Goal: Task Accomplishment & Management: Manage account settings

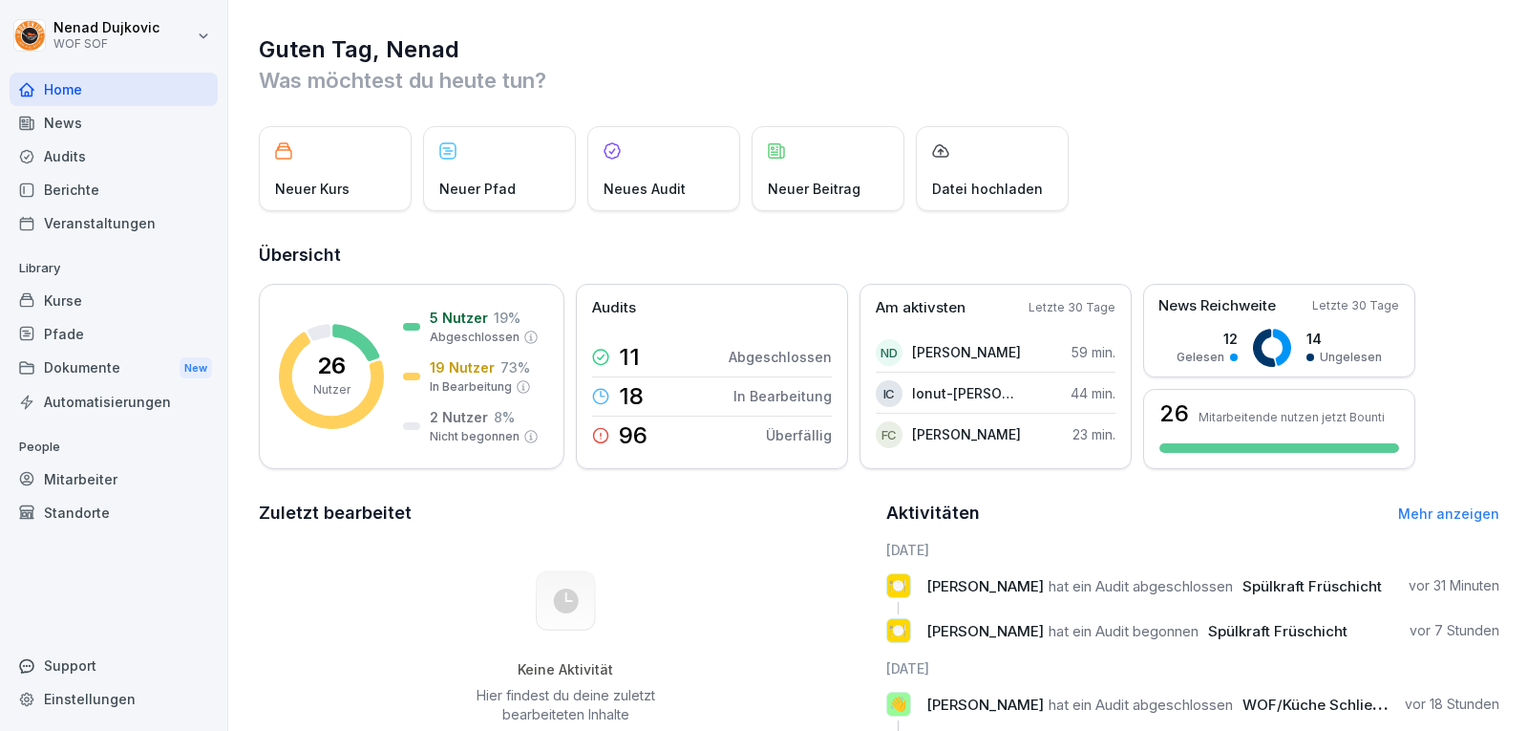
click at [128, 154] on div "Audits" at bounding box center [114, 155] width 208 height 33
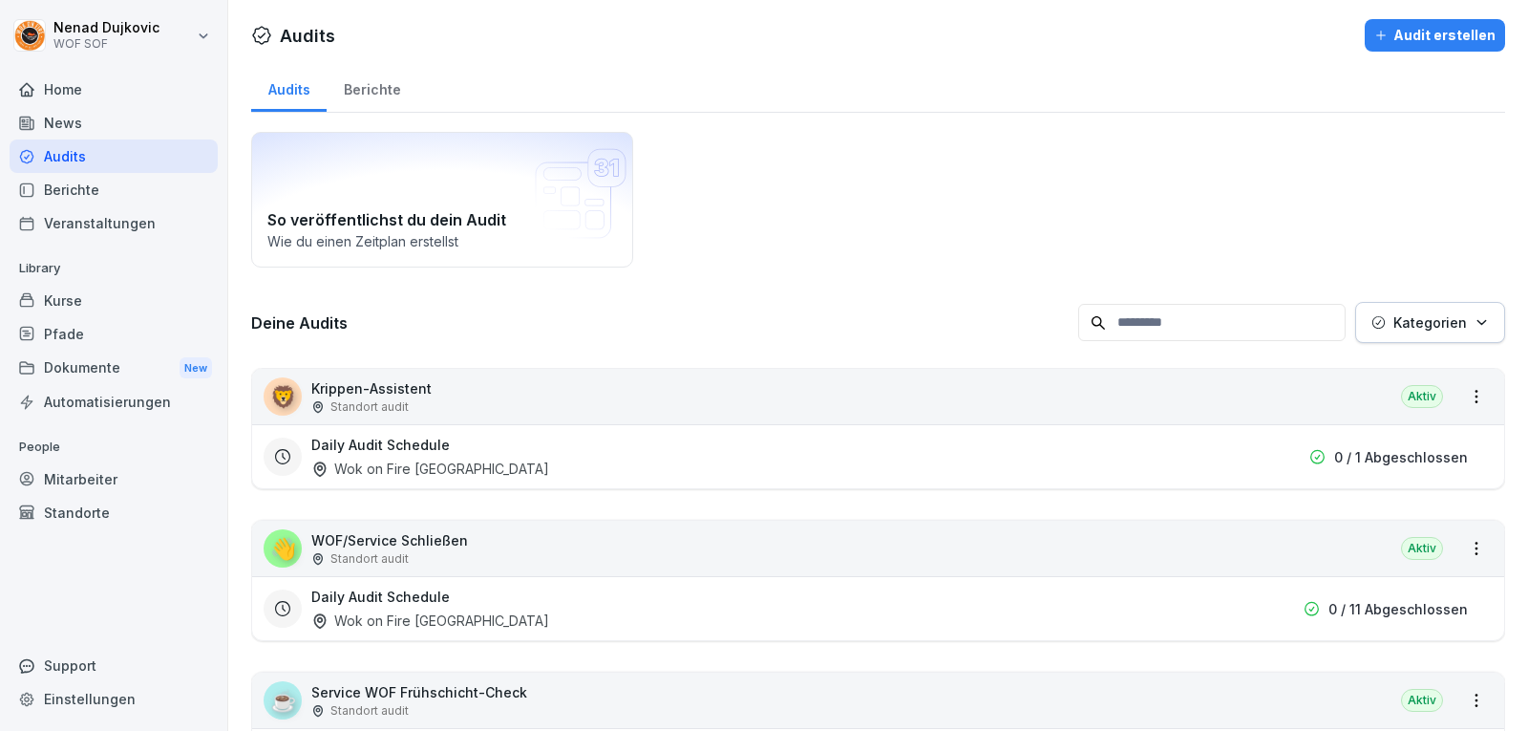
click at [90, 97] on div "Home" at bounding box center [114, 89] width 208 height 33
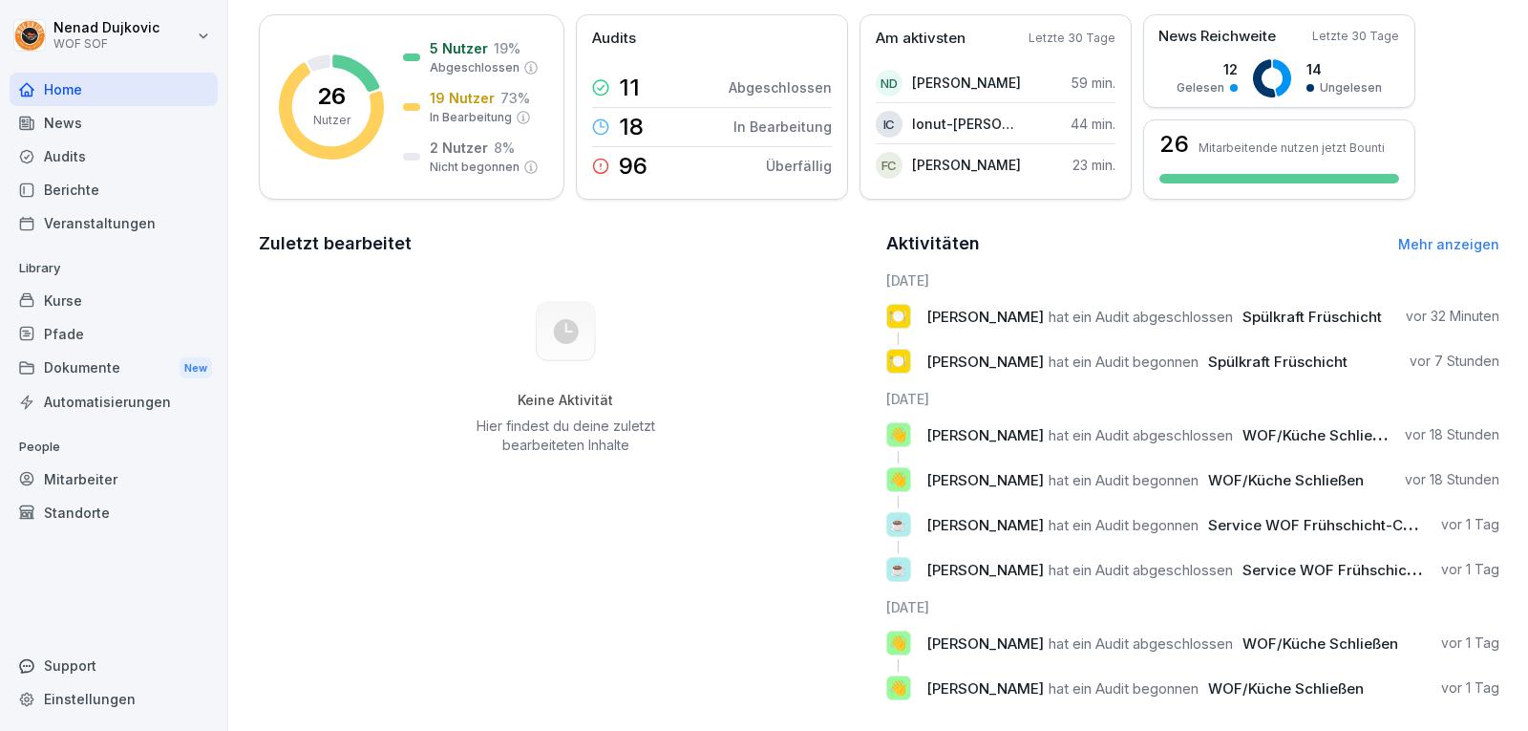
scroll to position [303, 0]
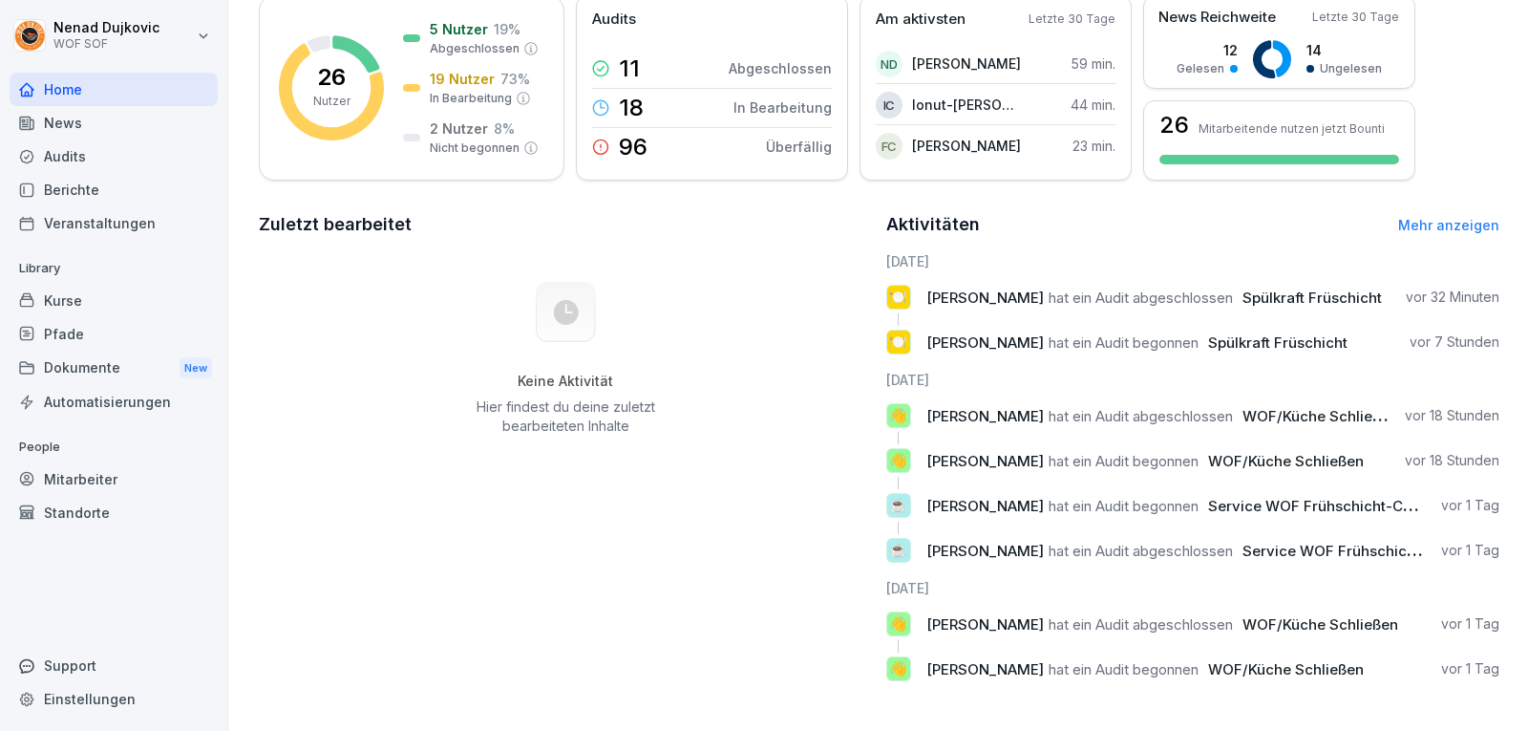
click at [102, 168] on div "Audits" at bounding box center [114, 155] width 208 height 33
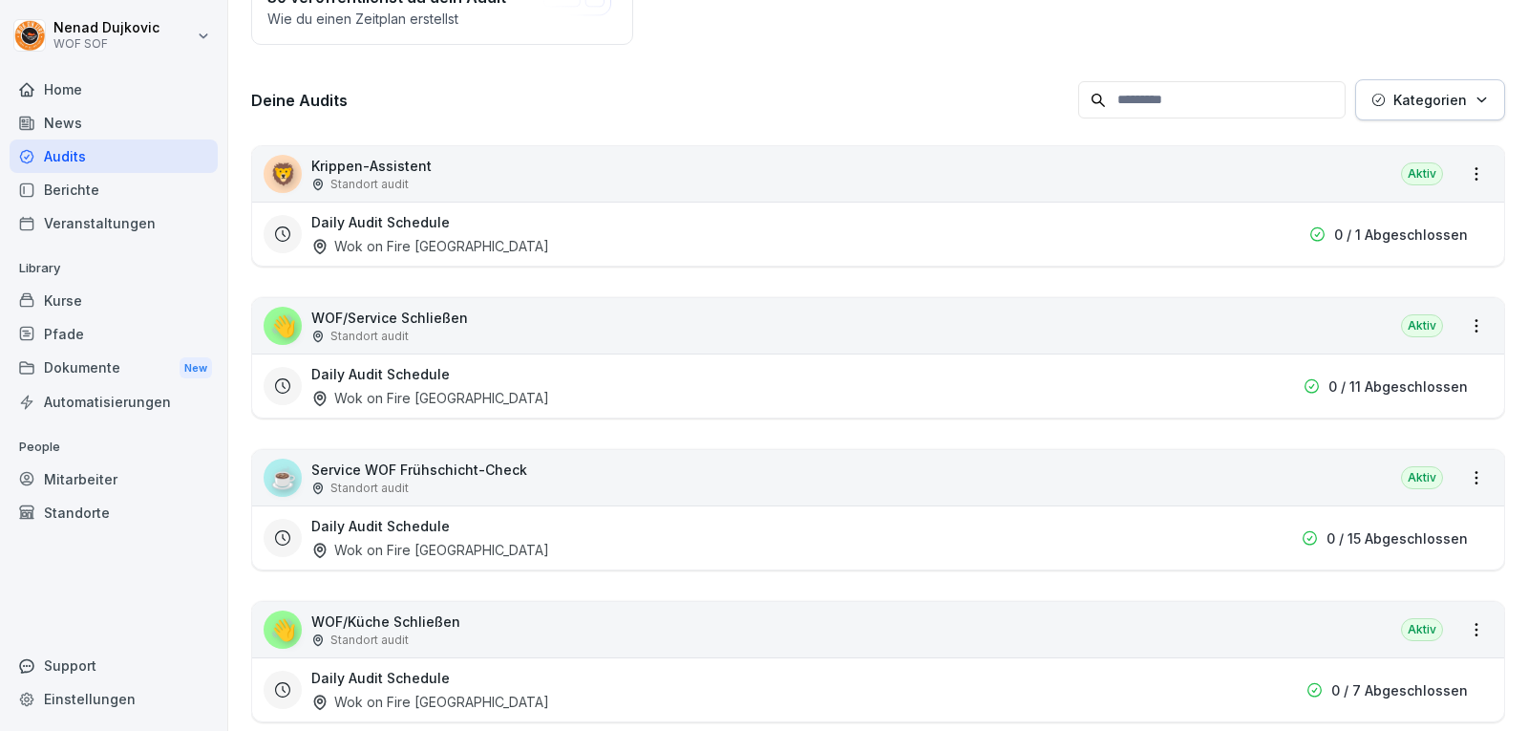
scroll to position [229, 0]
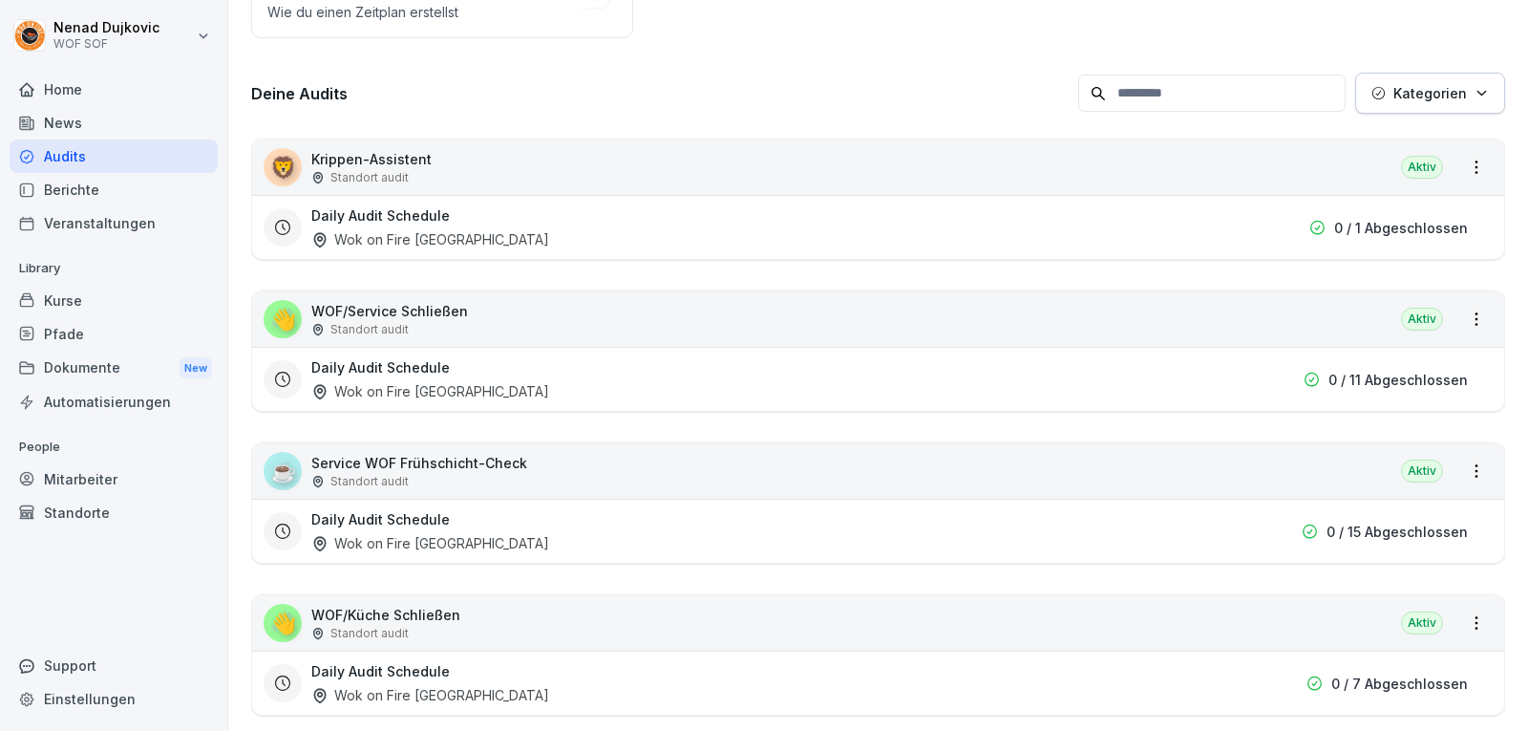
click at [1461, 454] on div "☕ Service WOF Frühschicht-Check Standort audit Aktiv" at bounding box center [878, 470] width 1252 height 55
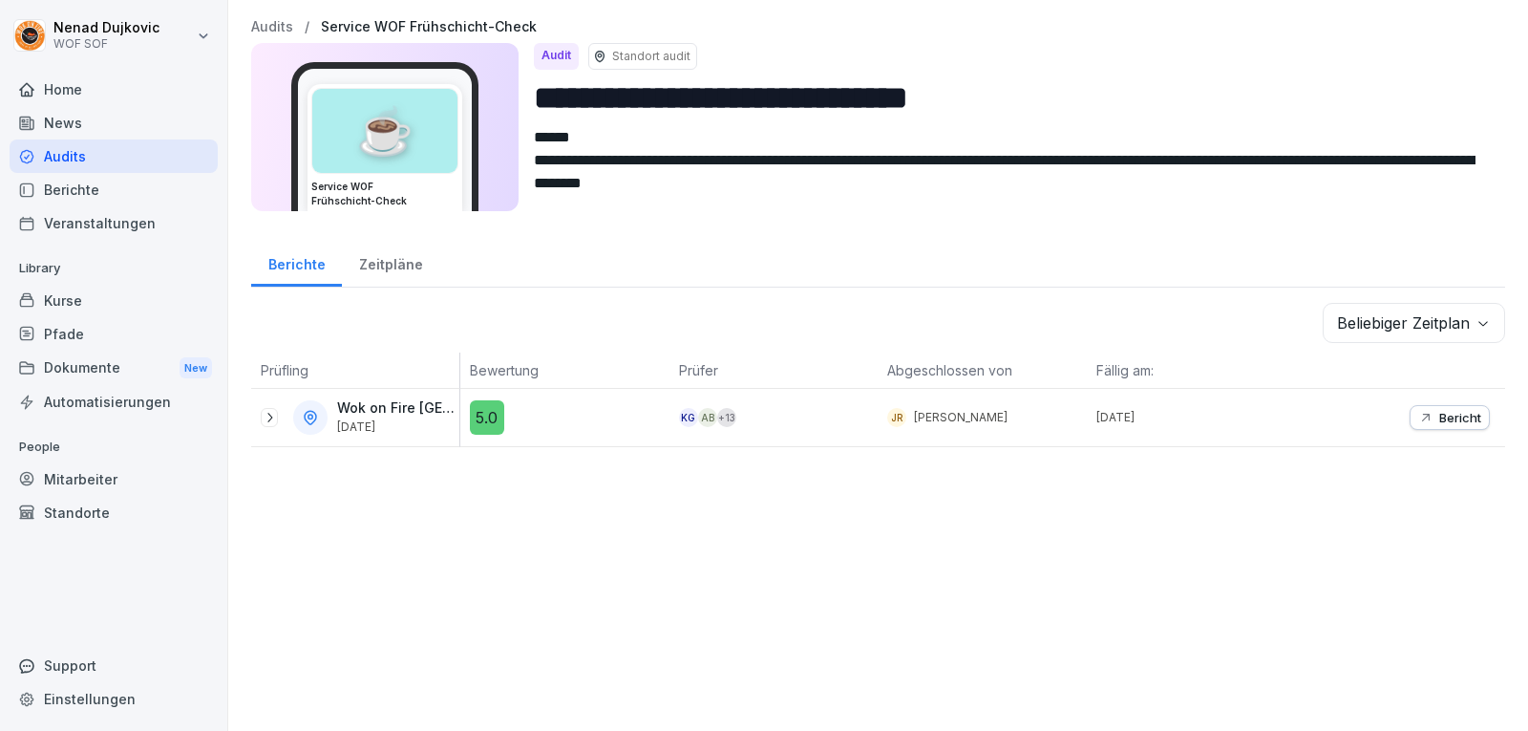
click at [1443, 423] on p "Bericht" at bounding box center [1460, 417] width 42 height 15
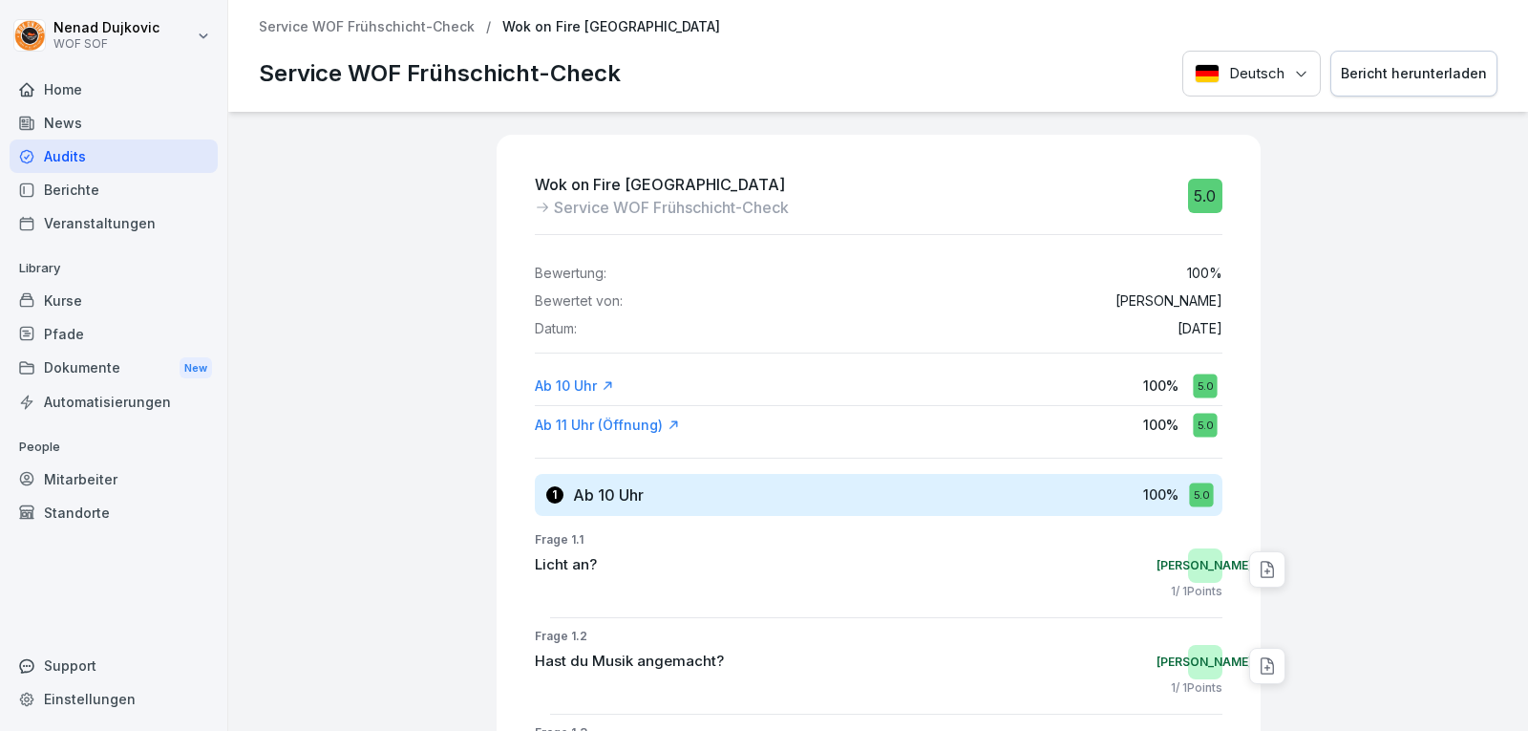
drag, startPoint x: 106, startPoint y: 102, endPoint x: 104, endPoint y: 112, distance: 9.7
click at [105, 112] on div "Home News Audits Berichte Veranstaltungen" at bounding box center [114, 156] width 208 height 167
click at [101, 99] on div "Home" at bounding box center [114, 89] width 208 height 33
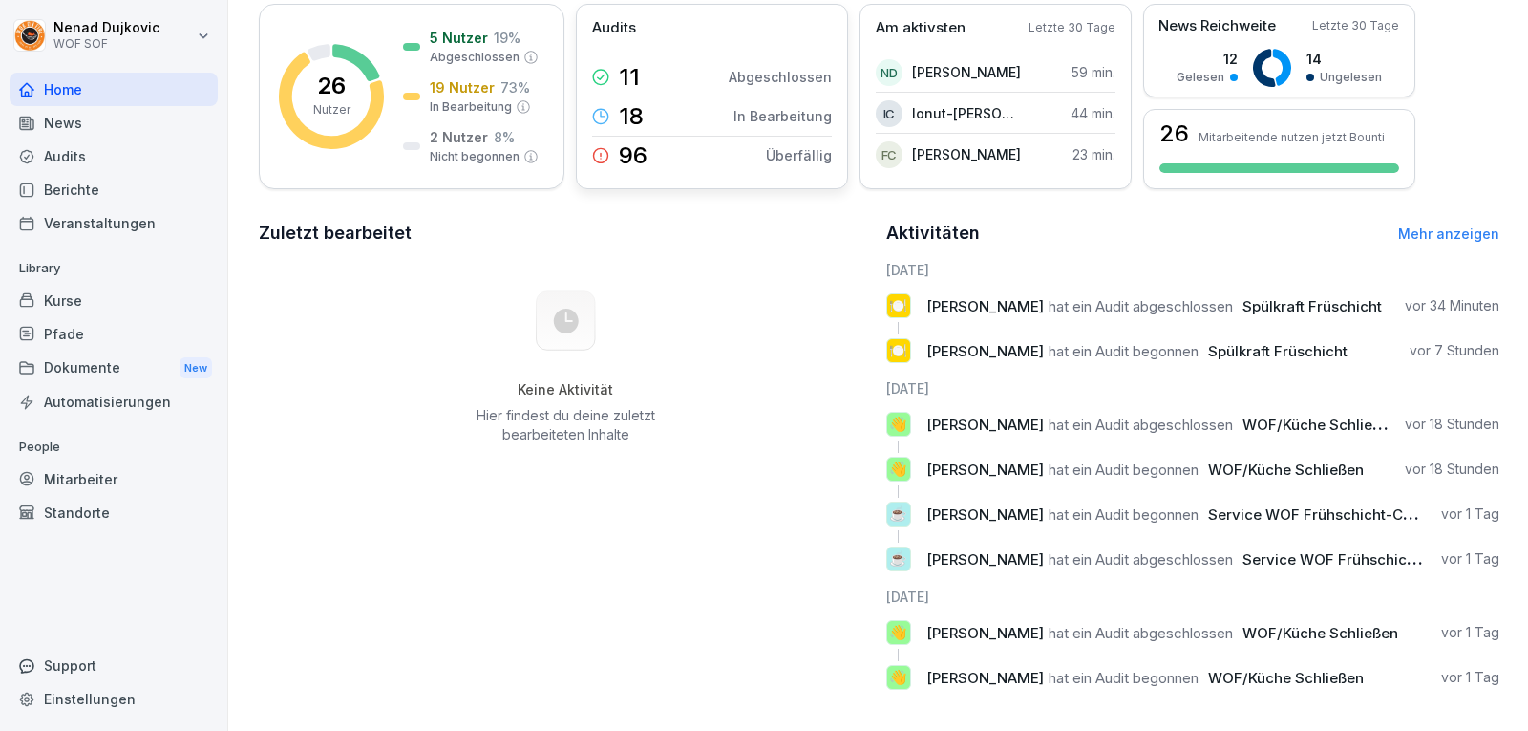
scroll to position [303, 0]
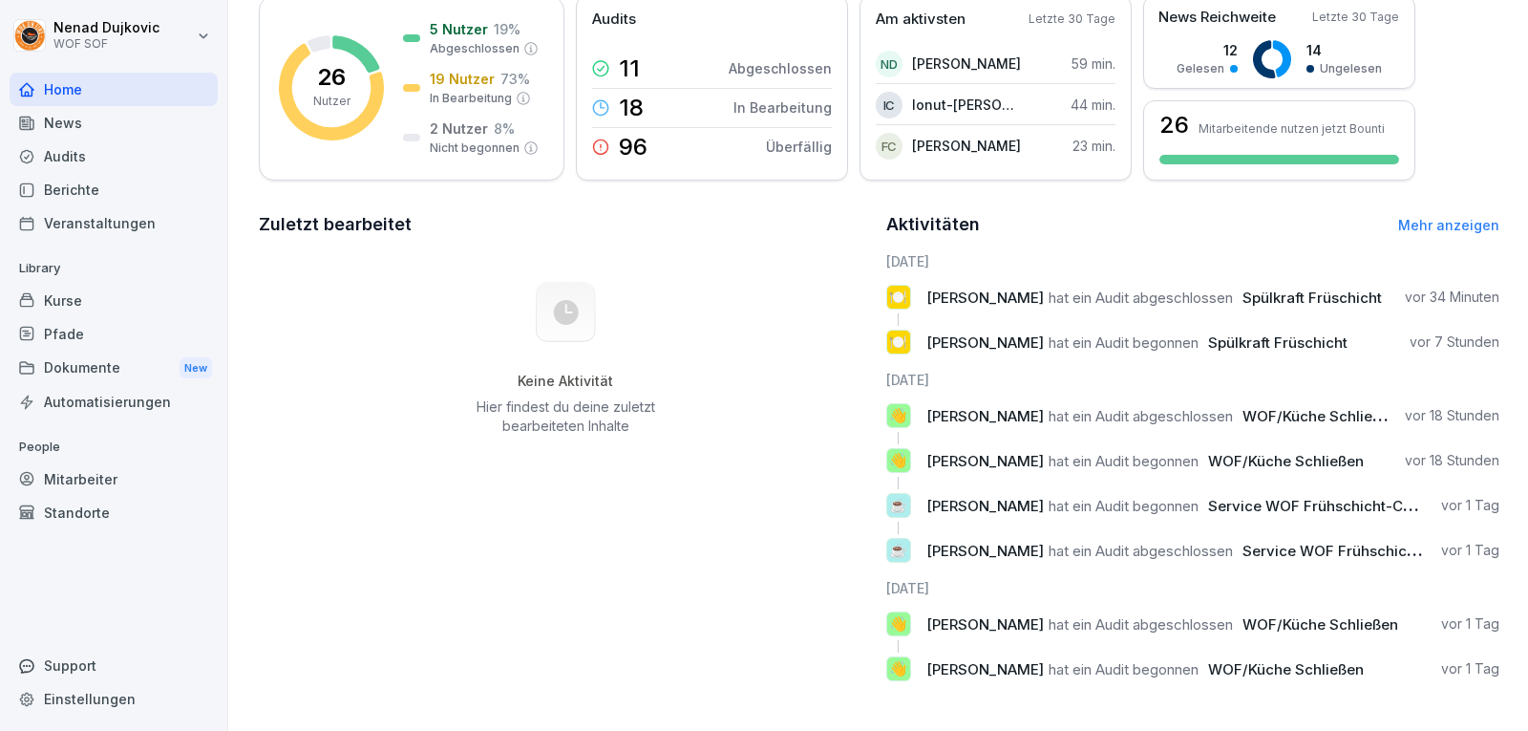
click at [1437, 217] on link "Mehr anzeigen" at bounding box center [1448, 225] width 101 height 16
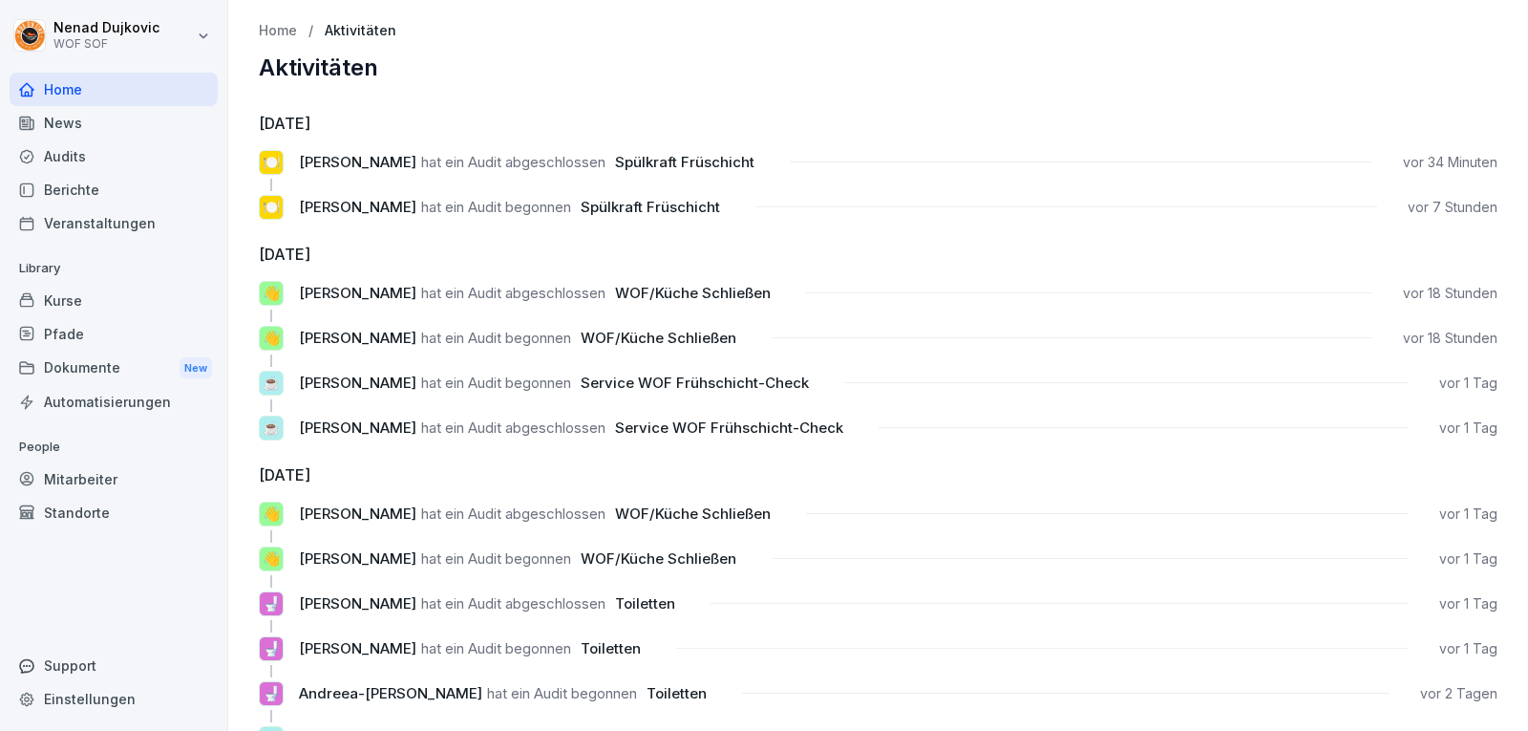
click at [78, 163] on div "Audits" at bounding box center [114, 155] width 208 height 33
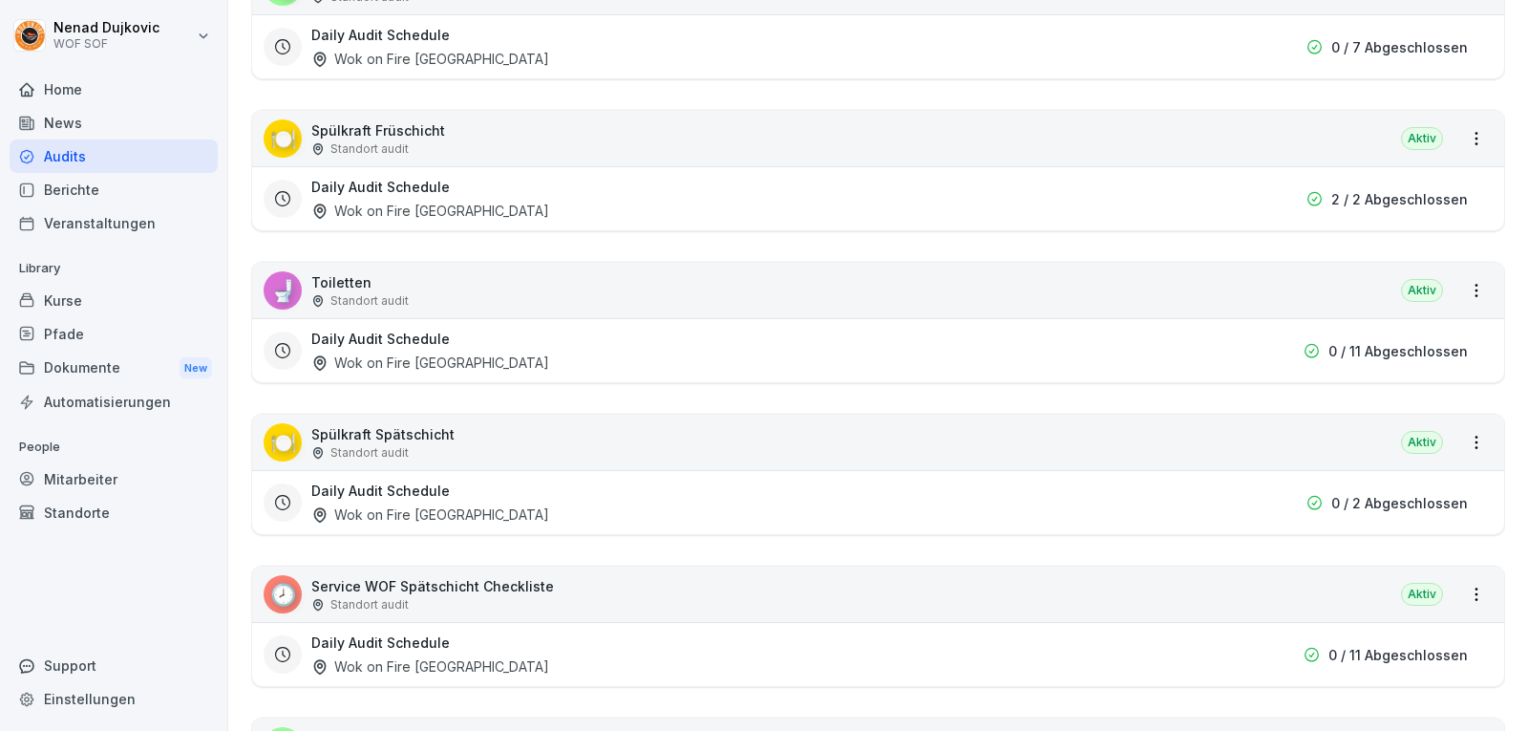
scroll to position [872, 0]
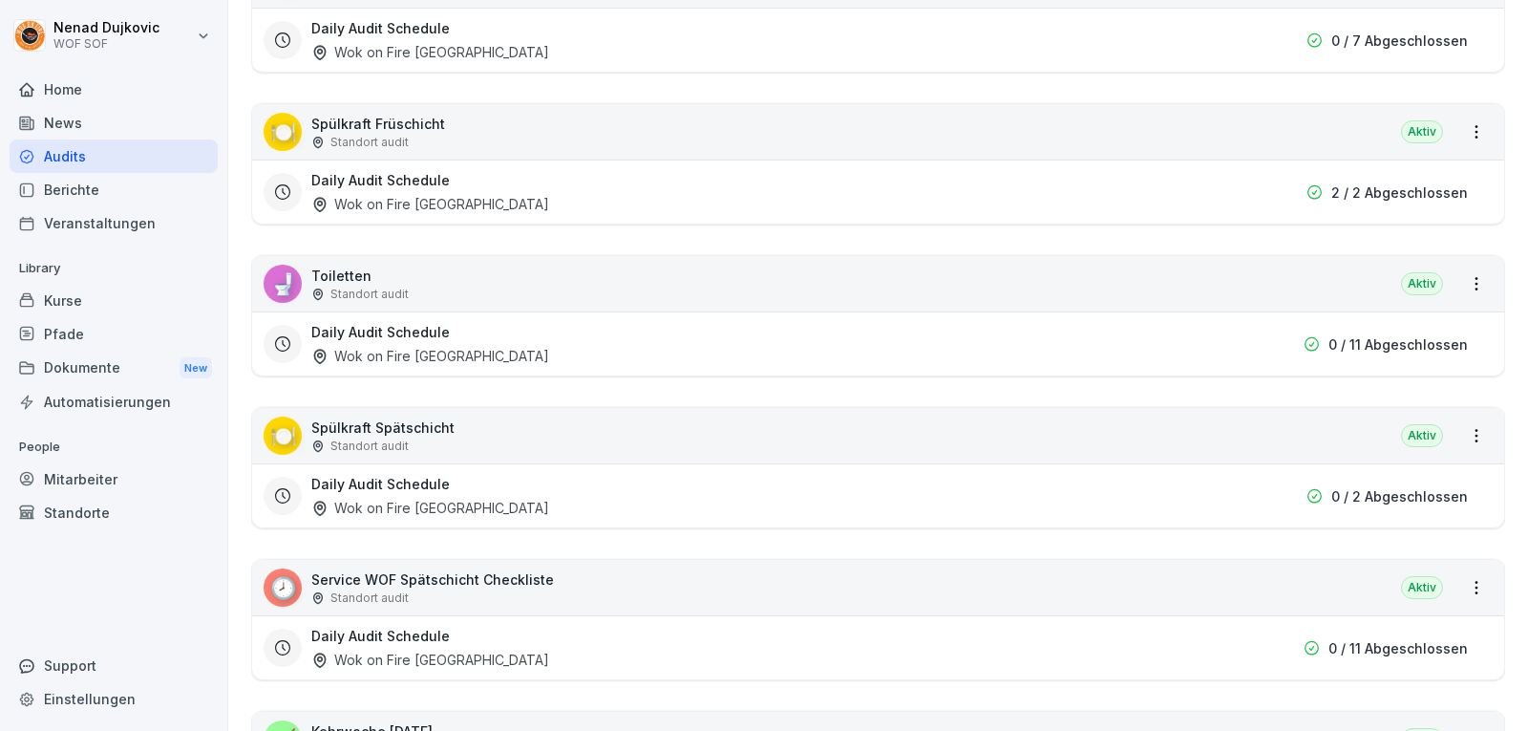
click at [108, 485] on div "Mitarbeiter" at bounding box center [114, 478] width 208 height 33
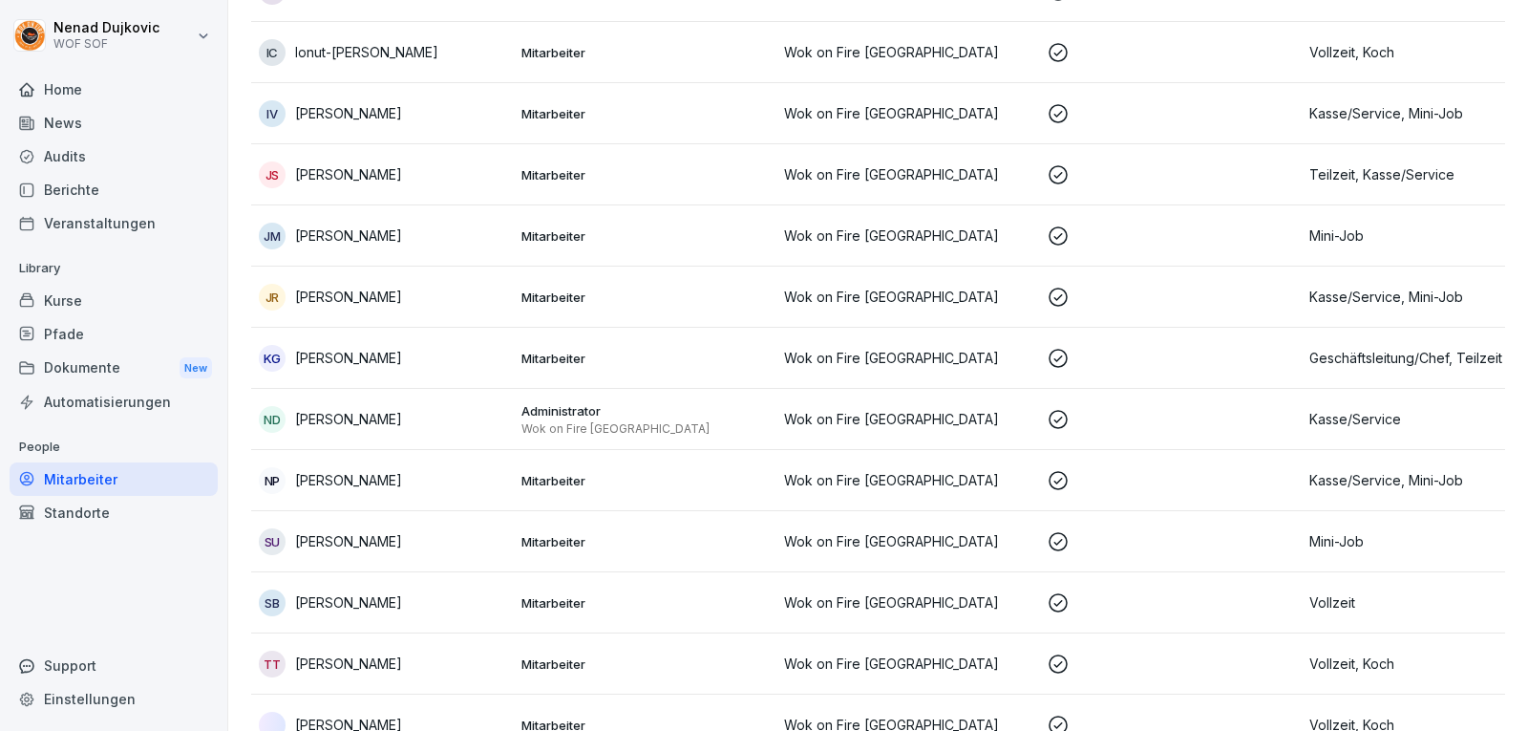
scroll to position [19, 0]
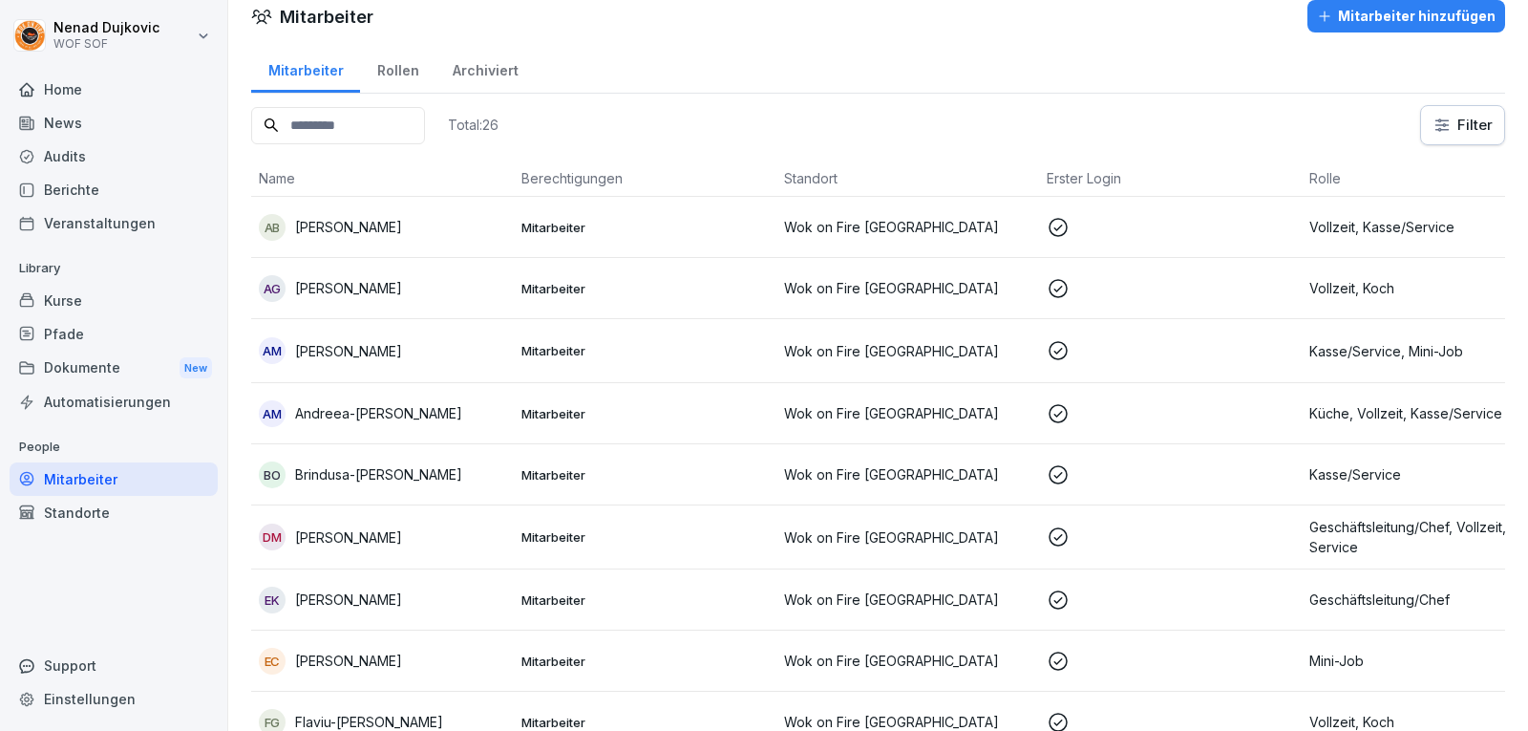
click at [398, 141] on input at bounding box center [338, 125] width 174 height 37
type input "*"
type input "*****"
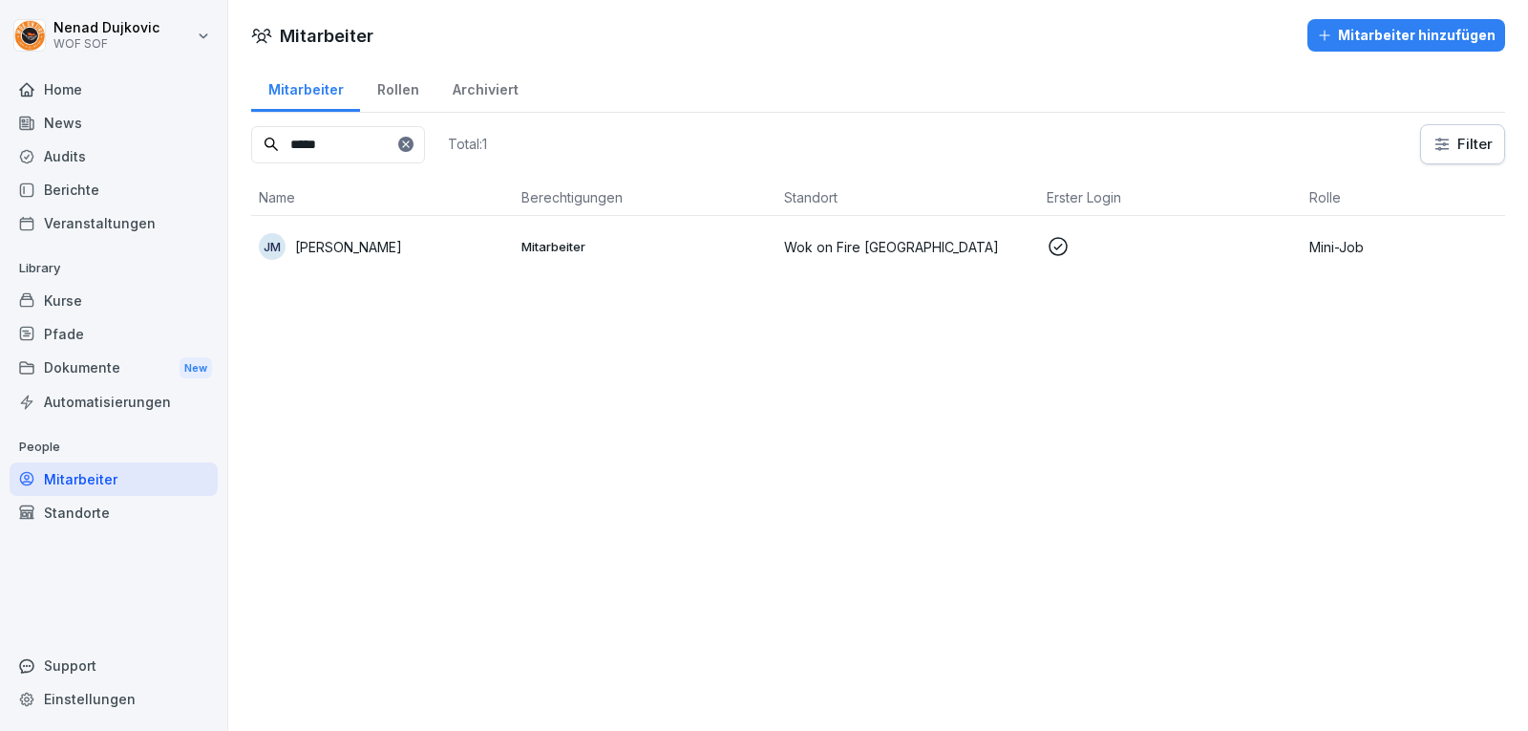
click at [613, 265] on td "Mitarbeiter" at bounding box center [645, 246] width 263 height 61
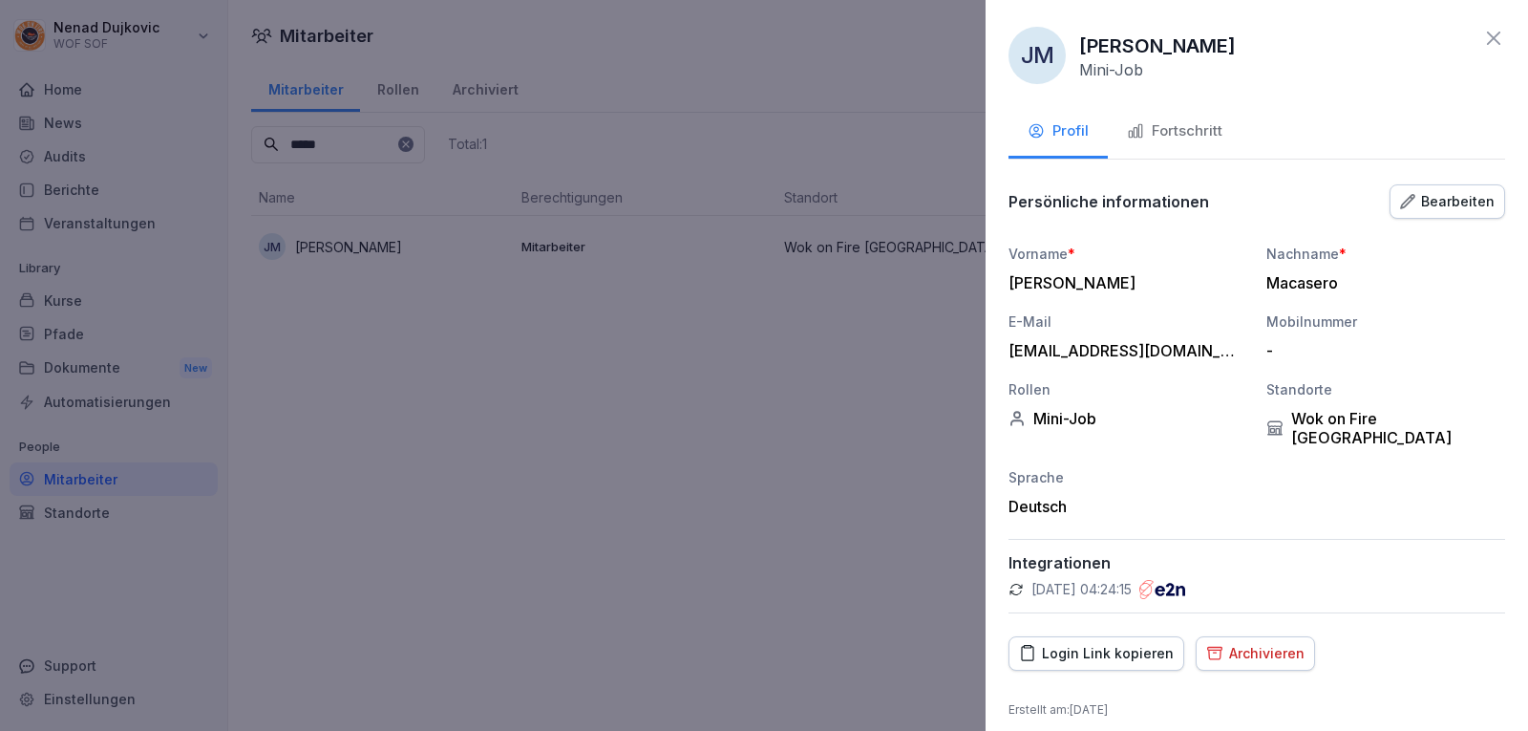
click at [1198, 134] on div "Fortschritt" at bounding box center [1175, 131] width 96 height 22
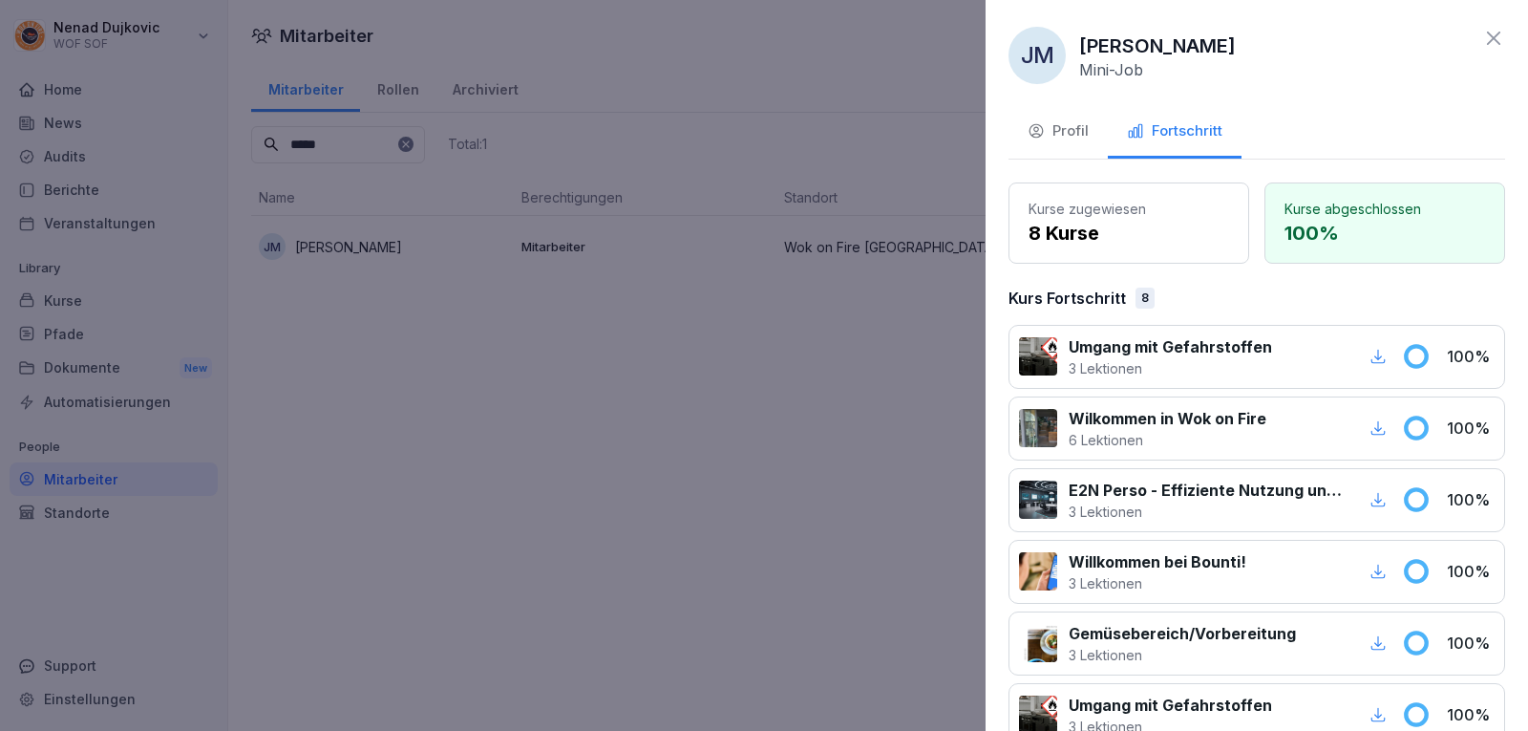
click at [1494, 42] on div "[PERSON_NAME] Mini-Job Profil Fortschritt Kurse zugewiesen 8 Kurse Kurse abgesc…" at bounding box center [1257, 365] width 543 height 731
click at [1484, 41] on icon at bounding box center [1493, 38] width 23 height 23
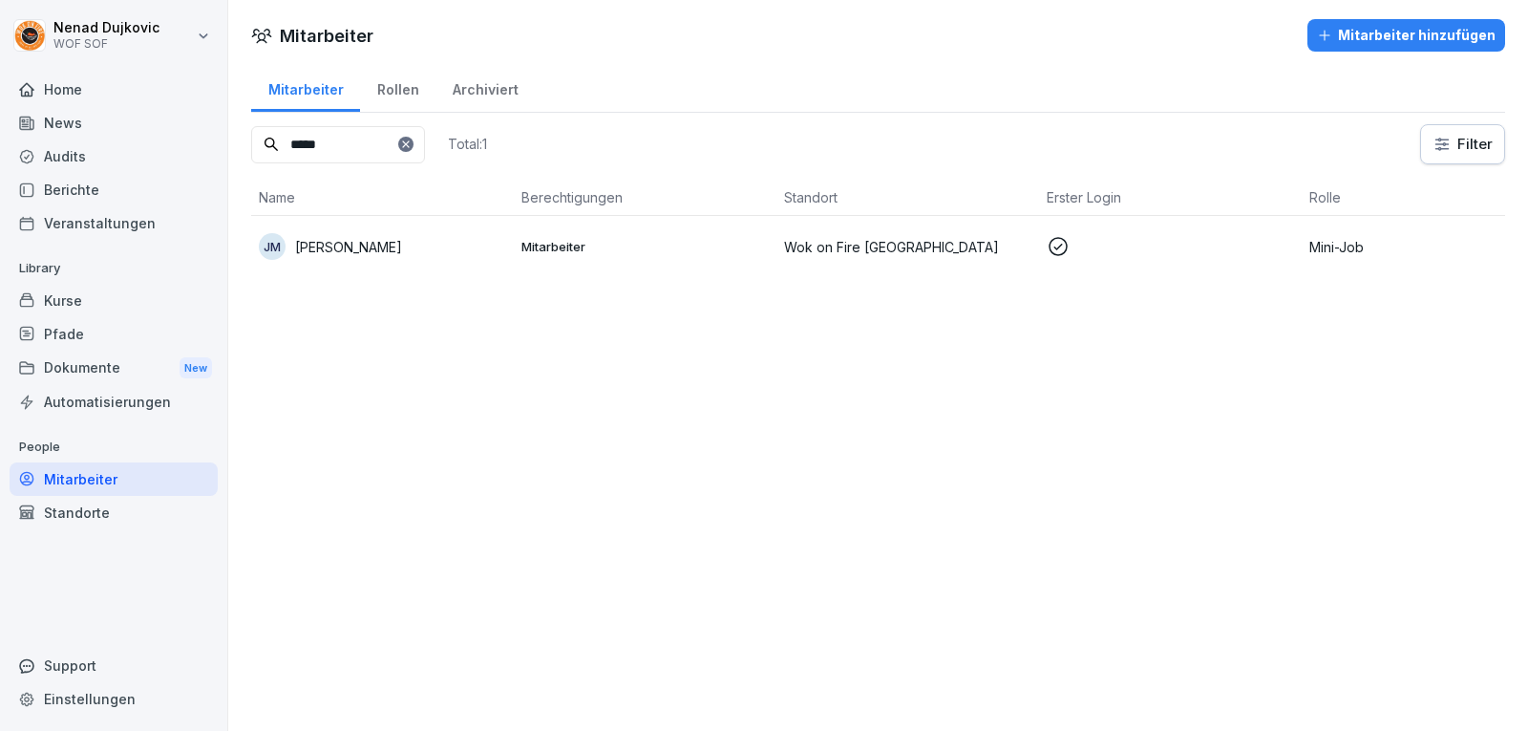
click at [132, 148] on div "Audits" at bounding box center [114, 155] width 208 height 33
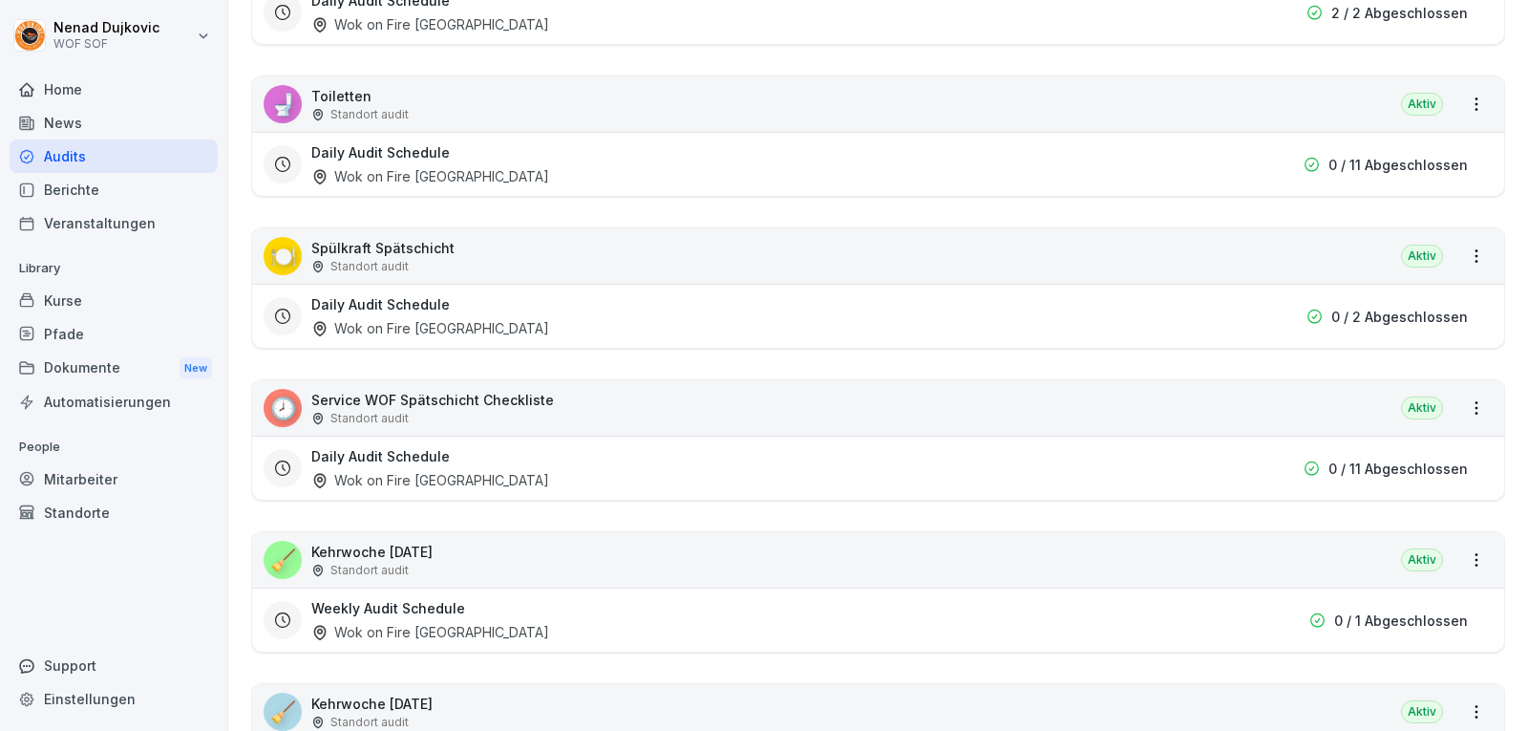
scroll to position [1056, 0]
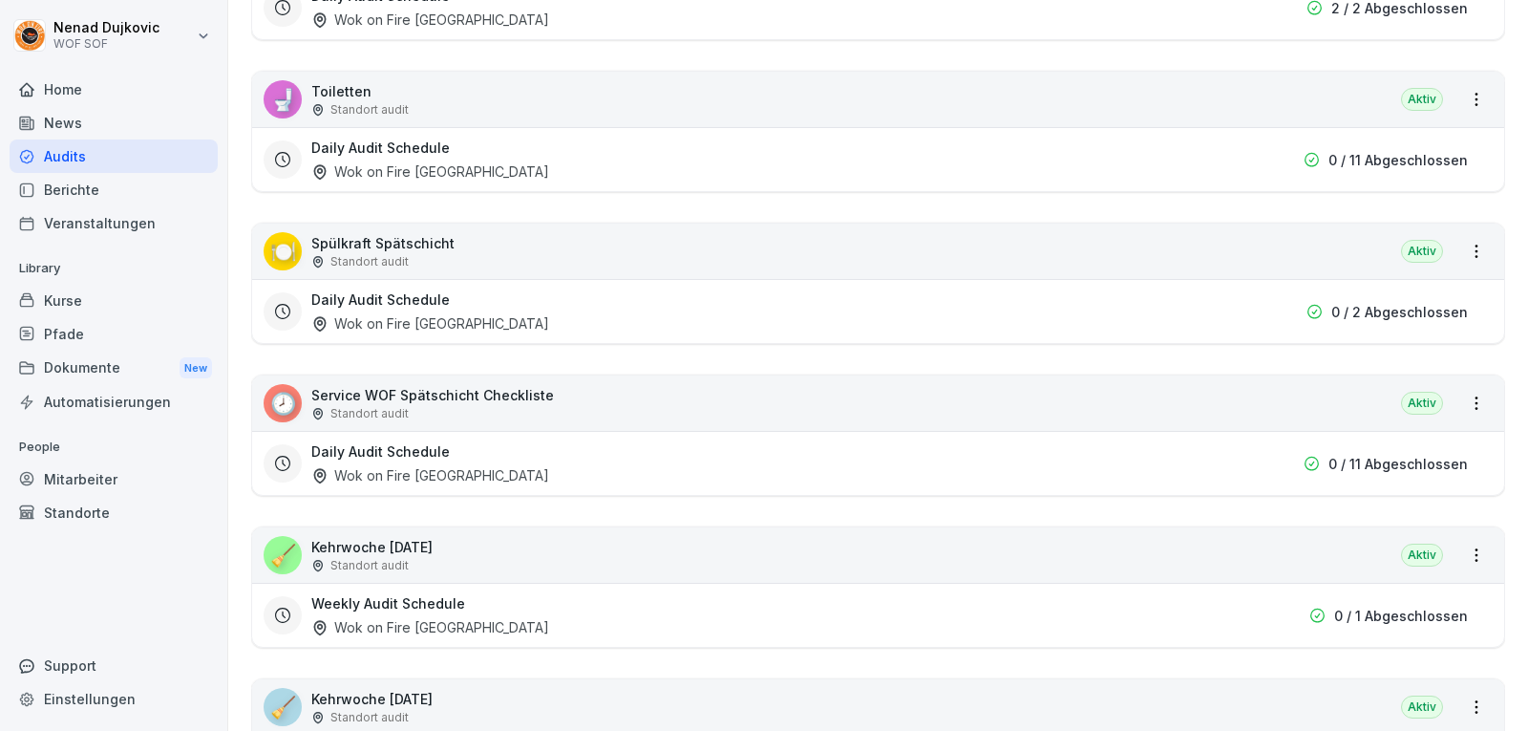
click at [1442, 394] on div "🕗 Service WOF Spätschicht Checkliste Standort audit Aktiv" at bounding box center [878, 402] width 1252 height 55
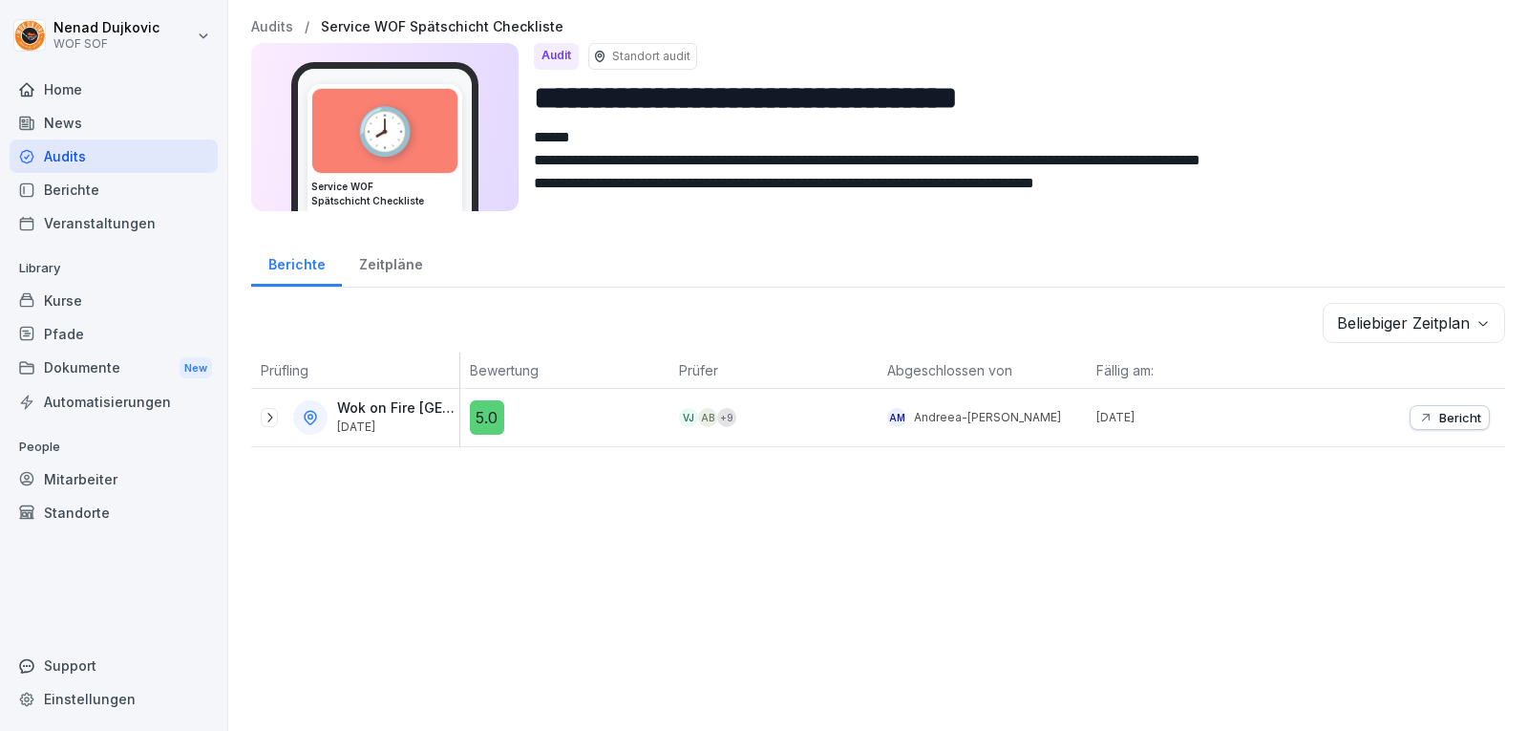
click at [1427, 427] on button "Bericht" at bounding box center [1450, 417] width 80 height 25
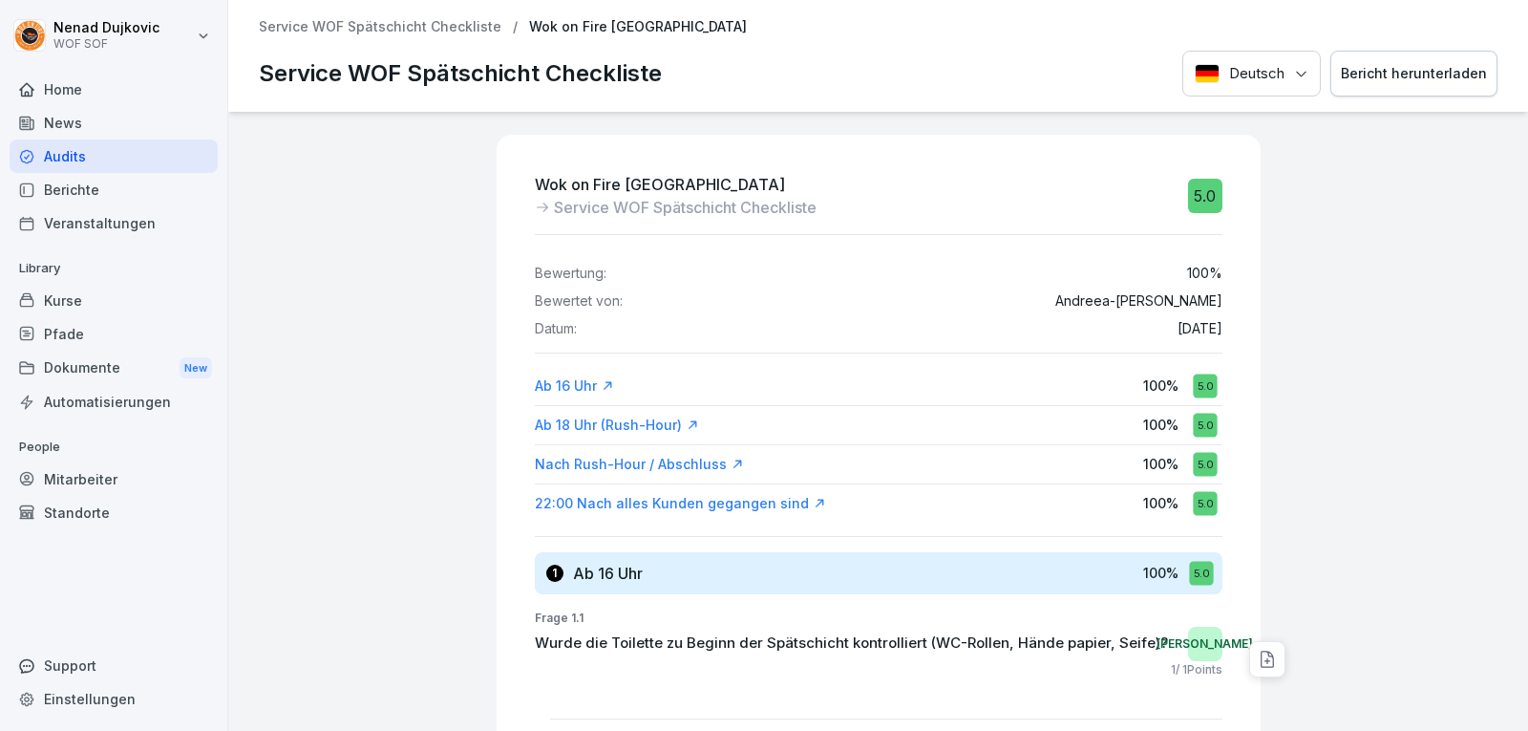
click at [71, 482] on div "Mitarbeiter" at bounding box center [114, 478] width 208 height 33
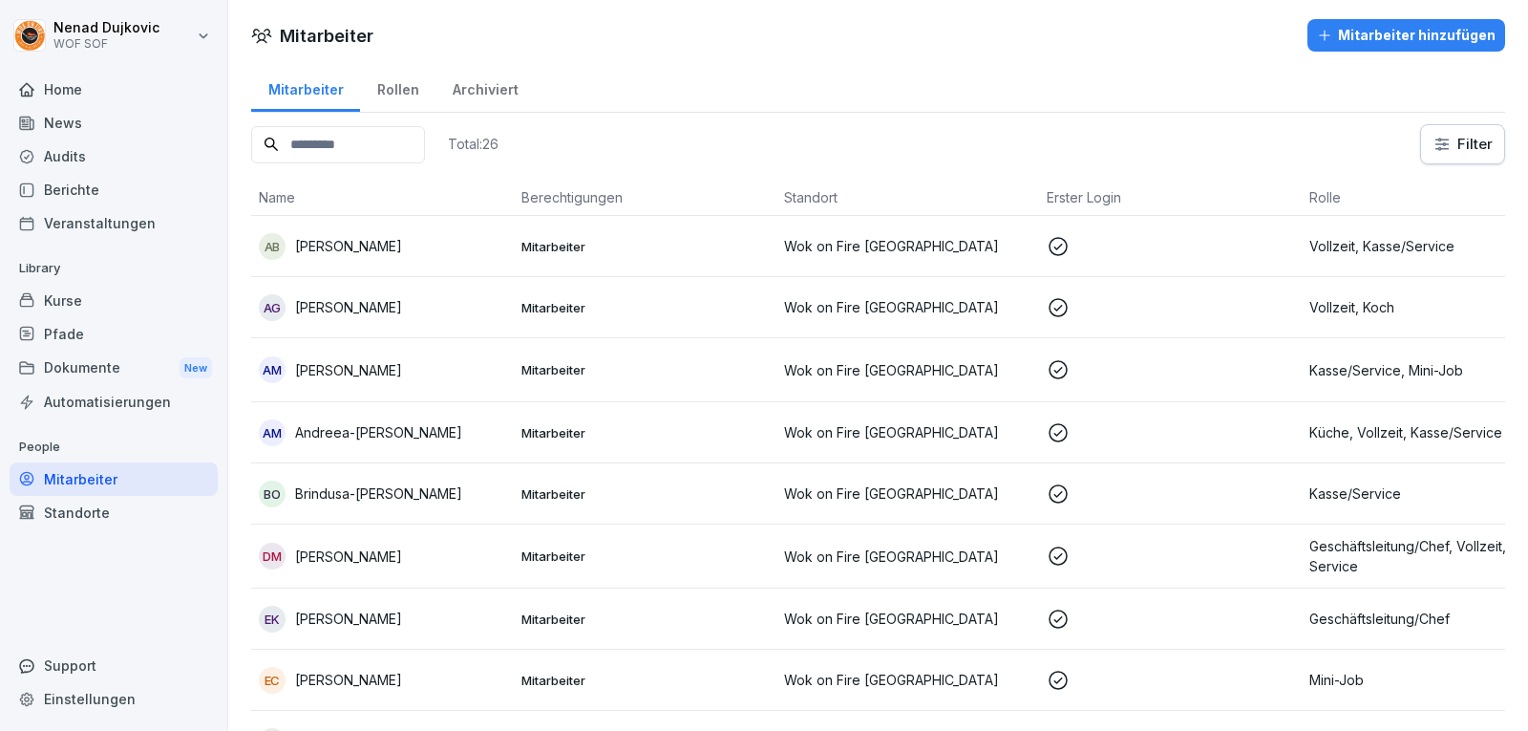
click at [370, 160] on input at bounding box center [338, 144] width 174 height 37
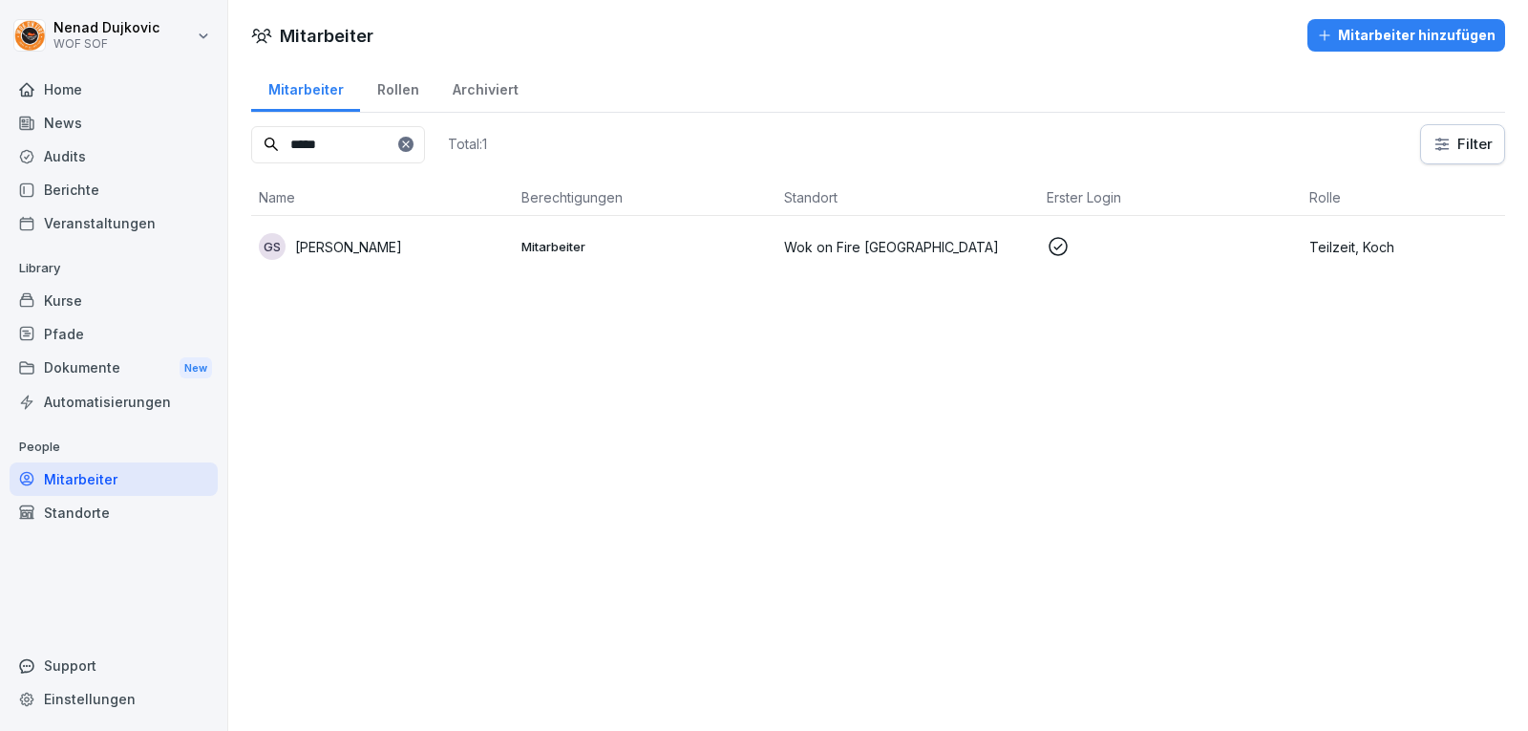
type input "*****"
click at [455, 239] on div "GS [PERSON_NAME]" at bounding box center [382, 246] width 247 height 27
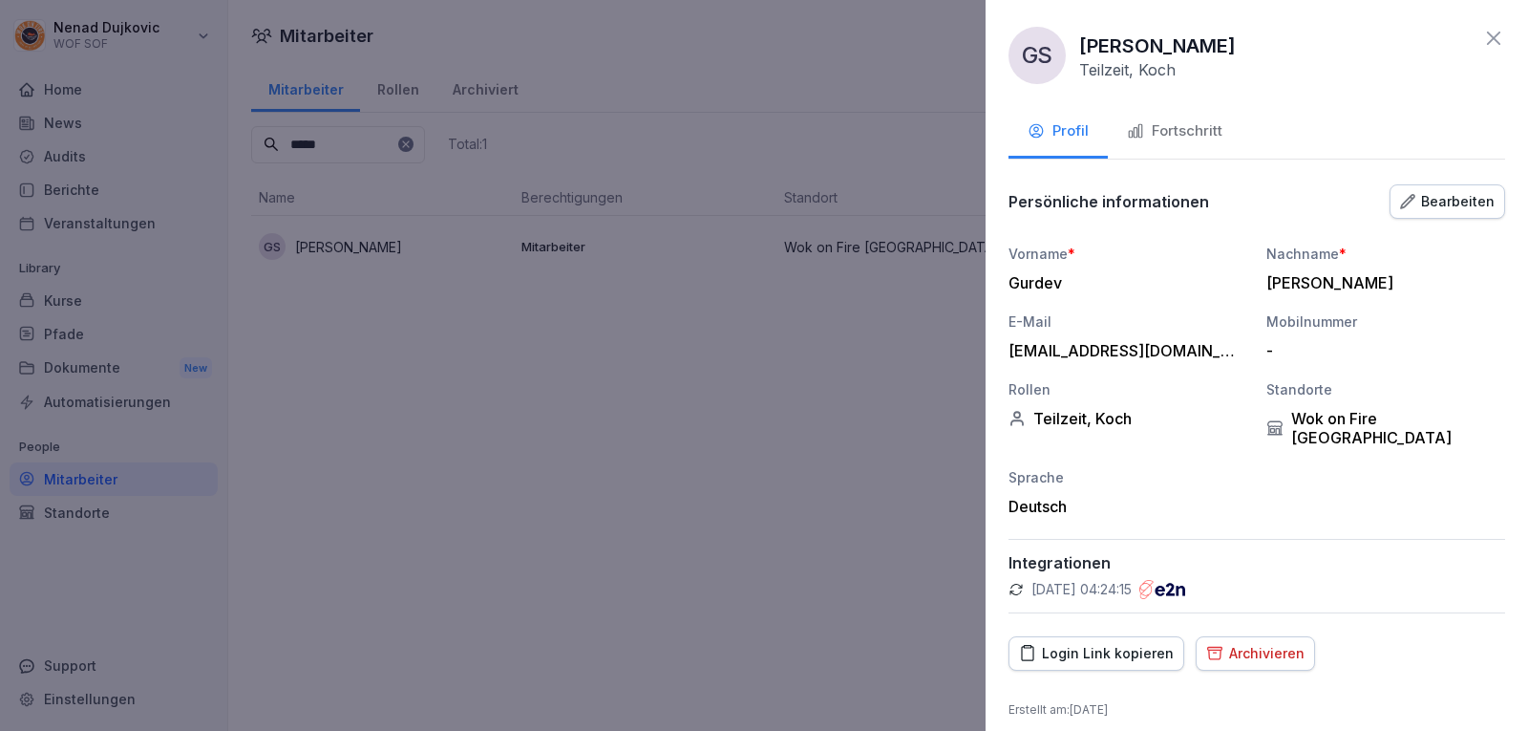
click at [1209, 118] on button "Fortschritt" at bounding box center [1175, 133] width 134 height 52
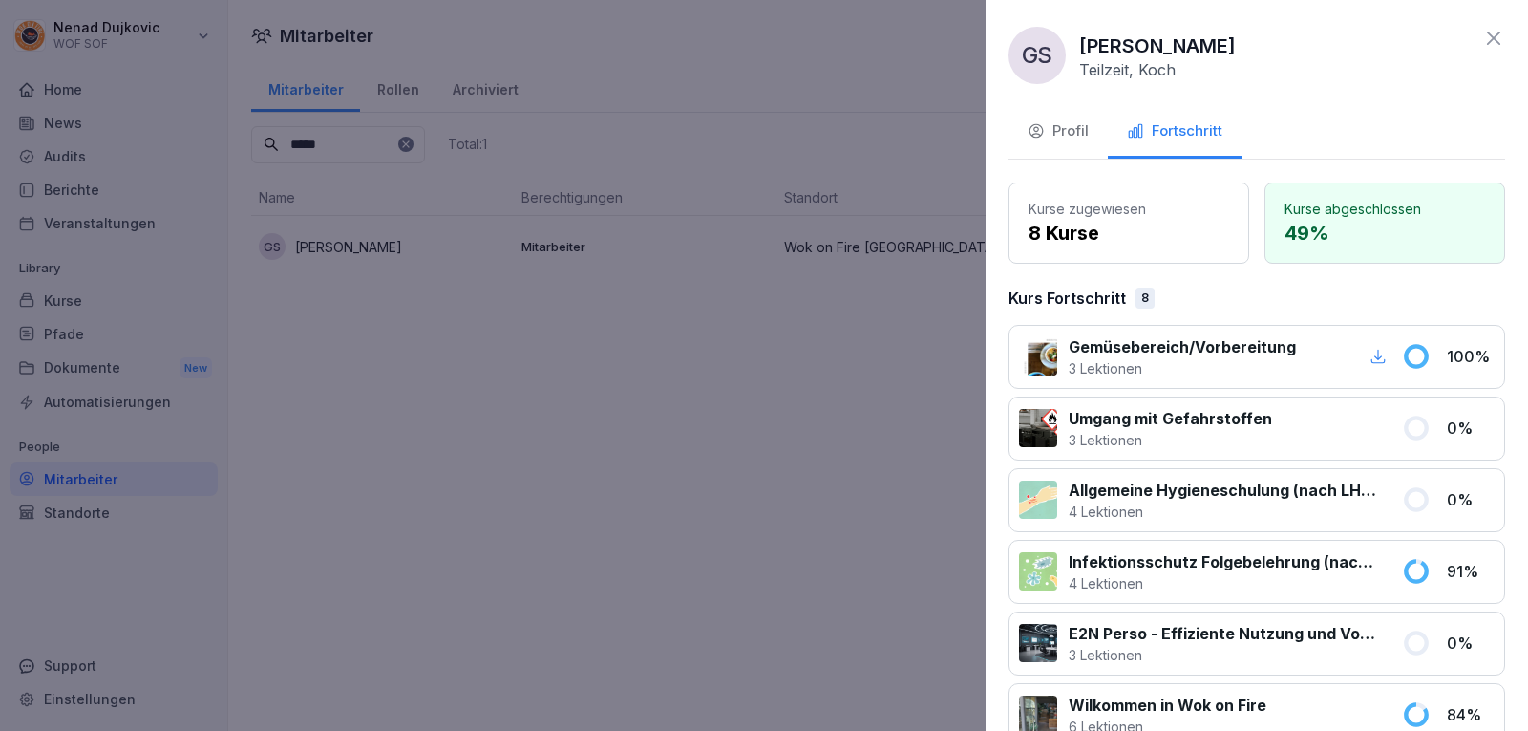
click at [1482, 33] on icon at bounding box center [1493, 38] width 23 height 23
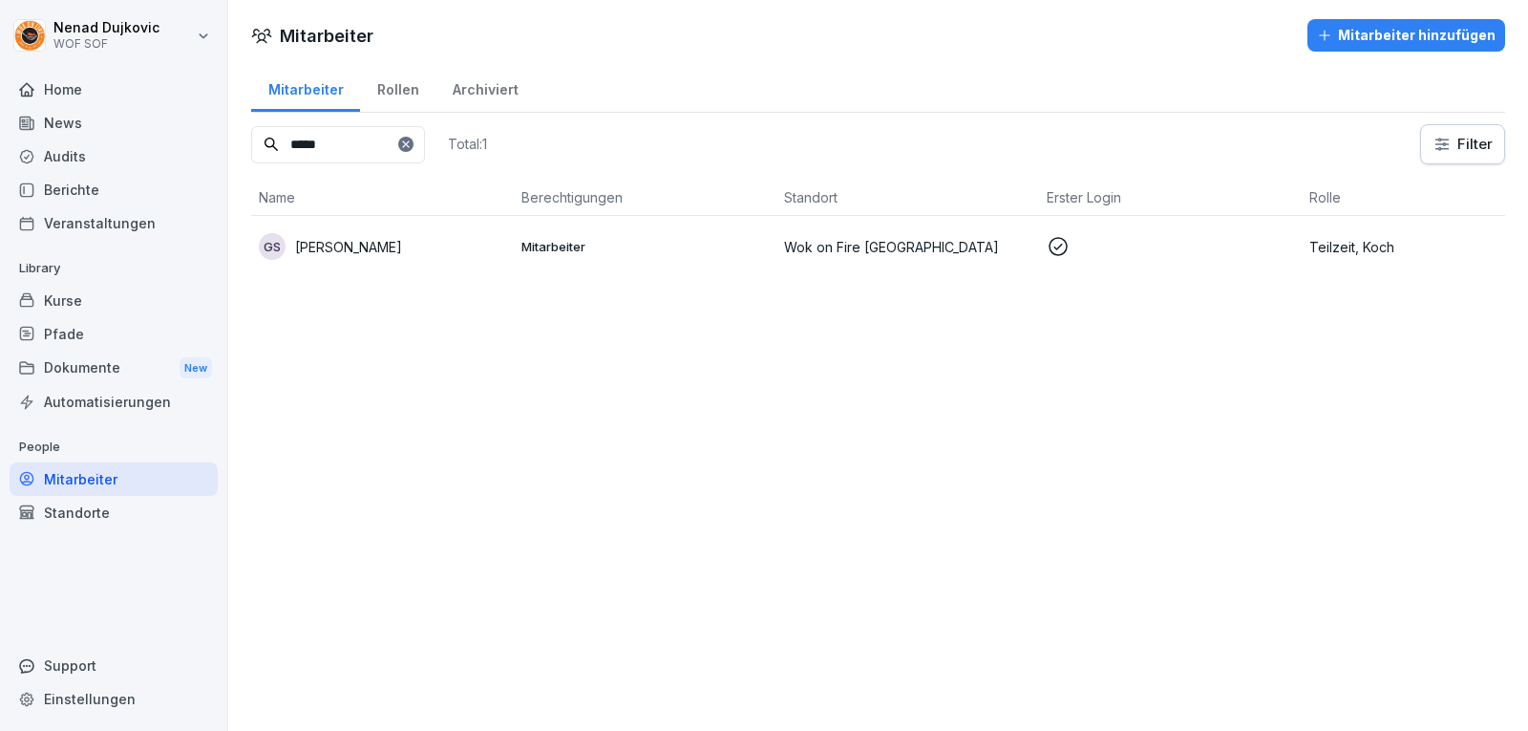
click at [120, 477] on div "Mitarbeiter" at bounding box center [114, 478] width 208 height 33
click at [412, 149] on icon at bounding box center [405, 143] width 11 height 11
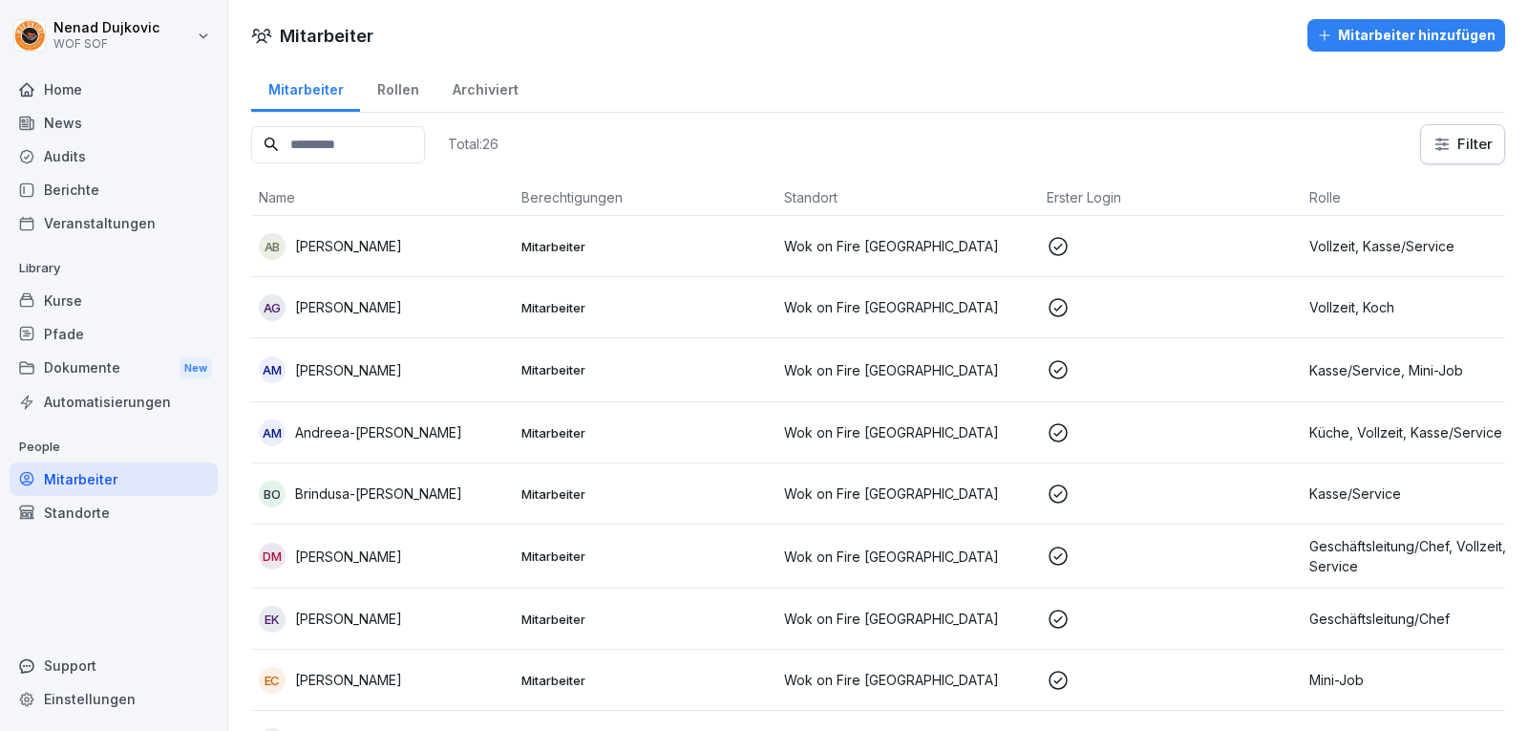
click at [425, 149] on input at bounding box center [338, 144] width 174 height 37
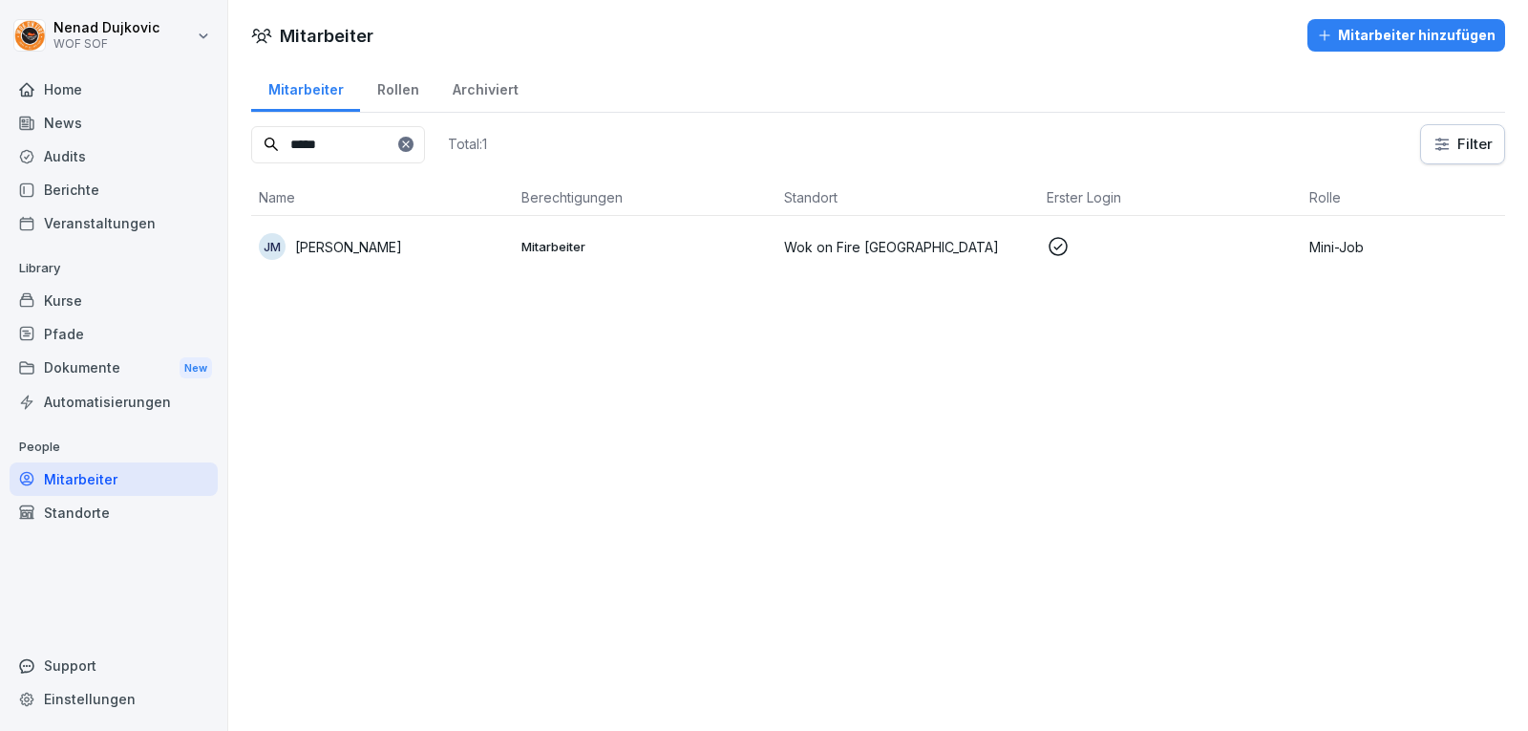
type input "*****"
click at [598, 218] on td "Mitarbeiter" at bounding box center [645, 246] width 263 height 61
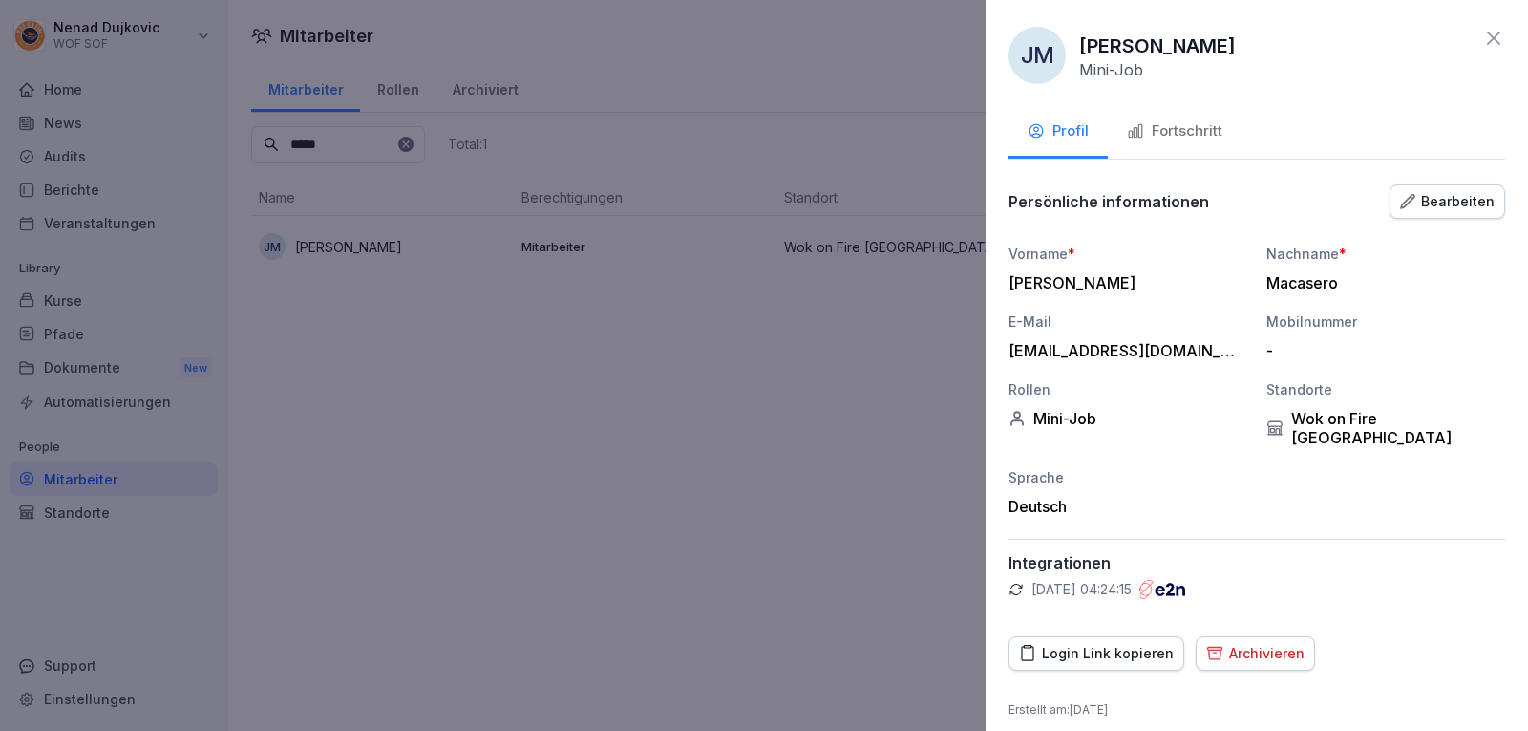
click at [1218, 138] on div "Fortschritt" at bounding box center [1175, 131] width 96 height 22
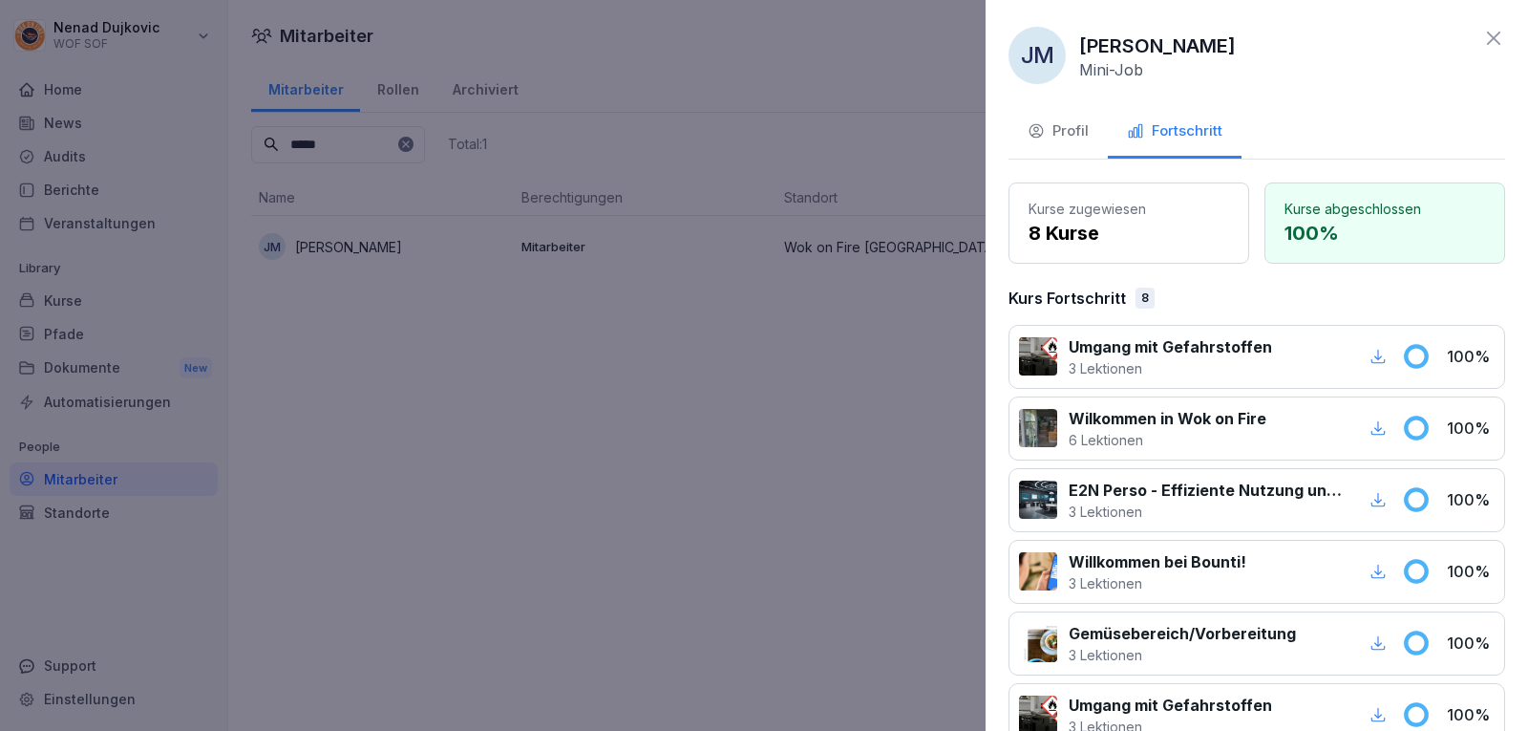
click at [1486, 41] on icon at bounding box center [1493, 38] width 23 height 23
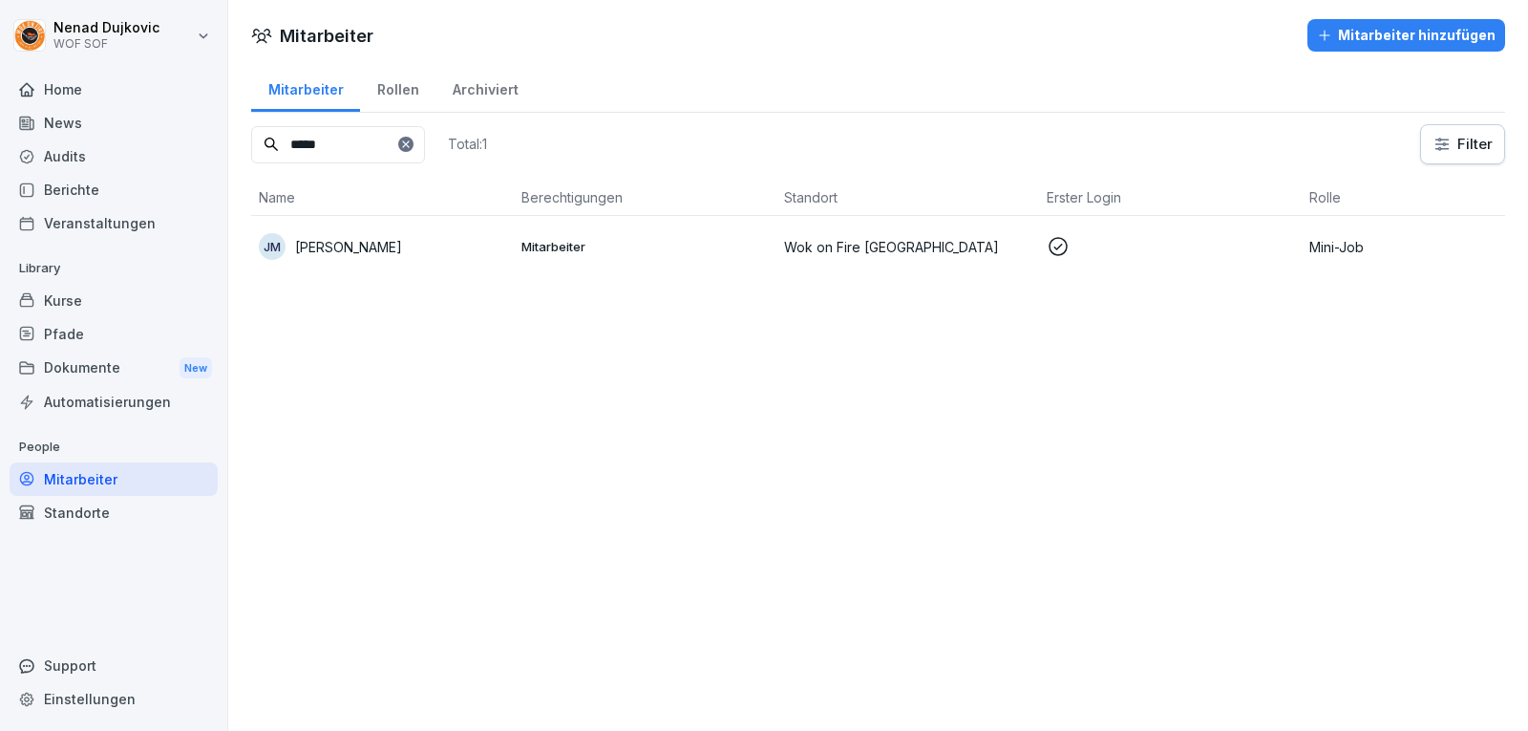
click at [412, 147] on icon at bounding box center [405, 143] width 11 height 11
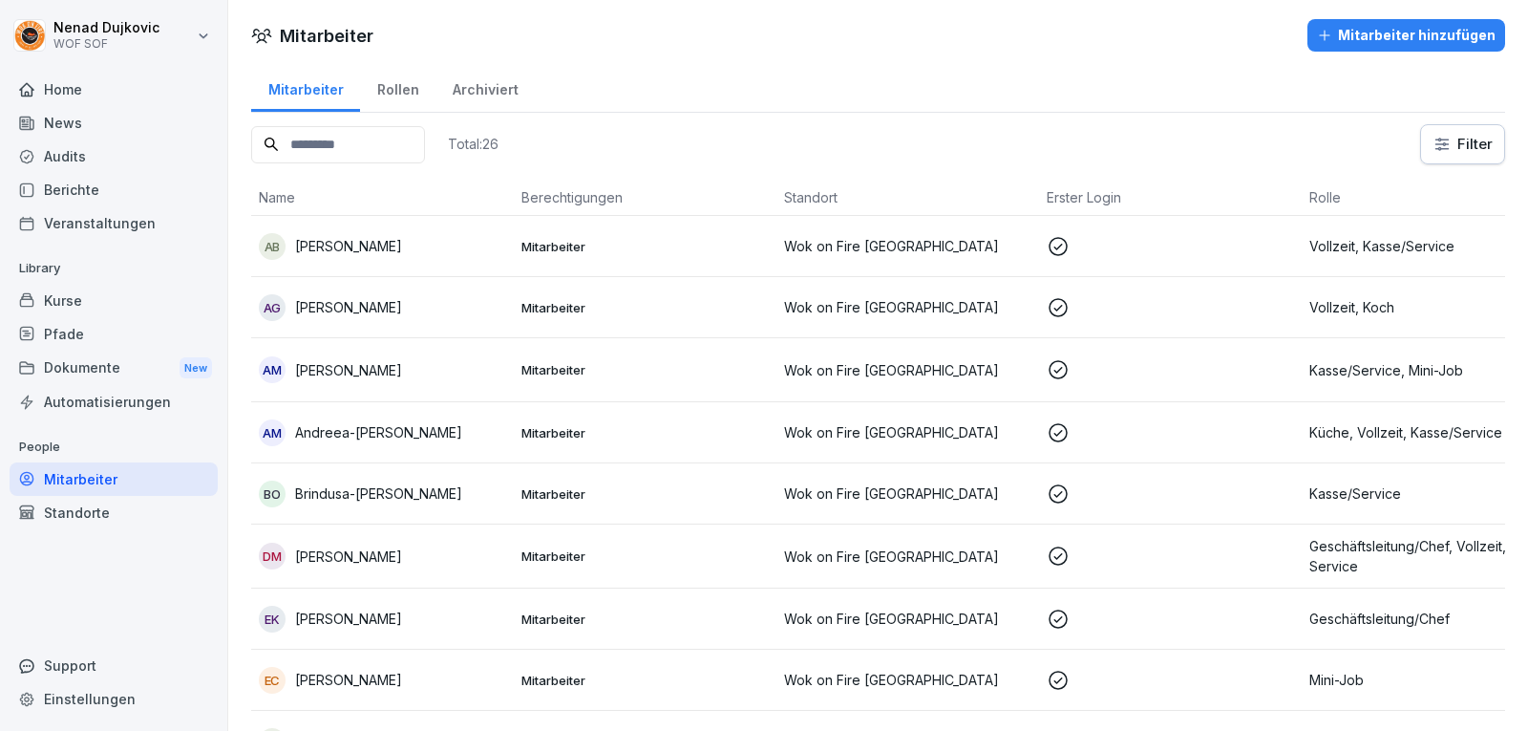
click at [413, 151] on input at bounding box center [338, 144] width 174 height 37
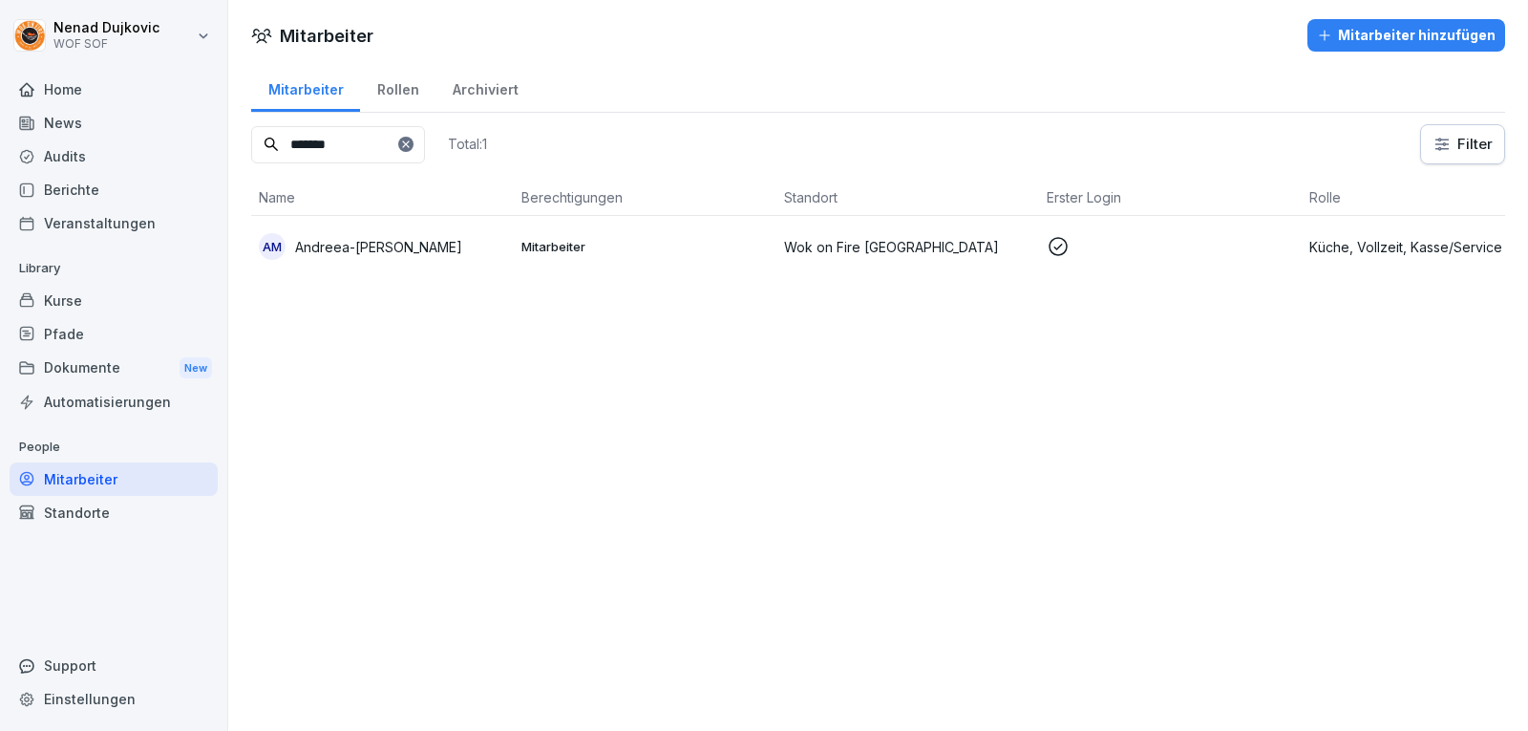
type input "*******"
click at [557, 248] on p "Mitarbeiter" at bounding box center [645, 246] width 247 height 17
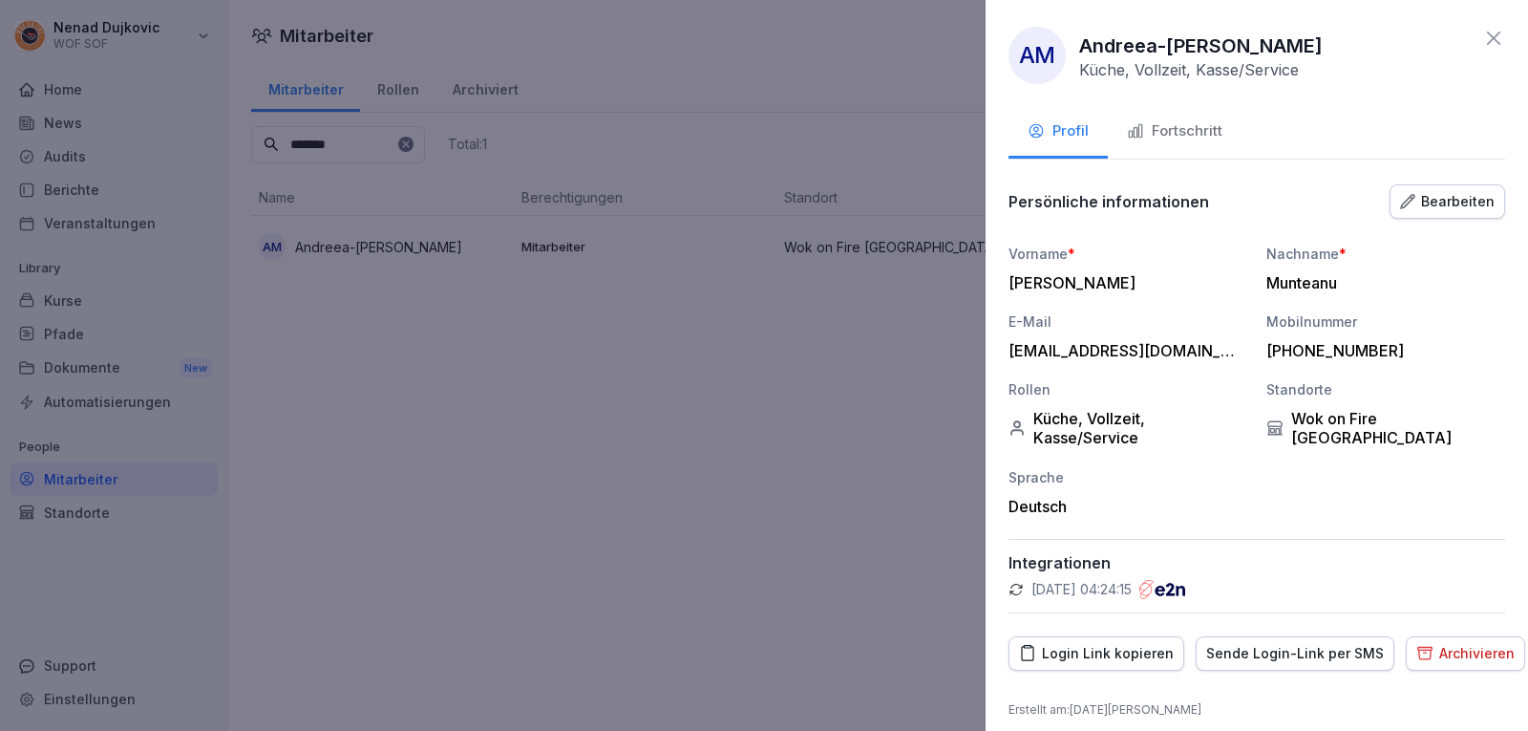
click at [1174, 136] on div "Fortschritt" at bounding box center [1175, 131] width 96 height 22
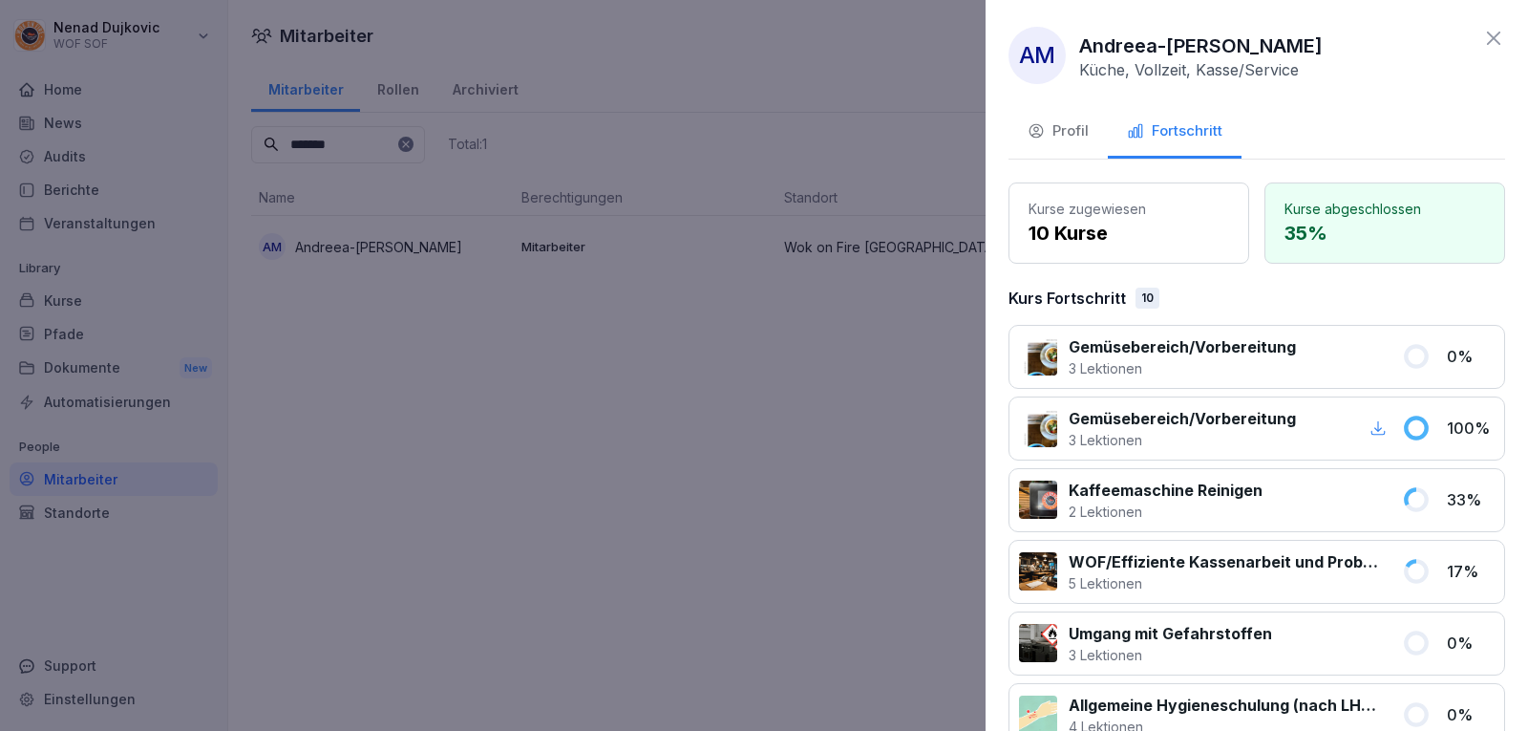
click at [1085, 146] on button "Profil" at bounding box center [1058, 133] width 99 height 52
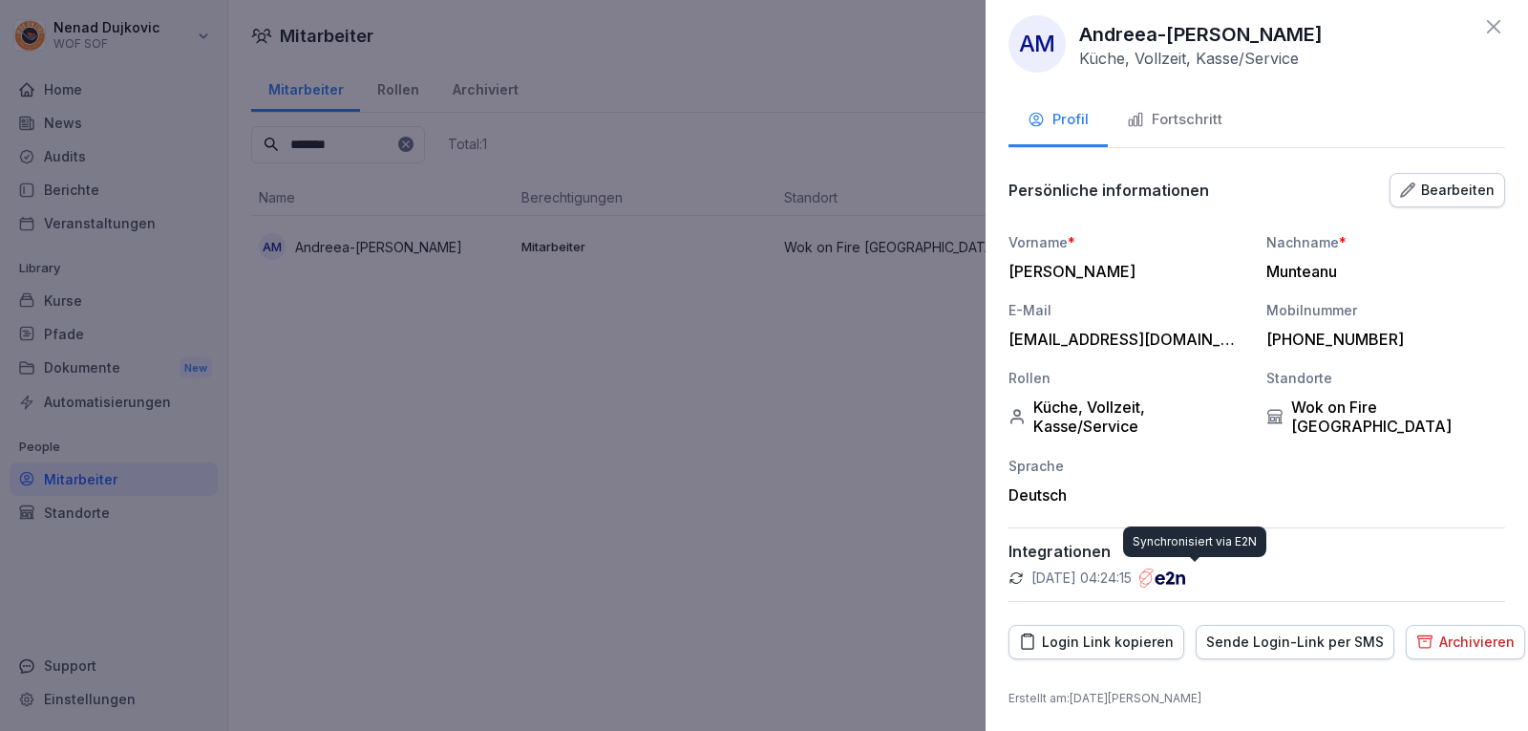
scroll to position [14, 0]
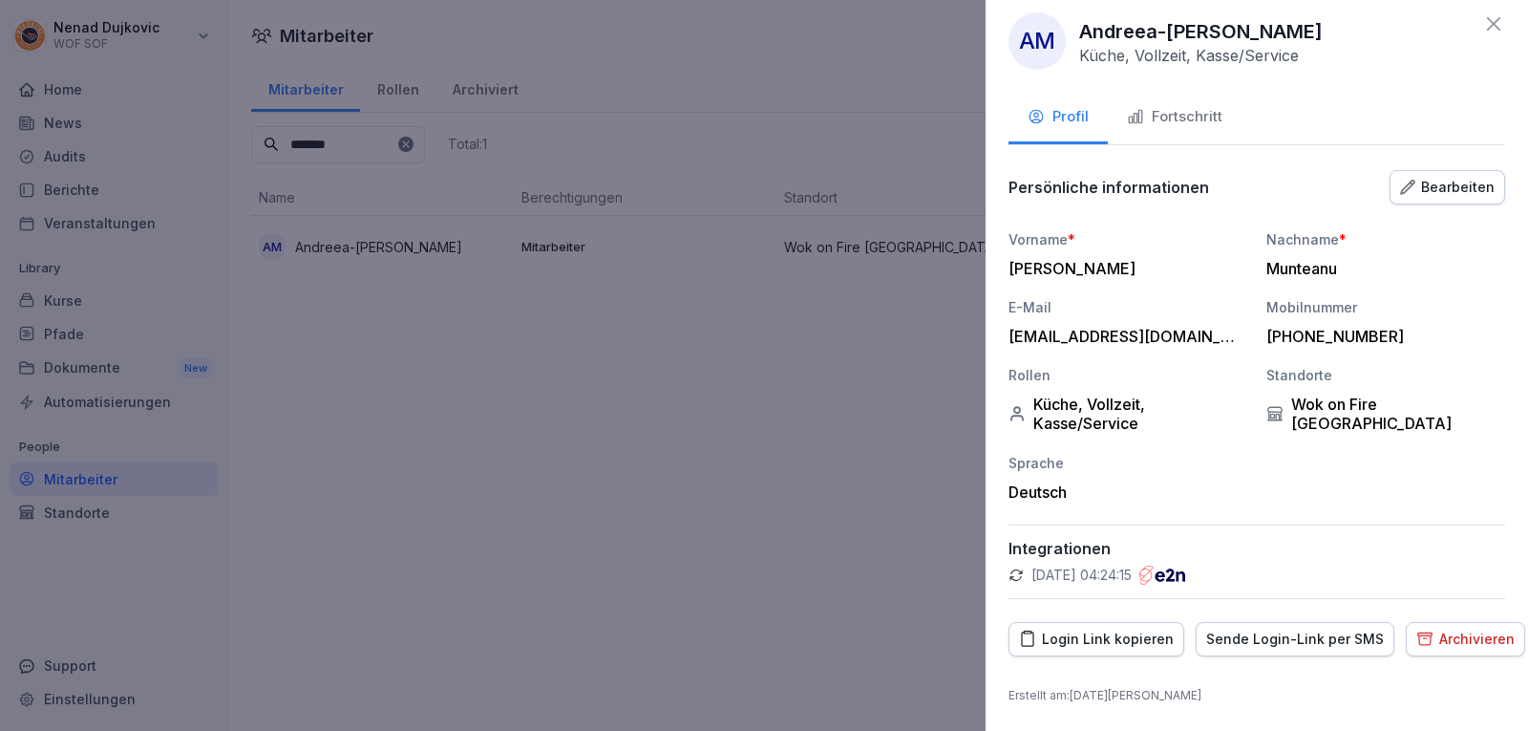
click at [1344, 637] on div "Sende Login-Link per SMS" at bounding box center [1295, 638] width 178 height 21
click at [1063, 627] on button "Login Link kopieren" at bounding box center [1097, 639] width 176 height 34
click at [1216, 331] on div "[EMAIL_ADDRESS][DOMAIN_NAME]" at bounding box center [1123, 336] width 229 height 19
drag, startPoint x: 1006, startPoint y: 333, endPoint x: 1248, endPoint y: 342, distance: 242.8
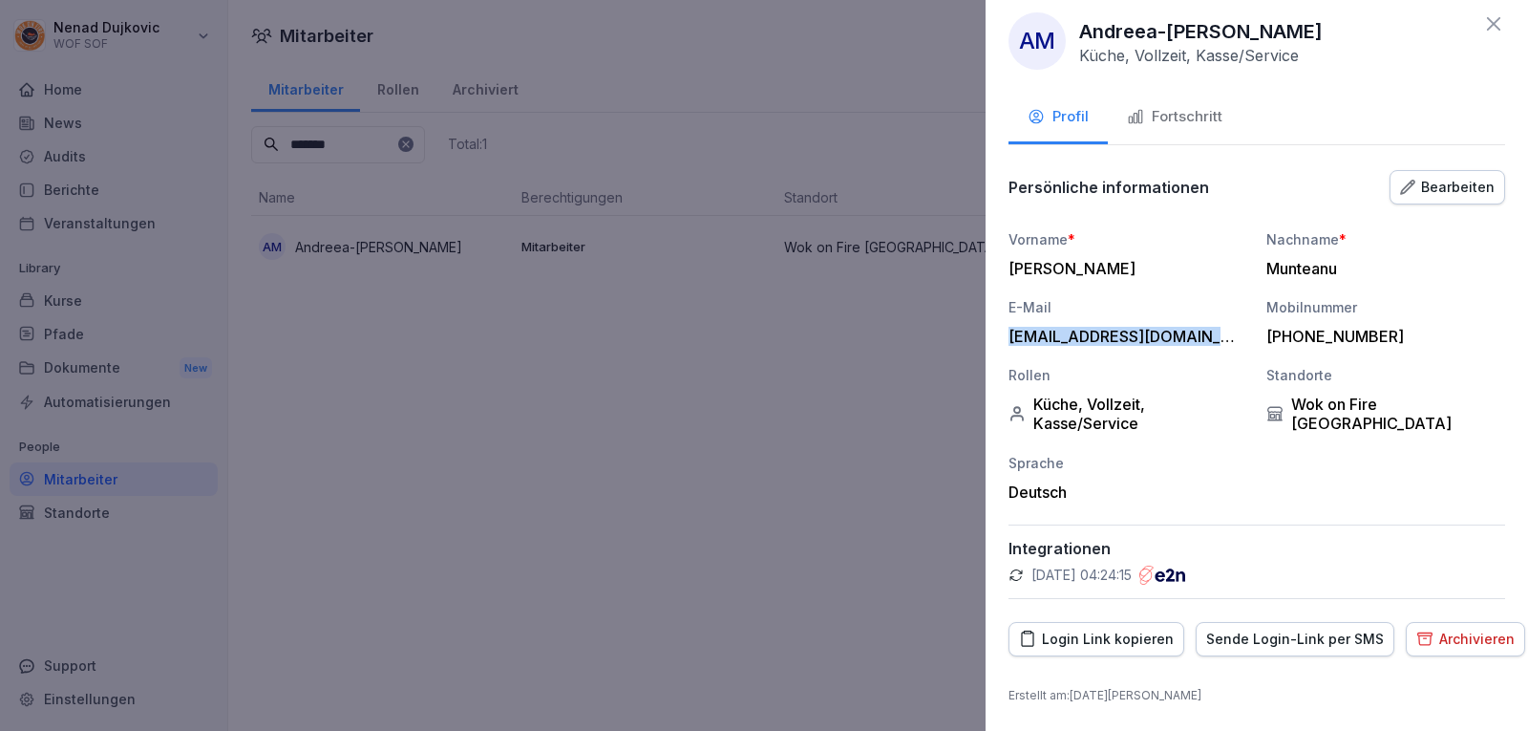
click at [1248, 342] on div "AM Andreea-[PERSON_NAME] Küche, Vollzeit, Kasse/Service Profil Fortschritt Pers…" at bounding box center [1257, 365] width 543 height 731
click at [1248, 344] on div "Vorname * [PERSON_NAME] Nachname * [PERSON_NAME] E-Mail [EMAIL_ADDRESS][DOMAIN_…" at bounding box center [1257, 365] width 497 height 272
click at [1421, 177] on div "Bearbeiten" at bounding box center [1447, 187] width 95 height 21
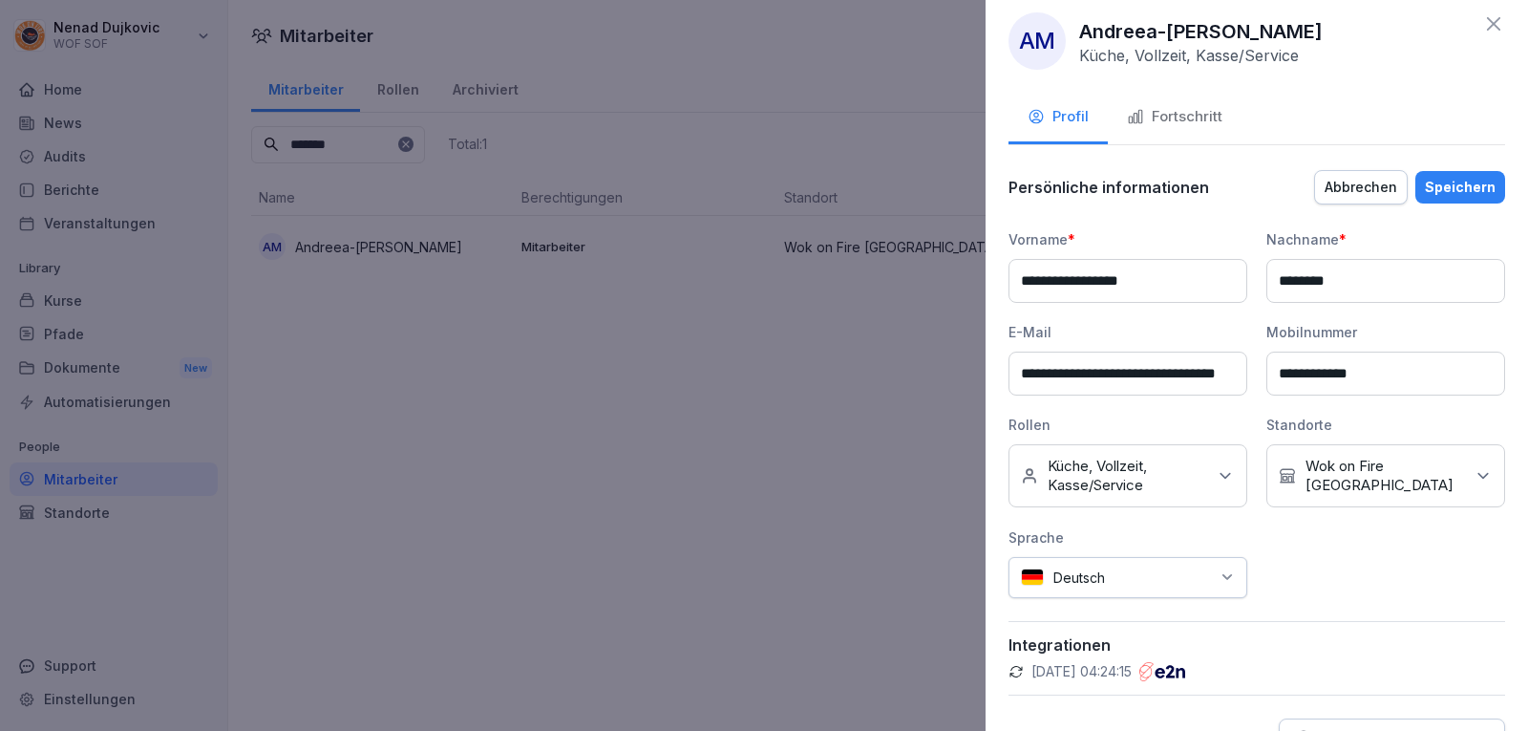
click at [1136, 365] on input "**********" at bounding box center [1128, 373] width 239 height 44
click at [1482, 16] on icon at bounding box center [1493, 23] width 23 height 23
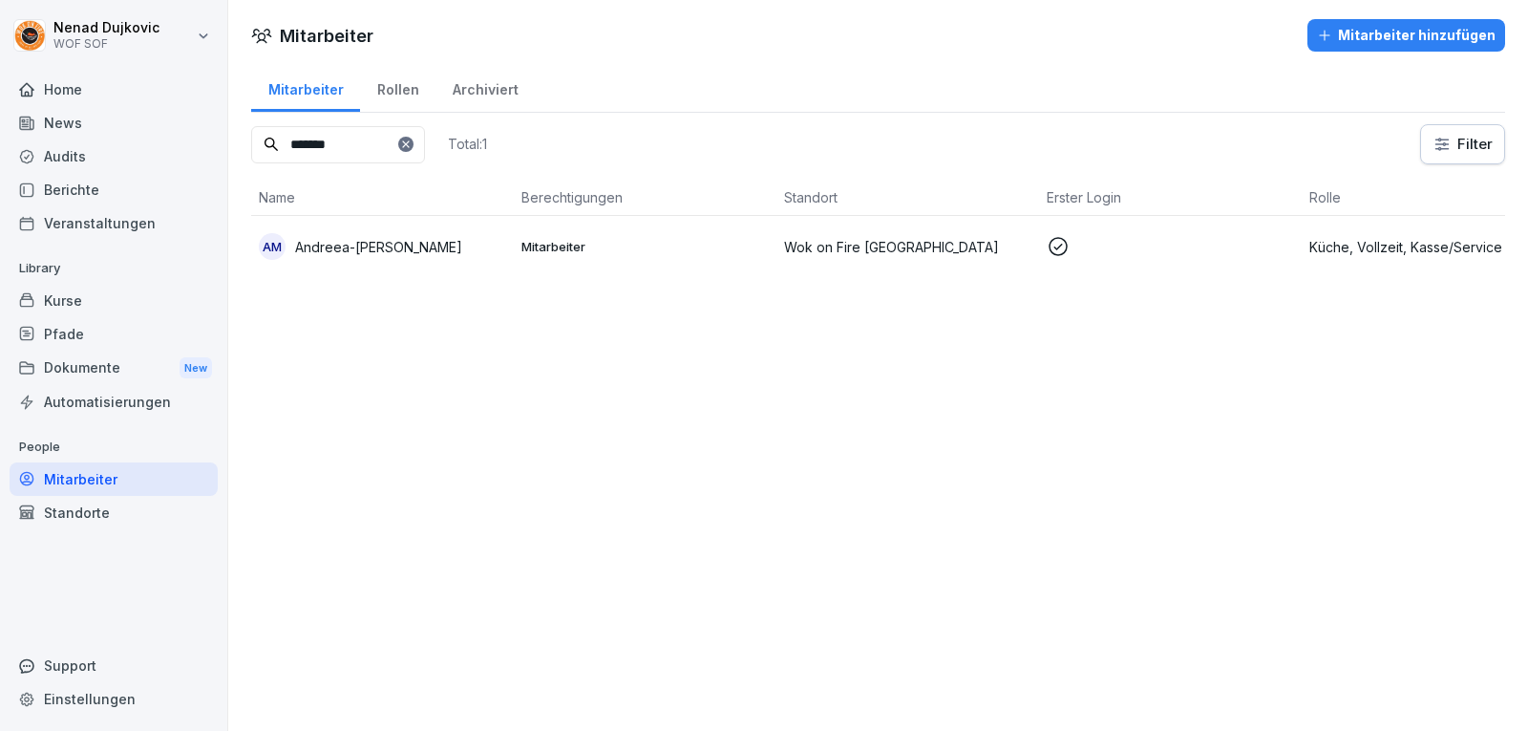
click at [414, 150] on div at bounding box center [405, 144] width 15 height 15
click at [412, 142] on icon at bounding box center [405, 143] width 11 height 11
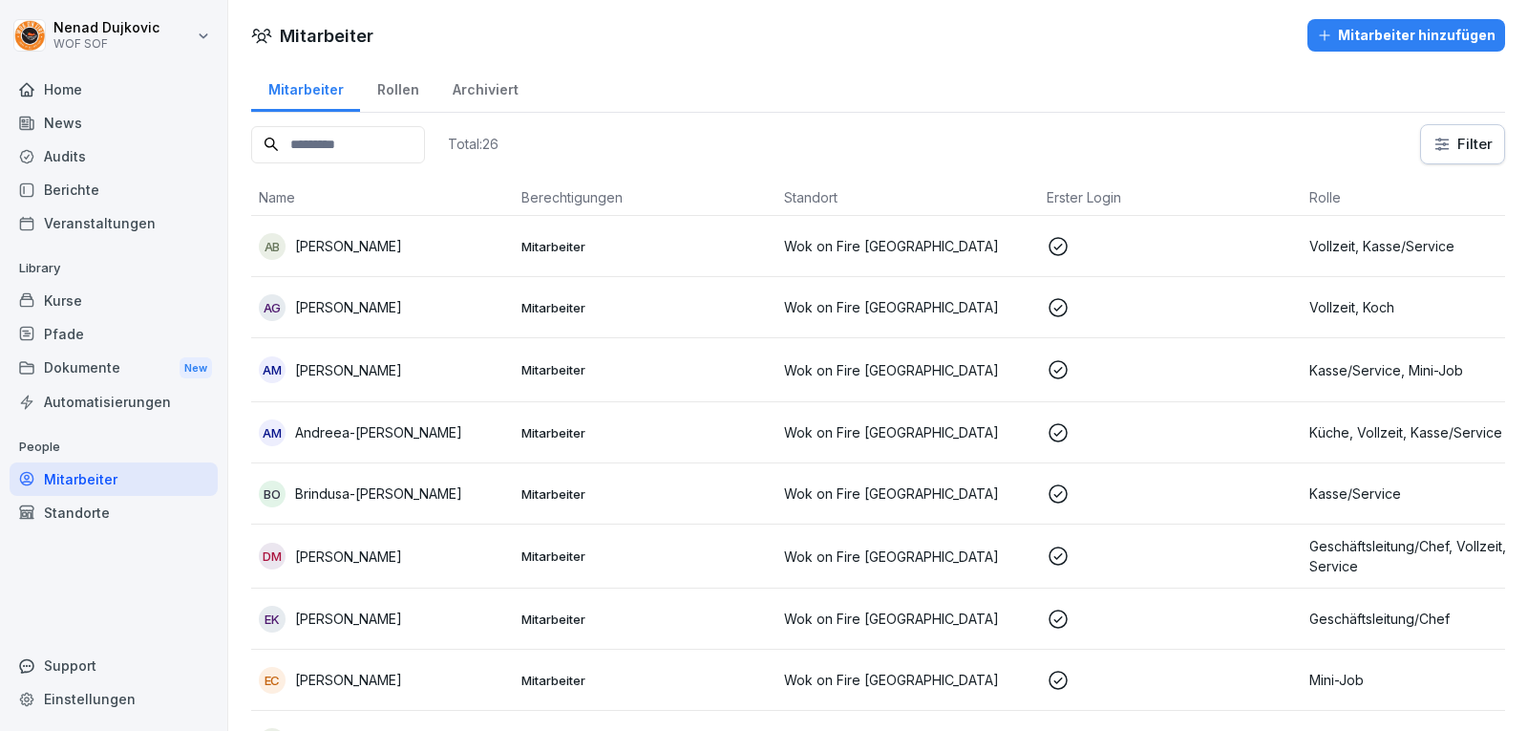
click at [425, 142] on input at bounding box center [338, 144] width 174 height 37
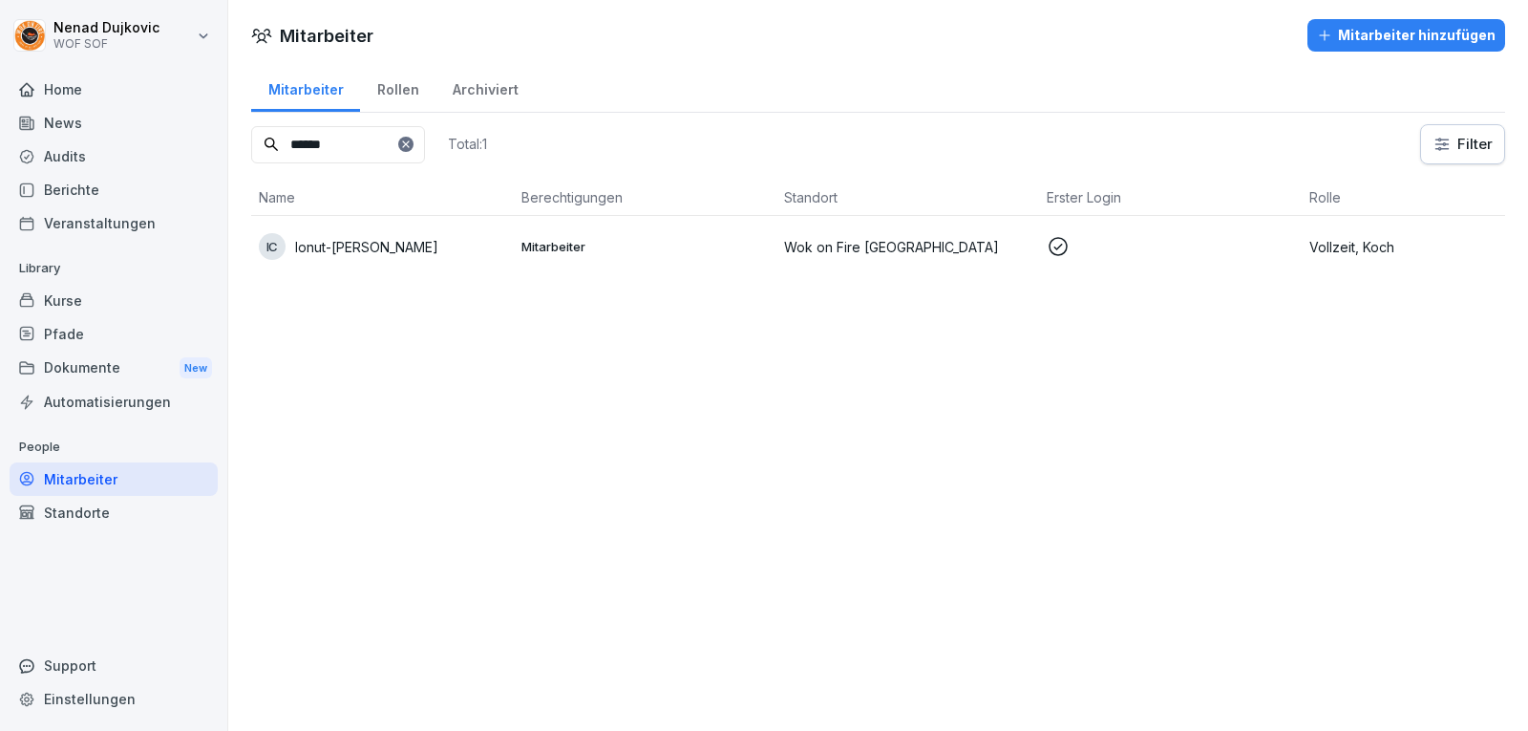
type input "******"
click at [827, 246] on p "Wok on Fire [GEOGRAPHIC_DATA]" at bounding box center [907, 247] width 247 height 20
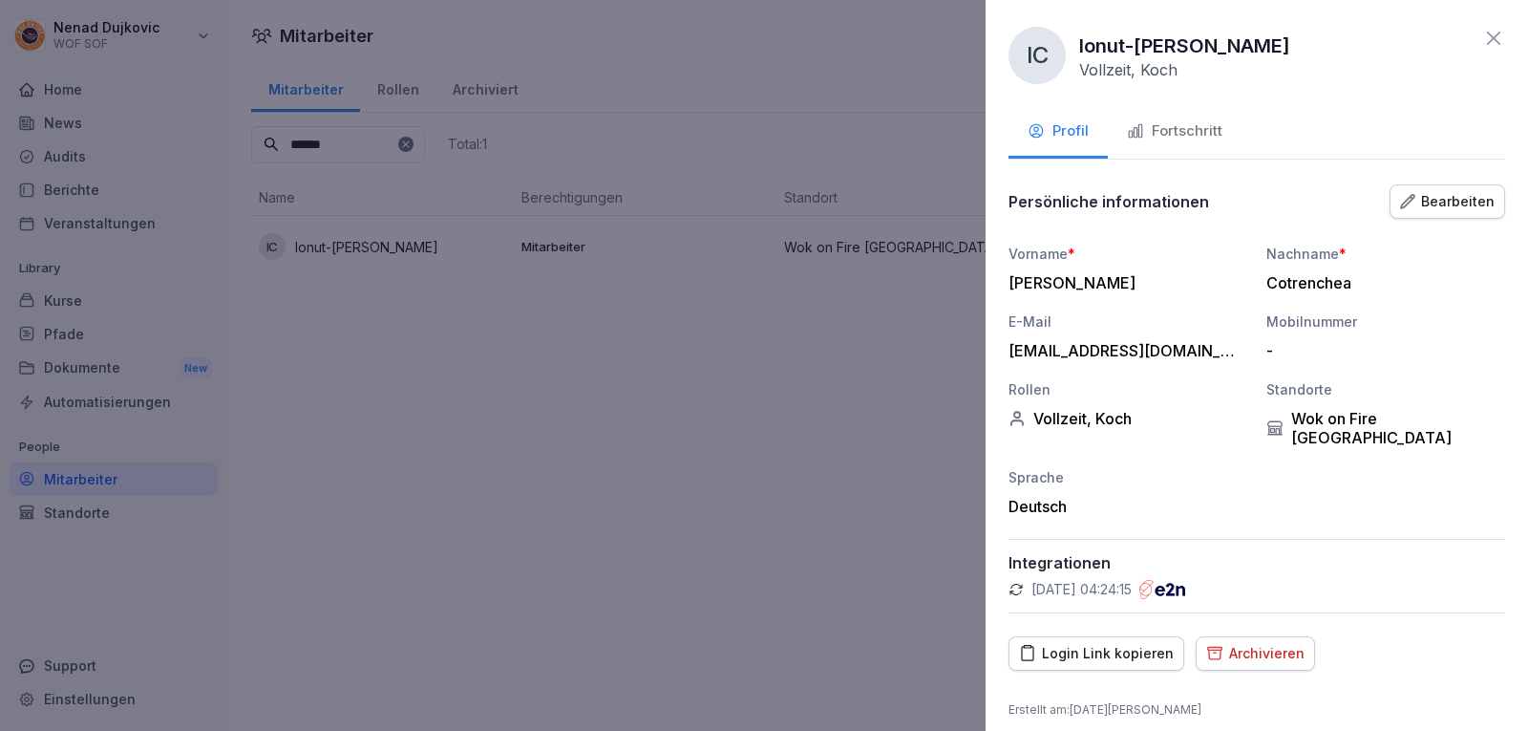
click at [1200, 124] on div "Fortschritt" at bounding box center [1175, 131] width 96 height 22
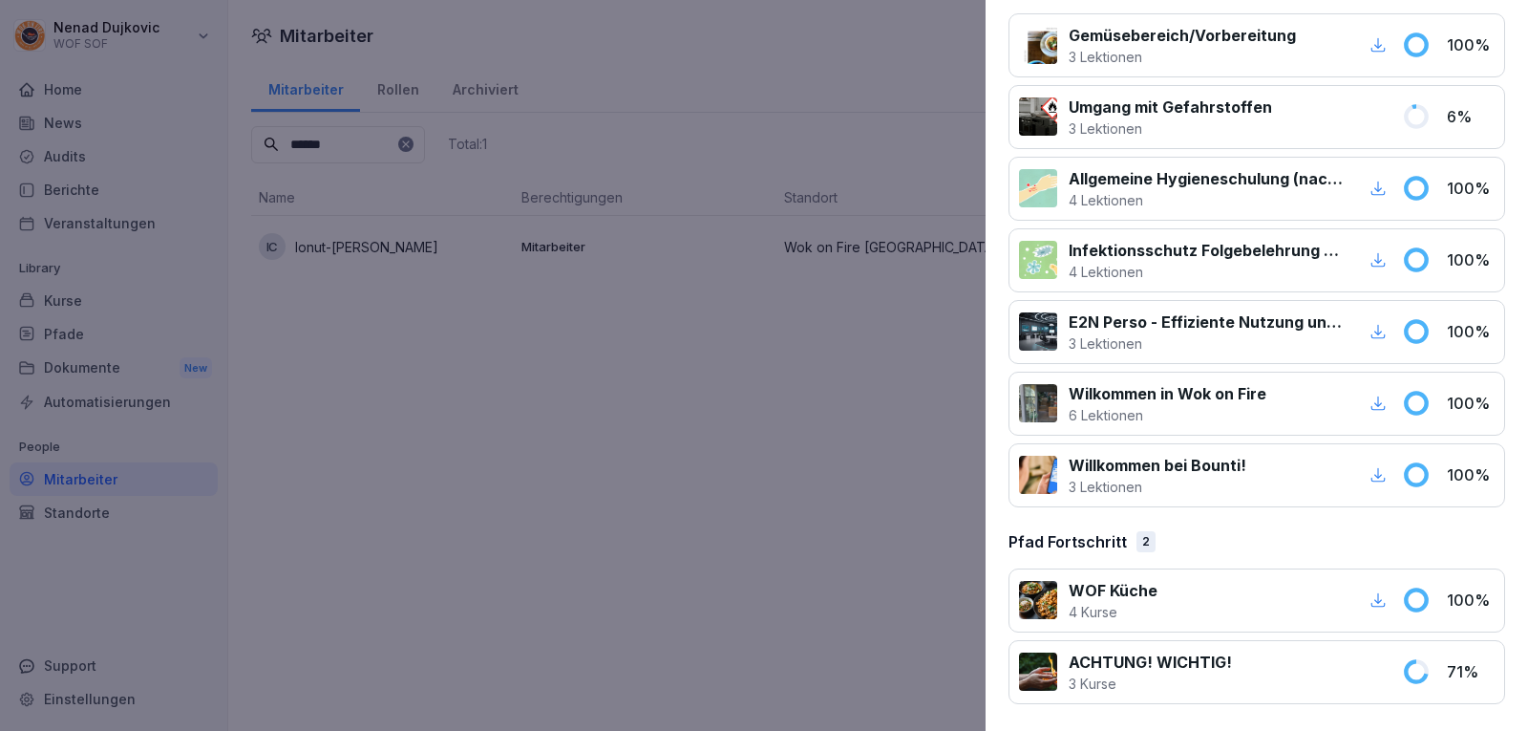
scroll to position [0, 0]
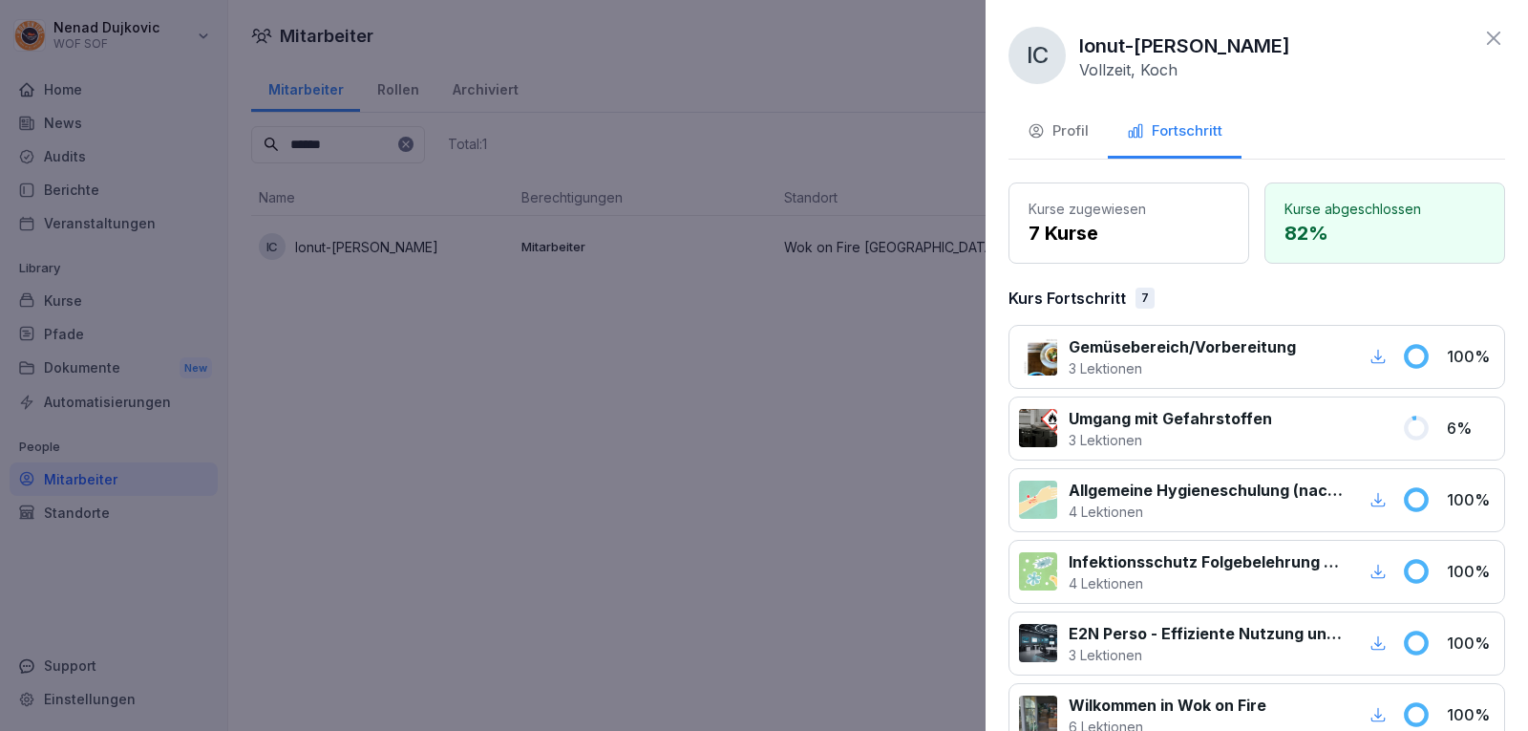
click at [1034, 433] on div at bounding box center [1038, 428] width 38 height 38
click at [1148, 417] on p "Umgang mit Gefahrstoffen" at bounding box center [1170, 418] width 203 height 23
click at [1482, 35] on icon at bounding box center [1493, 38] width 23 height 23
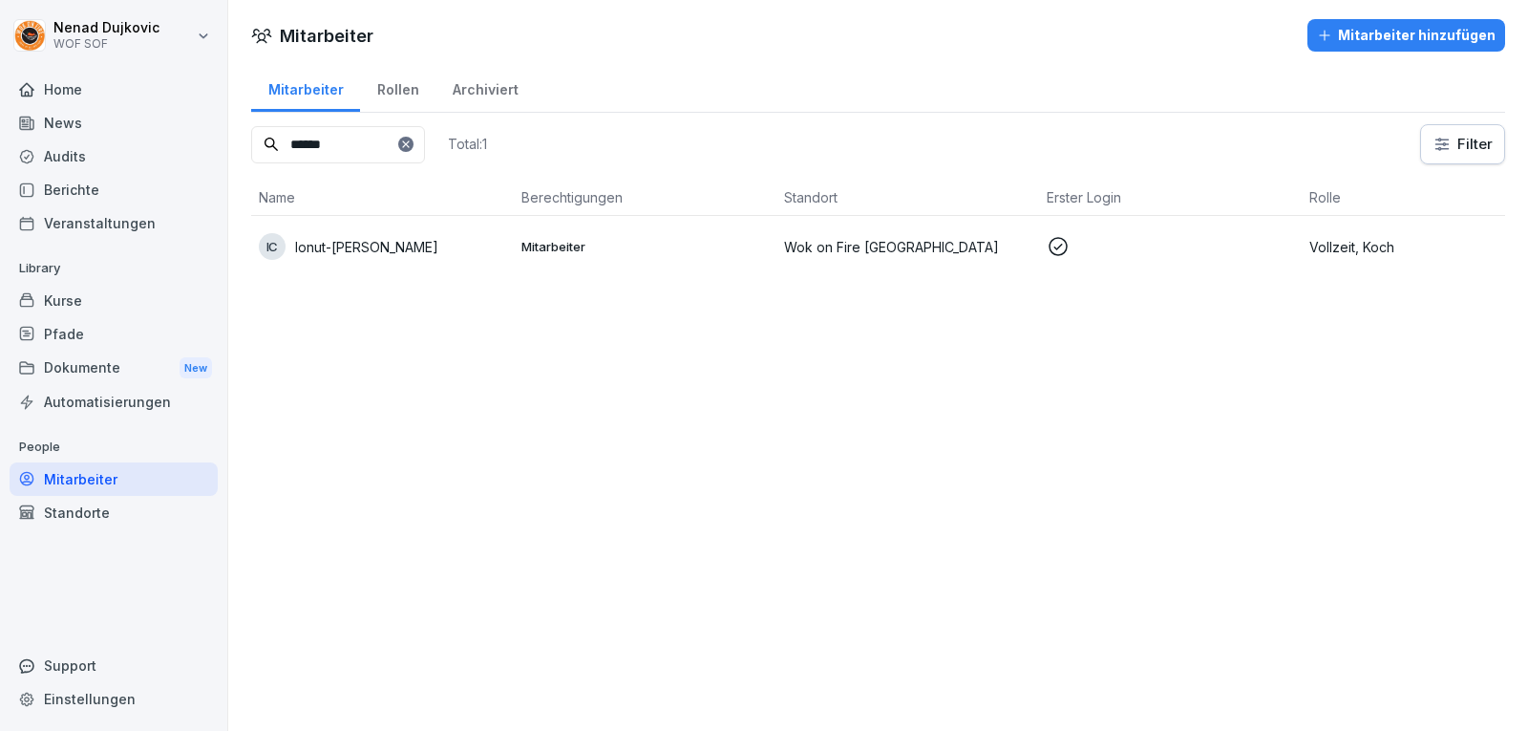
click at [425, 137] on input "******" at bounding box center [338, 144] width 174 height 37
click at [425, 140] on div "******" at bounding box center [338, 144] width 174 height 37
click at [412, 144] on icon at bounding box center [405, 143] width 11 height 11
click at [414, 144] on div at bounding box center [405, 144] width 15 height 15
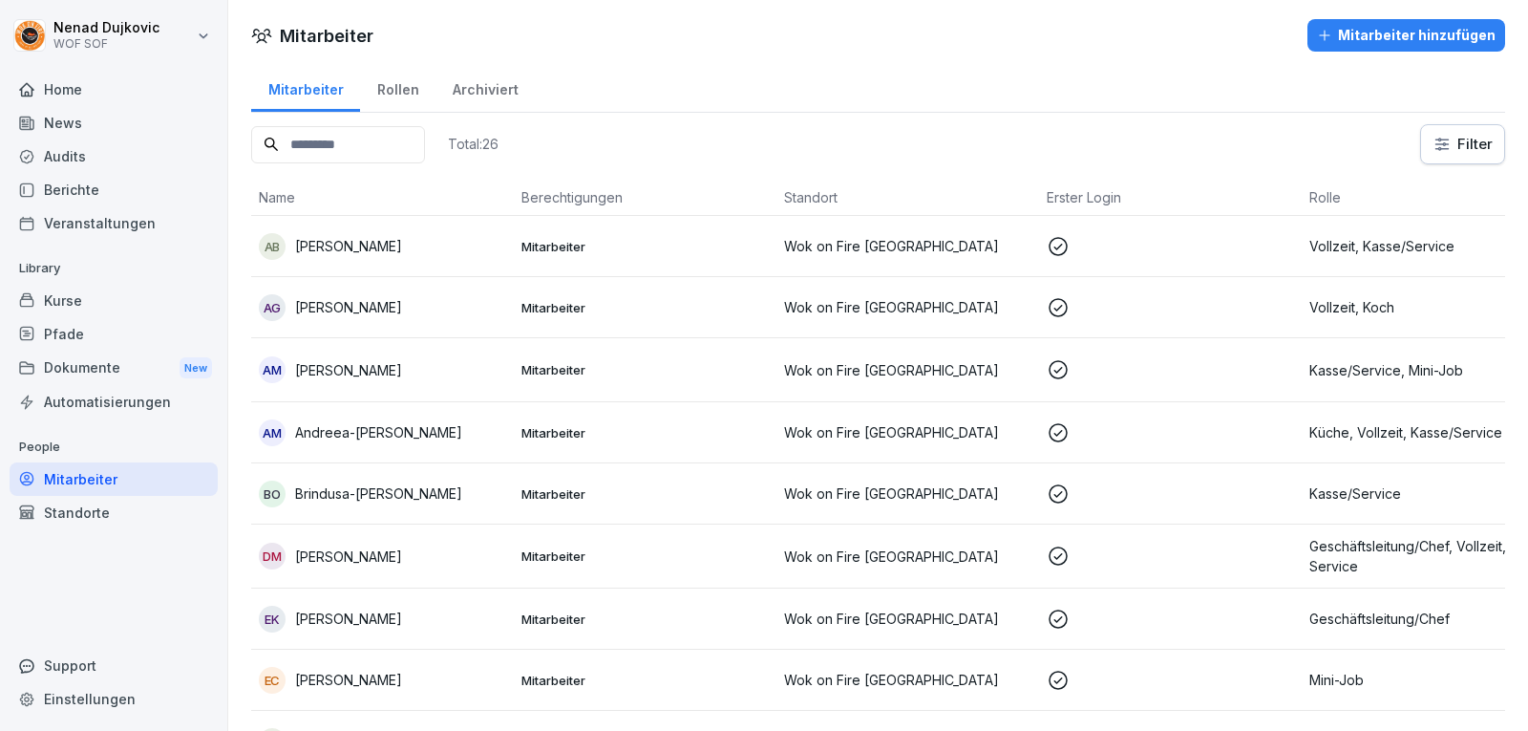
click at [394, 151] on input at bounding box center [338, 144] width 174 height 37
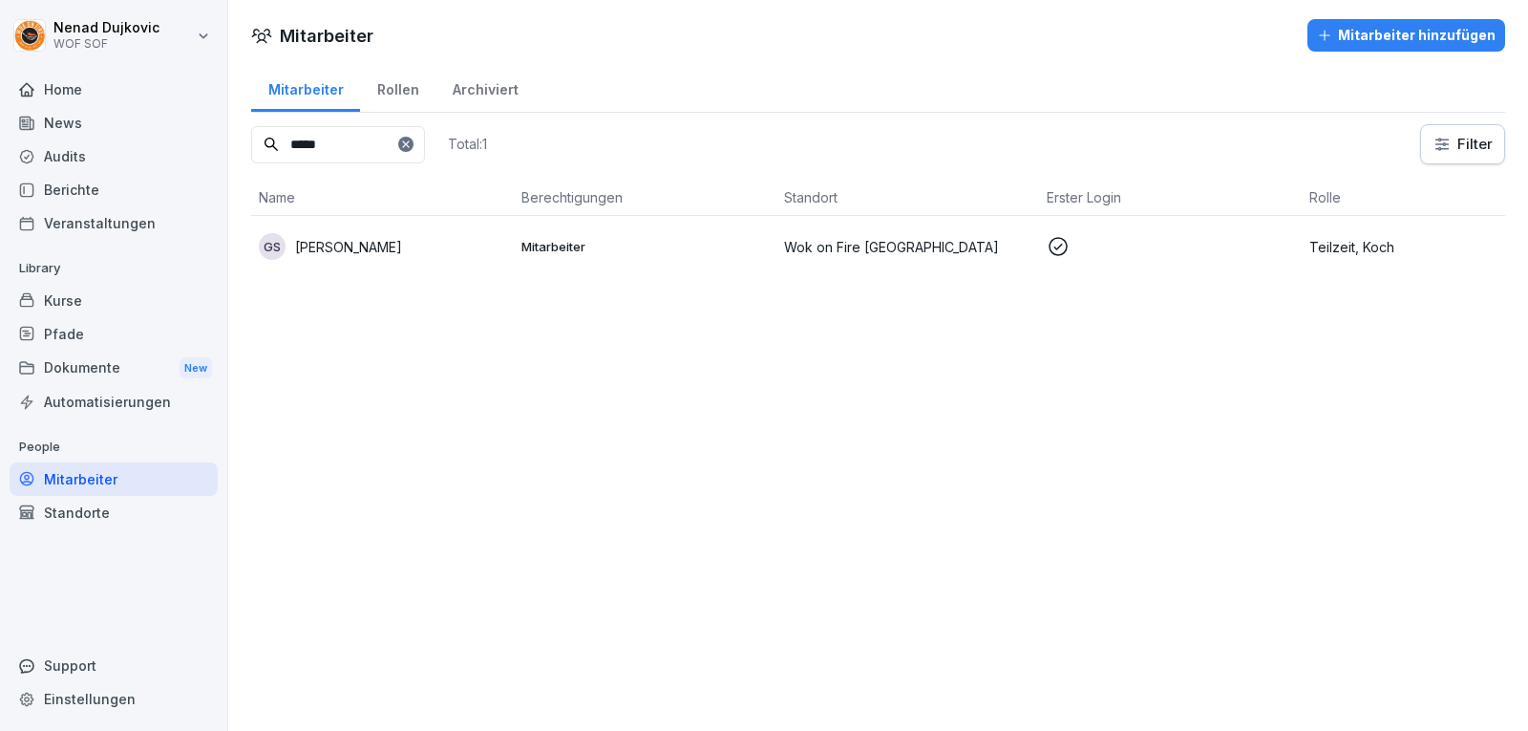
type input "*****"
click at [1124, 259] on td at bounding box center [1170, 246] width 263 height 61
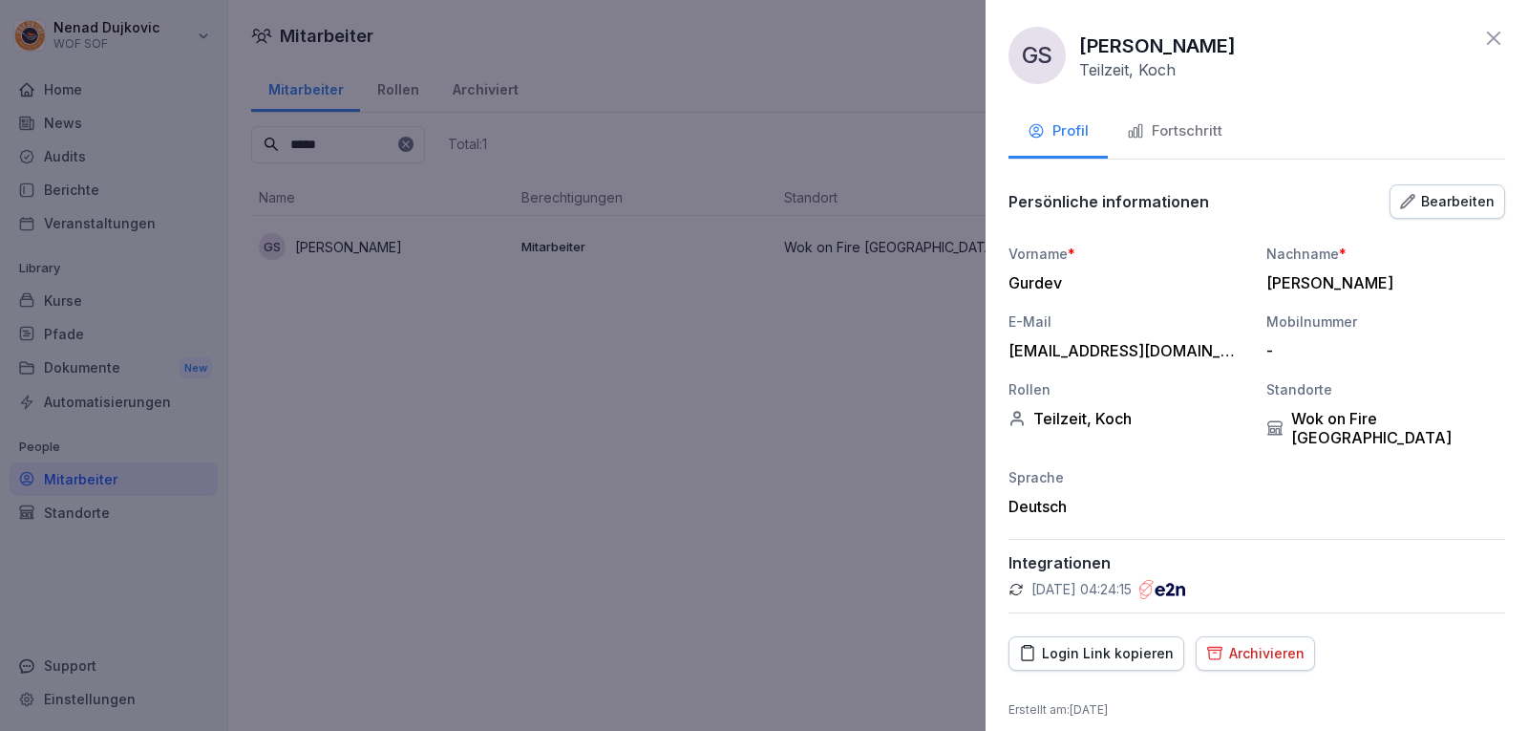
click at [1198, 133] on div "Fortschritt" at bounding box center [1175, 131] width 96 height 22
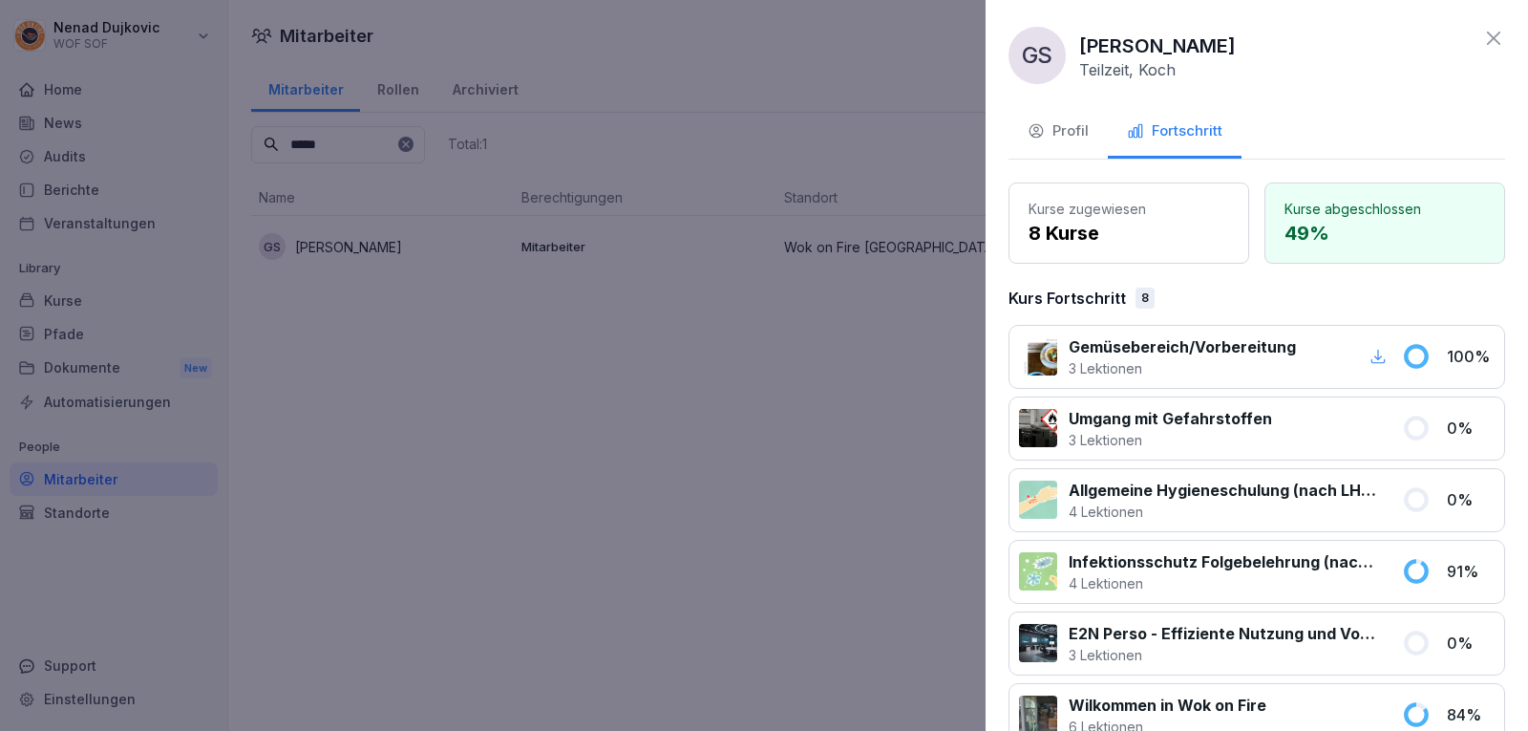
click at [820, 165] on div at bounding box center [764, 365] width 1528 height 731
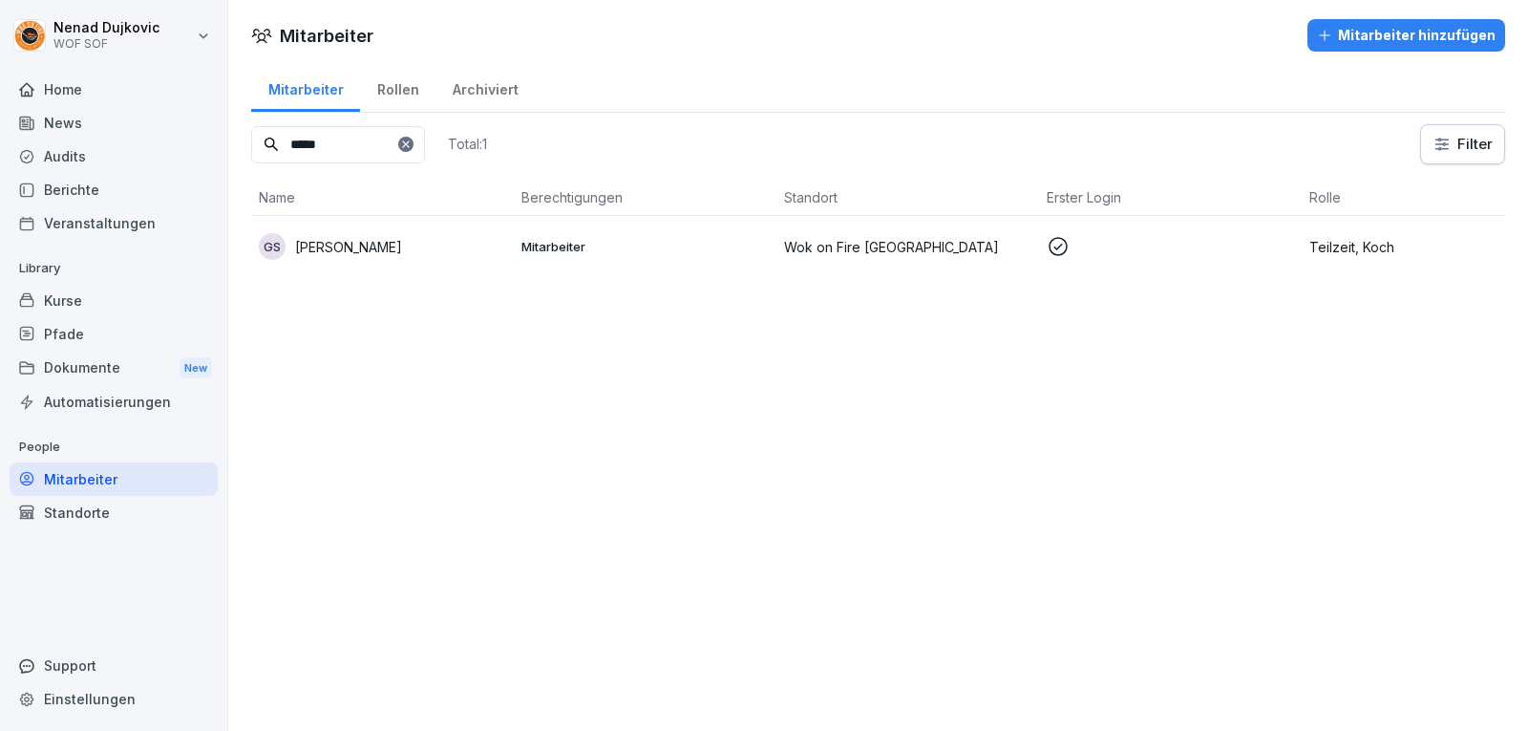
click at [859, 274] on td "Wok on Fire [GEOGRAPHIC_DATA]" at bounding box center [908, 246] width 263 height 61
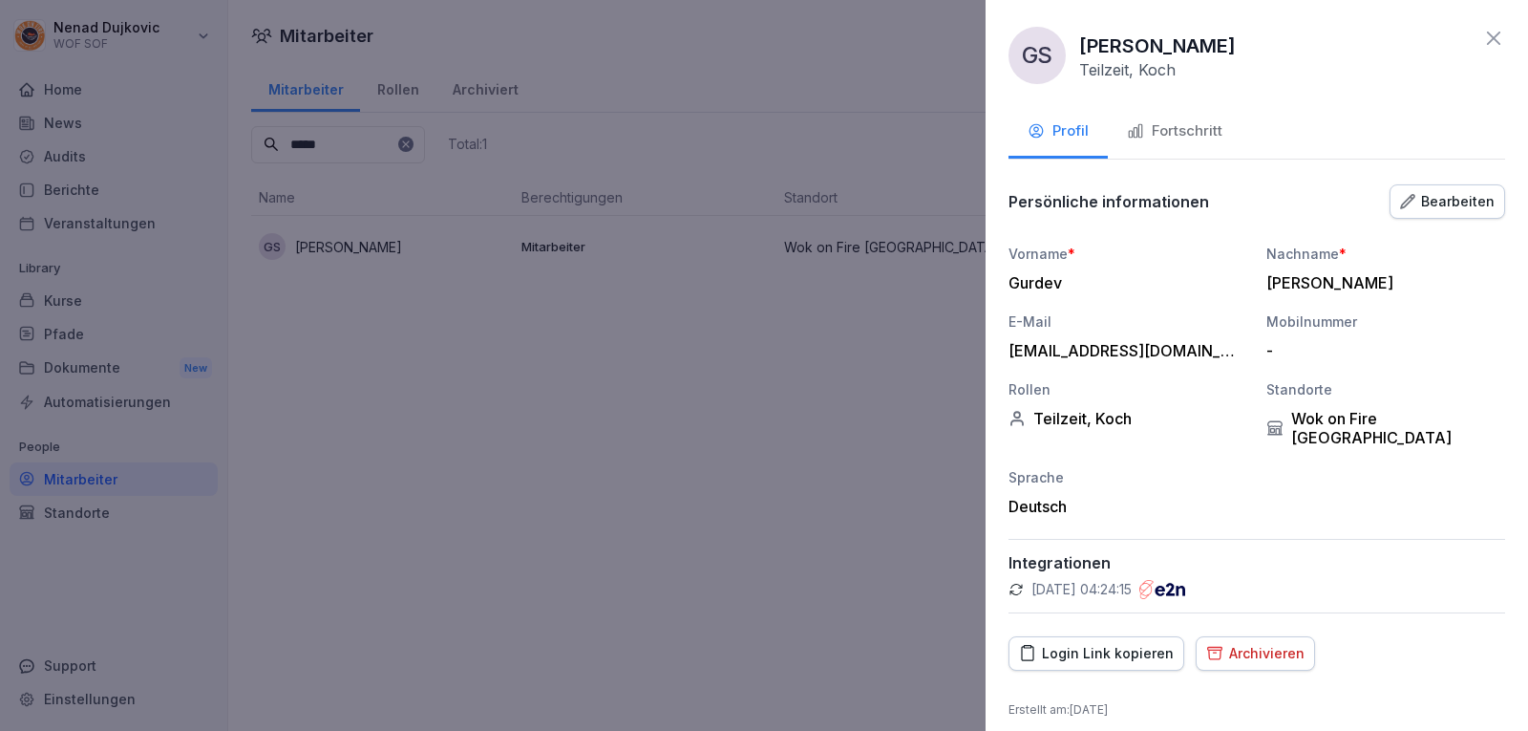
click at [1166, 113] on button "Fortschritt" at bounding box center [1175, 133] width 134 height 52
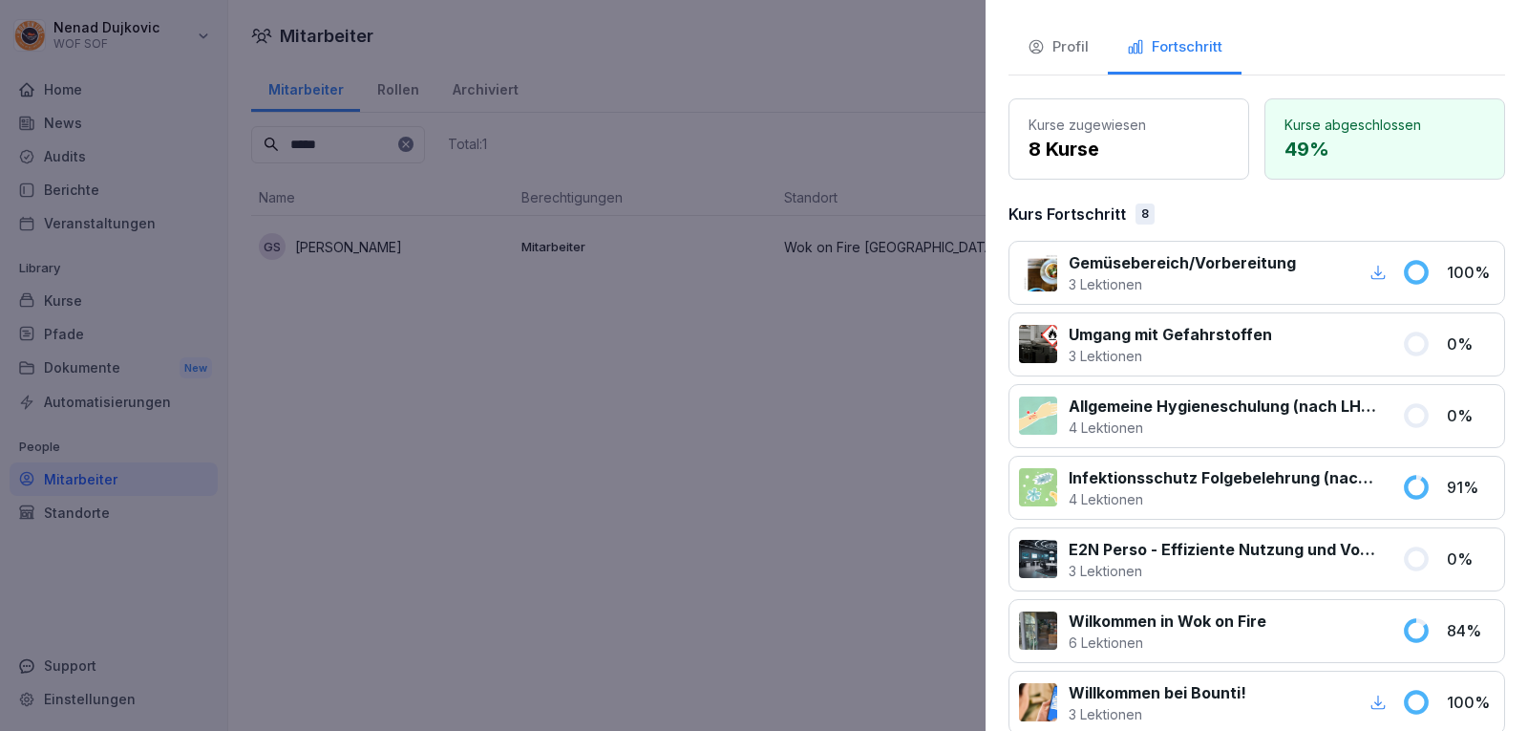
scroll to position [96, 0]
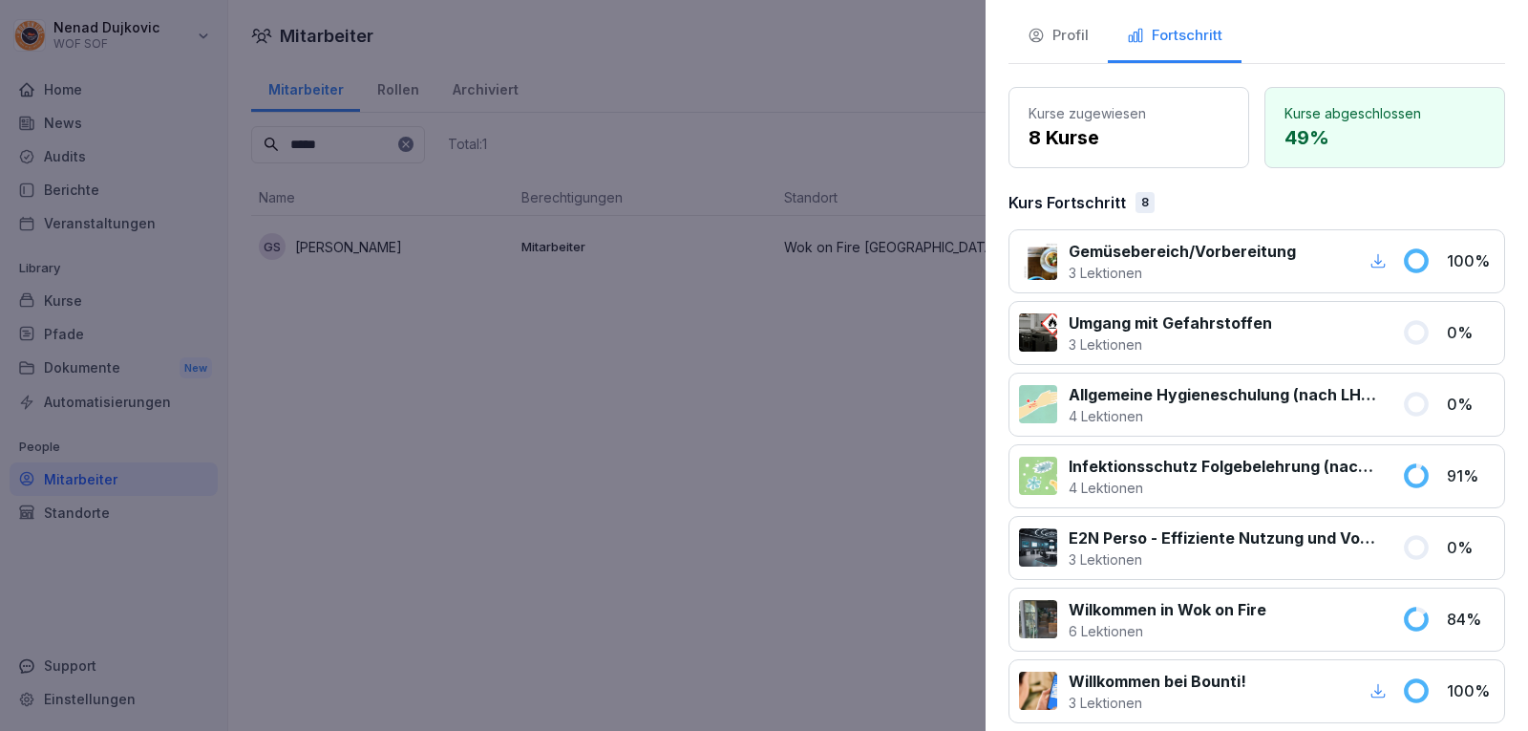
click at [1108, 11] on button "Fortschritt" at bounding box center [1175, 37] width 134 height 52
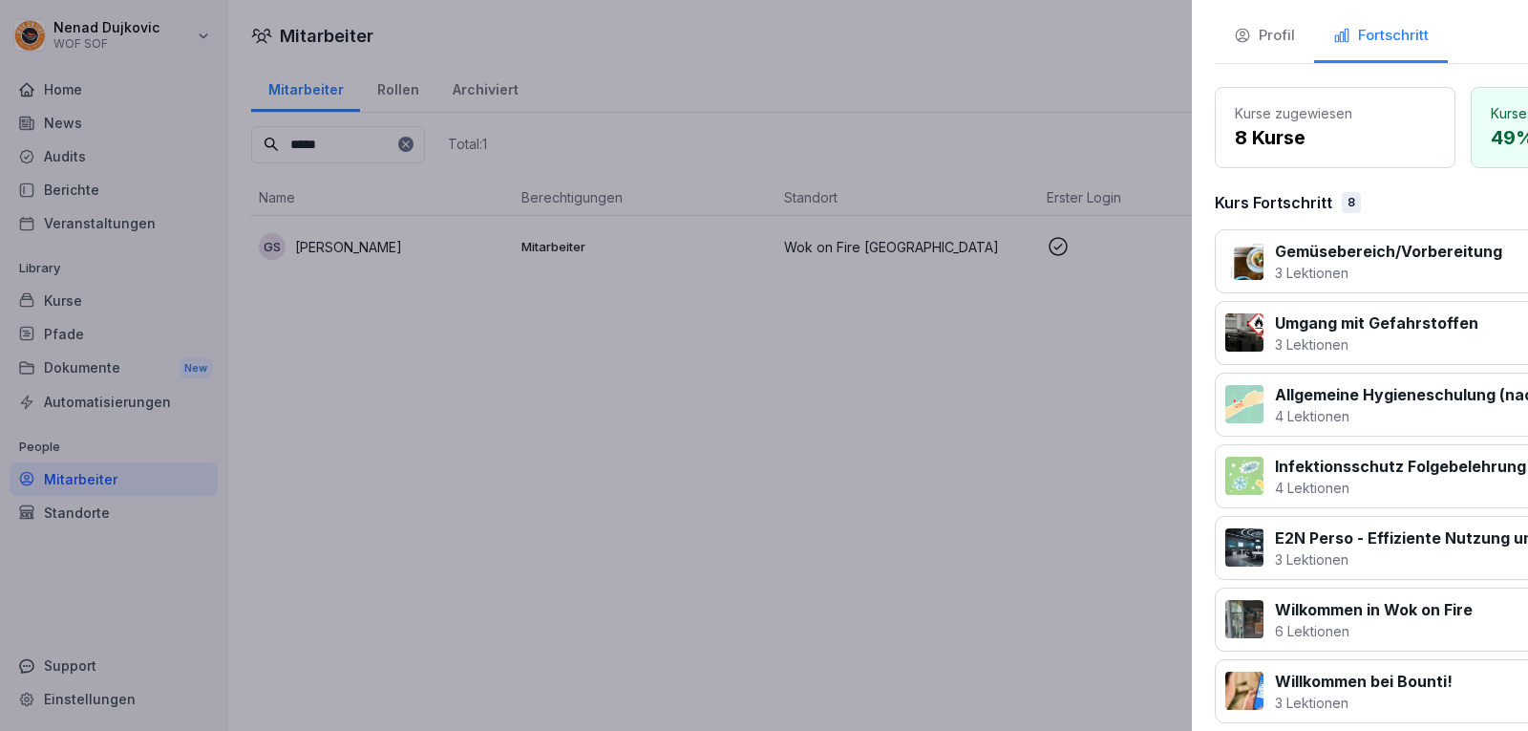
click at [845, 570] on div at bounding box center [764, 365] width 1528 height 731
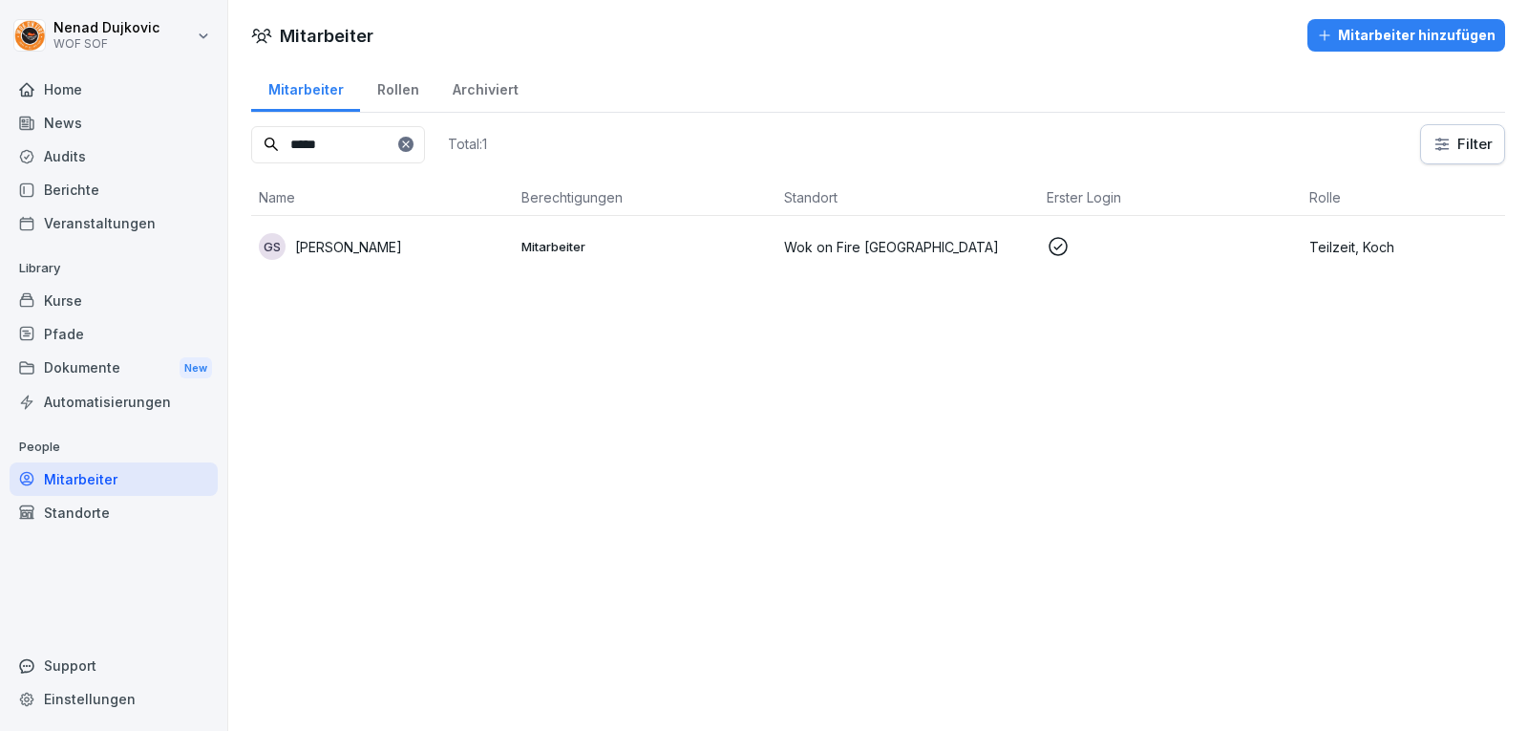
click at [412, 139] on icon at bounding box center [405, 143] width 11 height 11
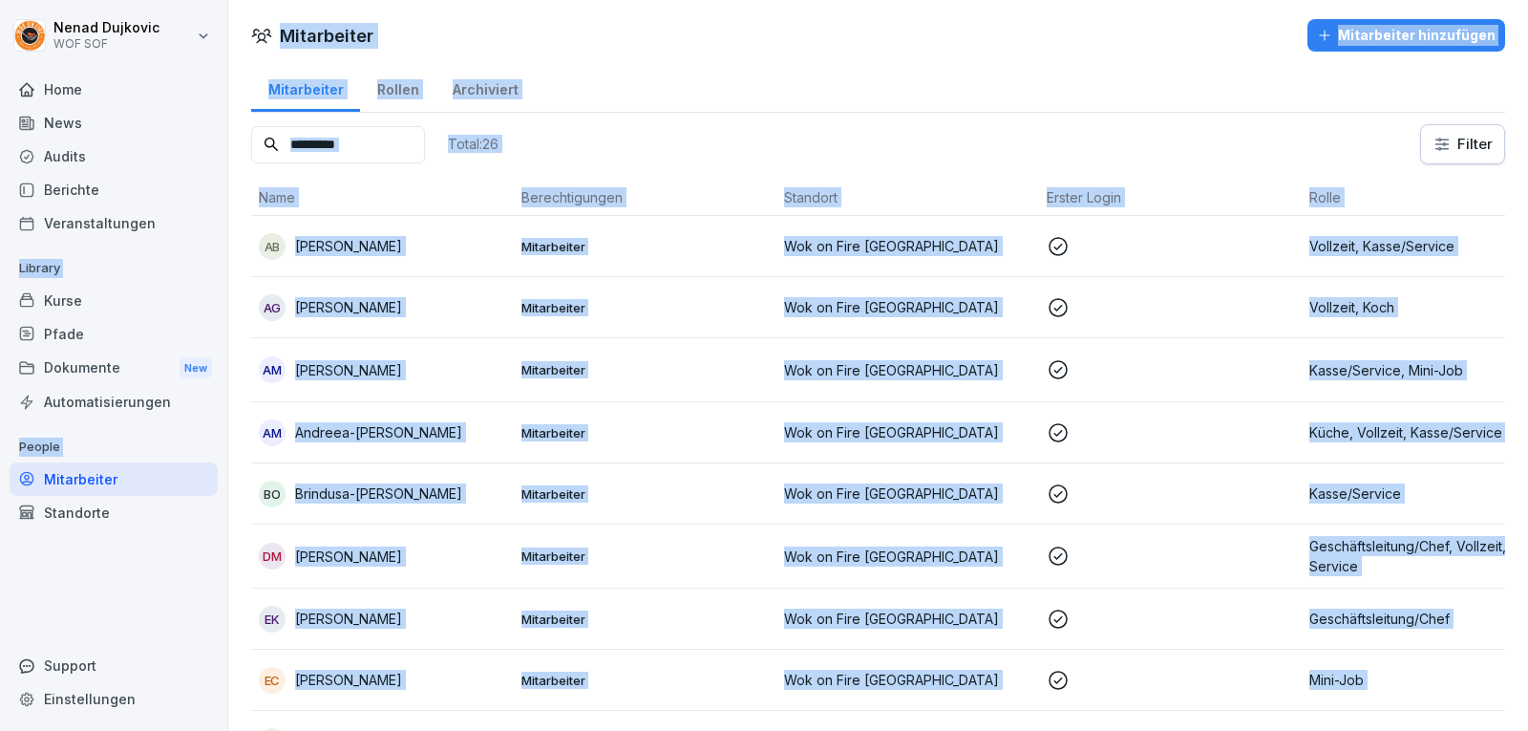
click at [425, 139] on input at bounding box center [338, 144] width 174 height 37
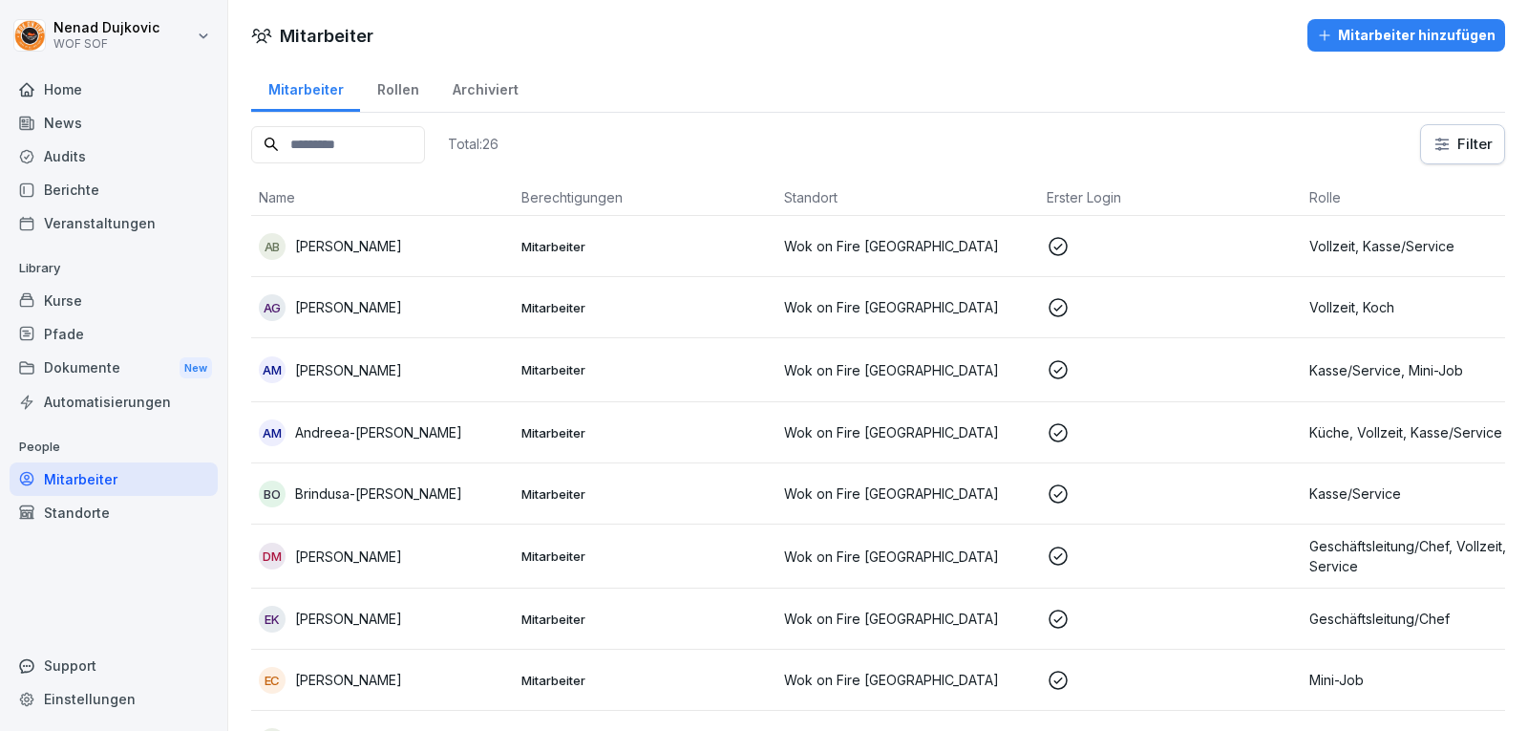
click at [425, 139] on input at bounding box center [338, 144] width 174 height 37
type input "*"
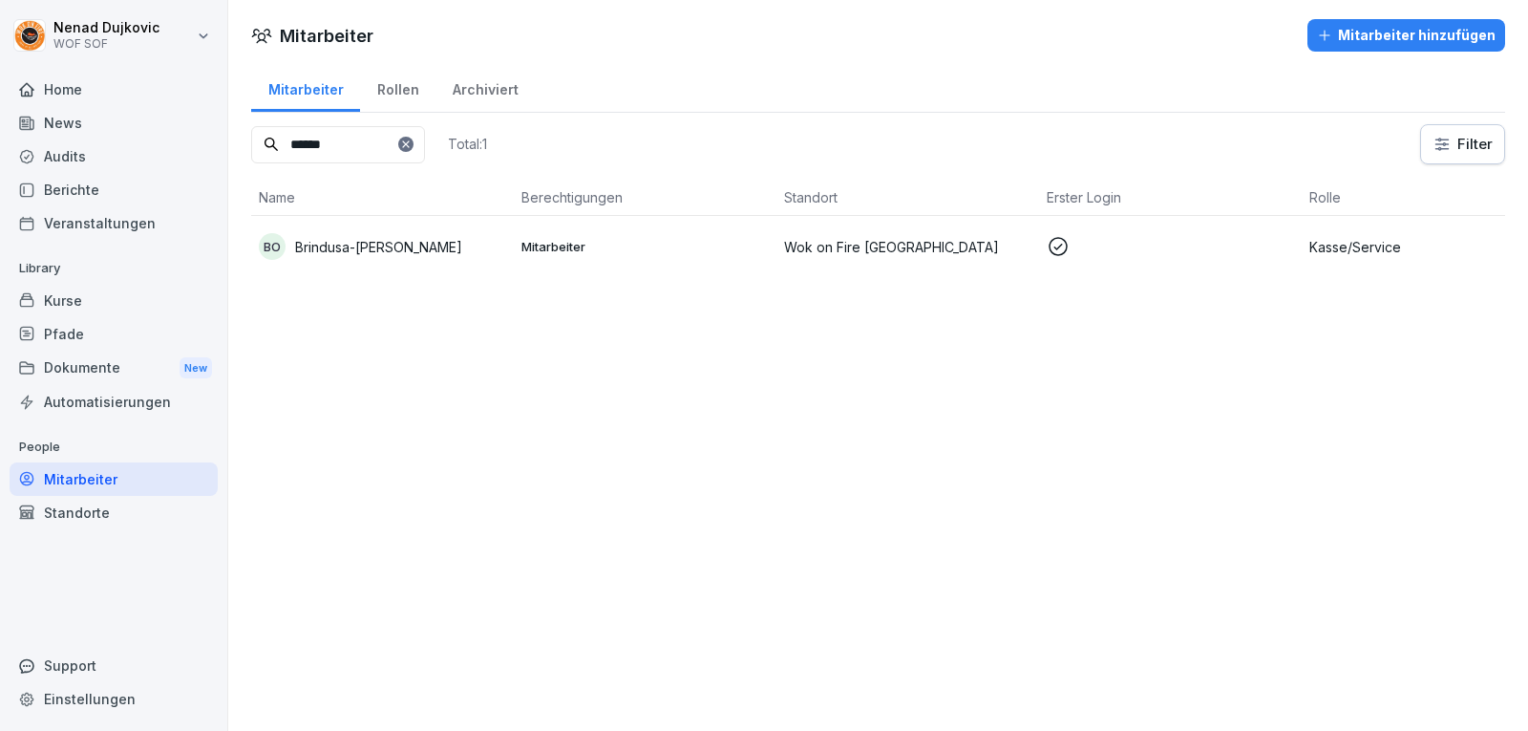
type input "******"
click at [412, 241] on p "Brindusa-[PERSON_NAME]" at bounding box center [378, 247] width 167 height 20
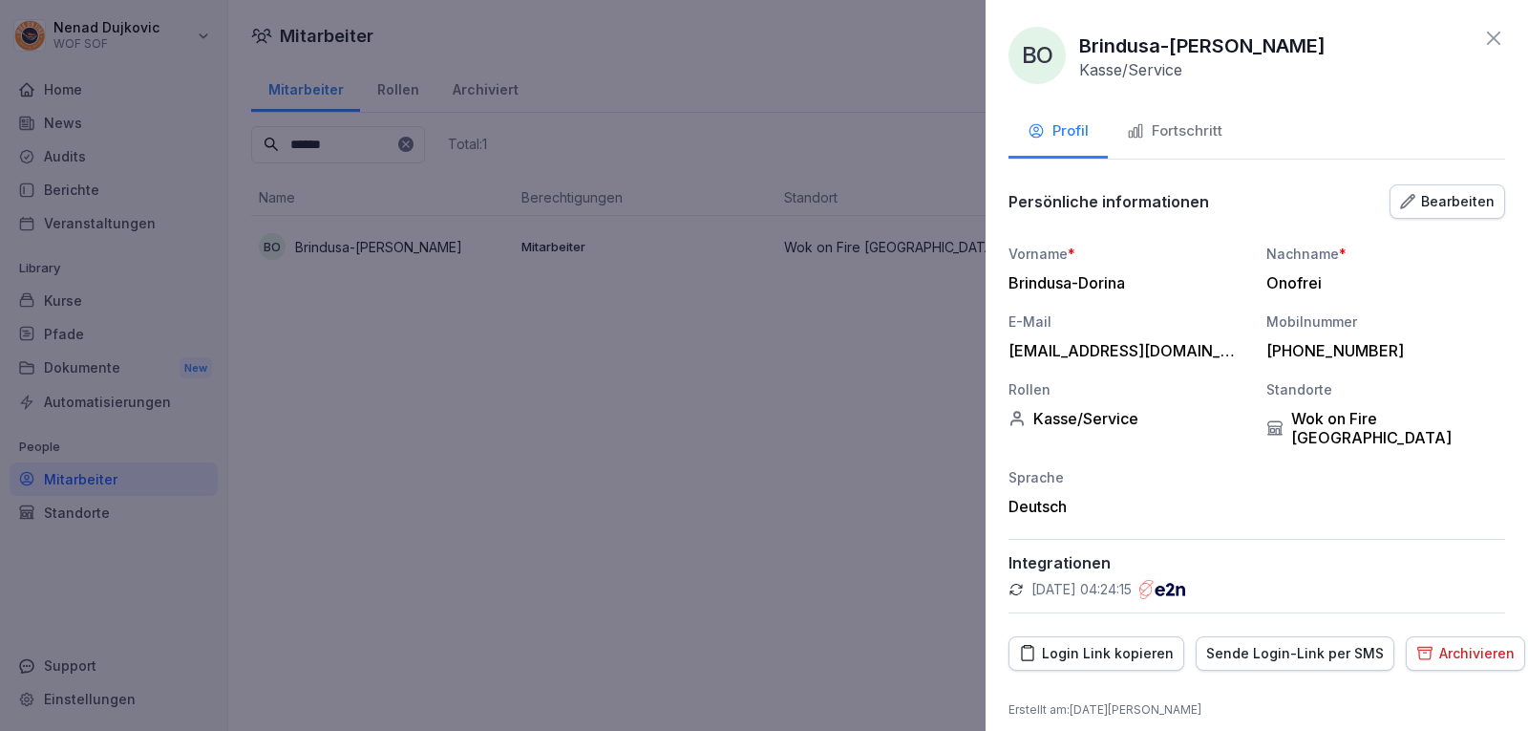
click at [1174, 120] on div "Fortschritt" at bounding box center [1175, 131] width 96 height 22
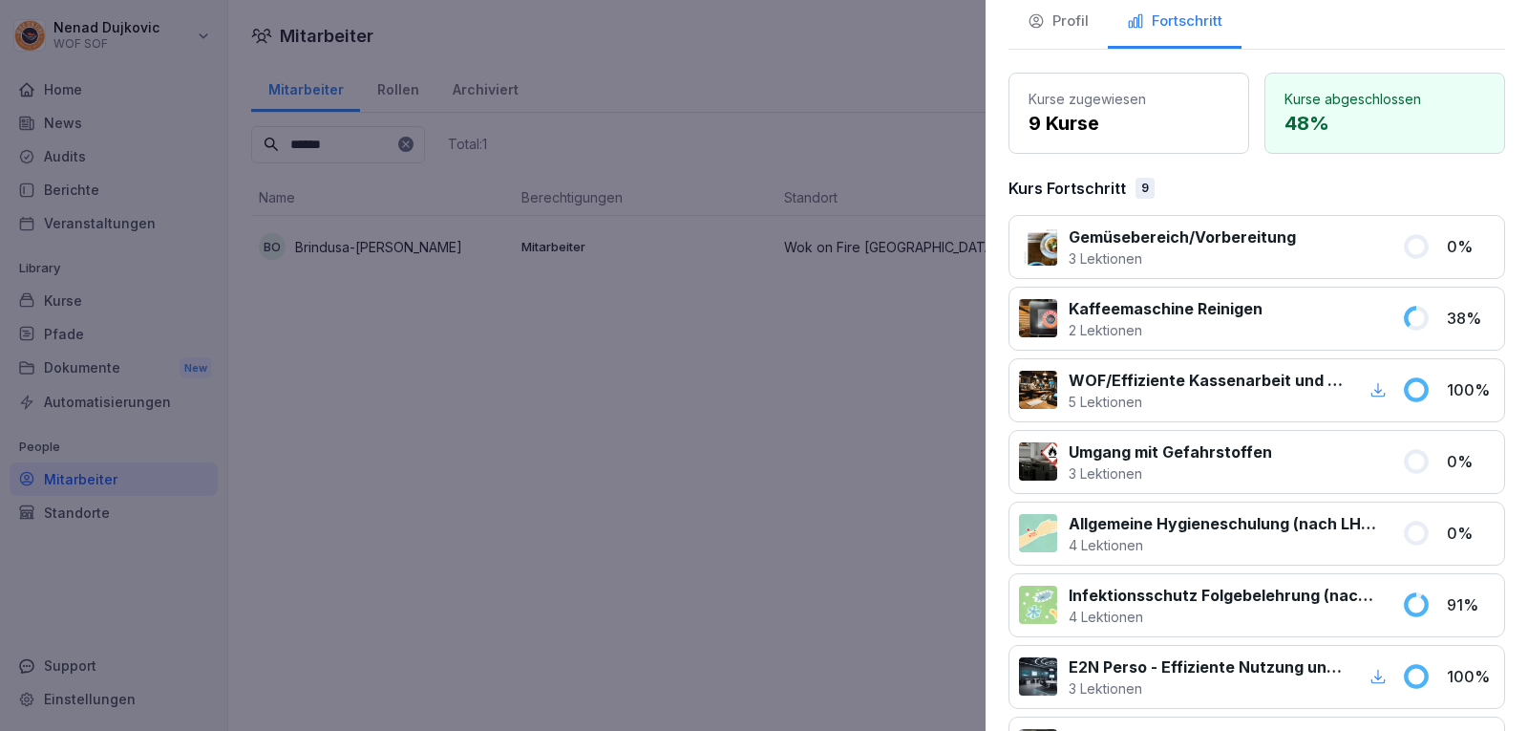
scroll to position [0, 0]
